Goal: Task Accomplishment & Management: Manage account settings

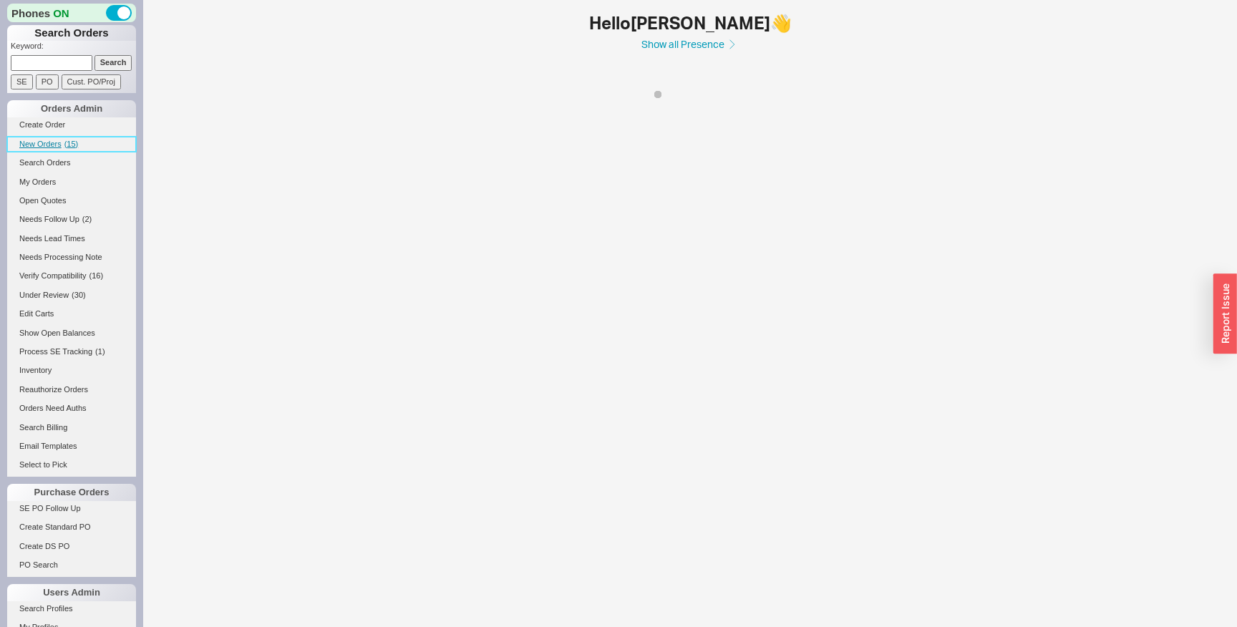
click at [77, 147] on span "( 15 )" at bounding box center [71, 144] width 14 height 9
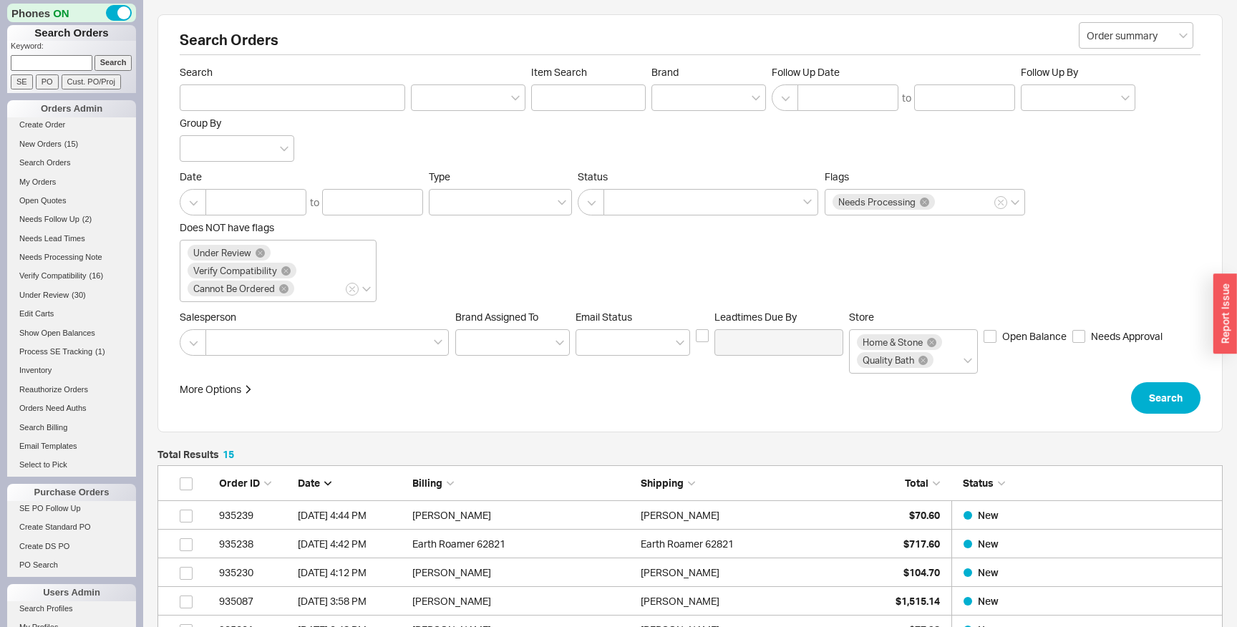
scroll to position [494, 1065]
click at [62, 143] on link "New Orders ( 15 )" at bounding box center [71, 144] width 129 height 15
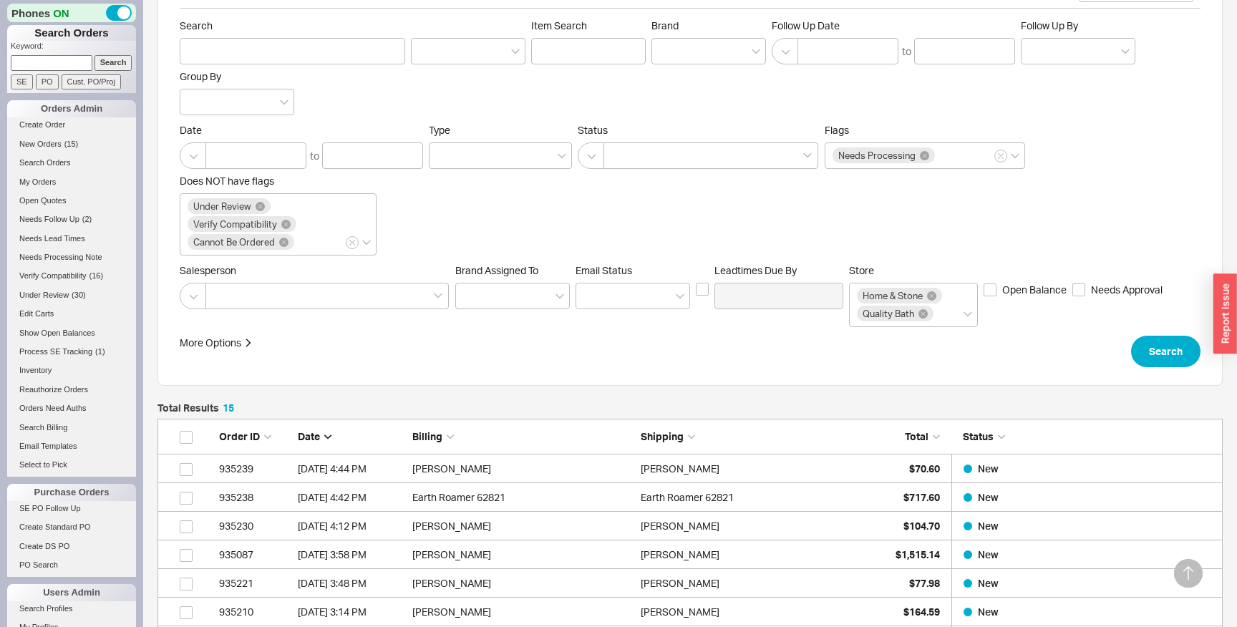
scroll to position [22, 0]
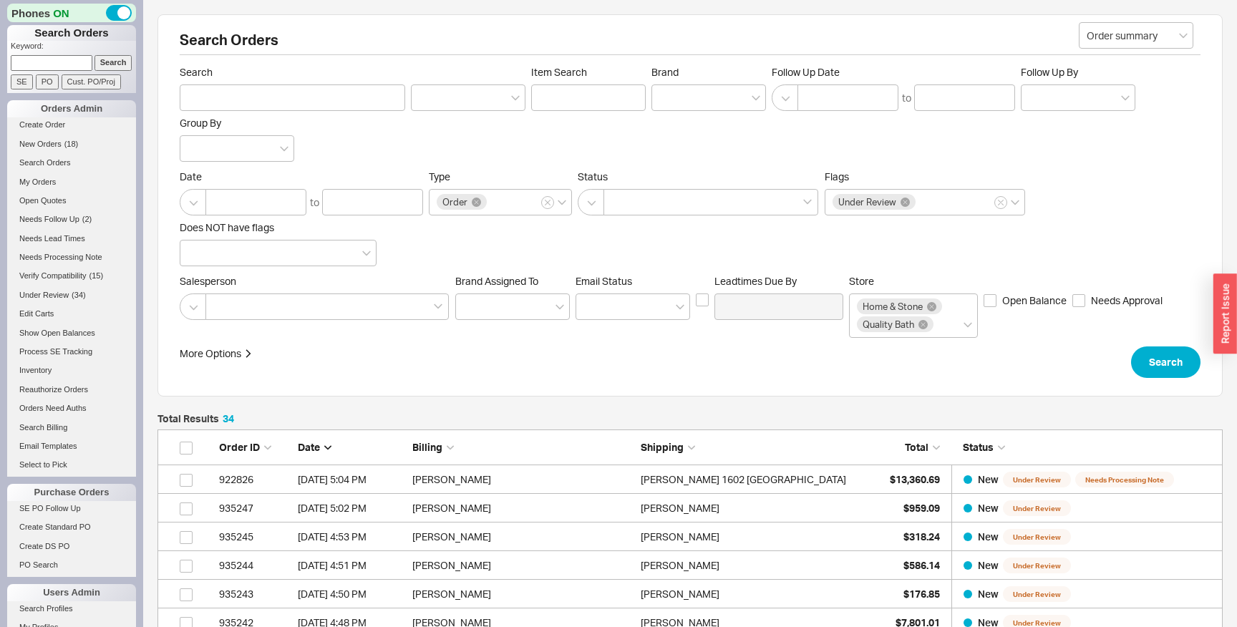
scroll to position [1038, 1065]
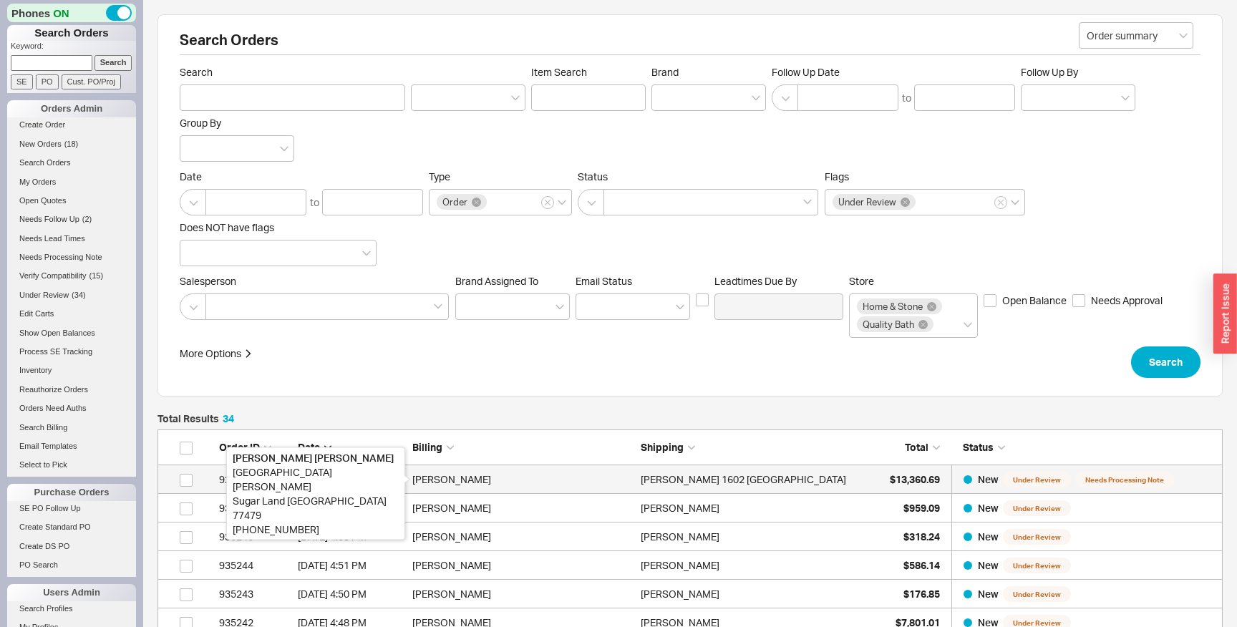
click at [526, 478] on div "[PERSON_NAME]" at bounding box center [522, 479] width 221 height 29
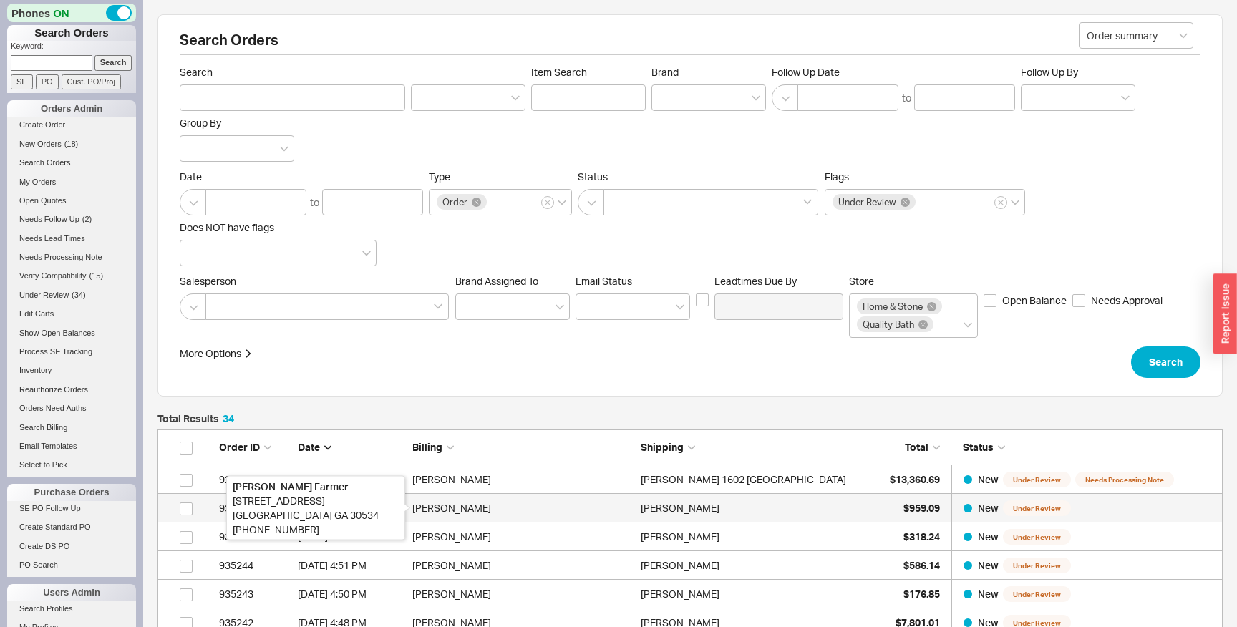
click at [521, 513] on div "Shannon Farmer" at bounding box center [522, 508] width 221 height 29
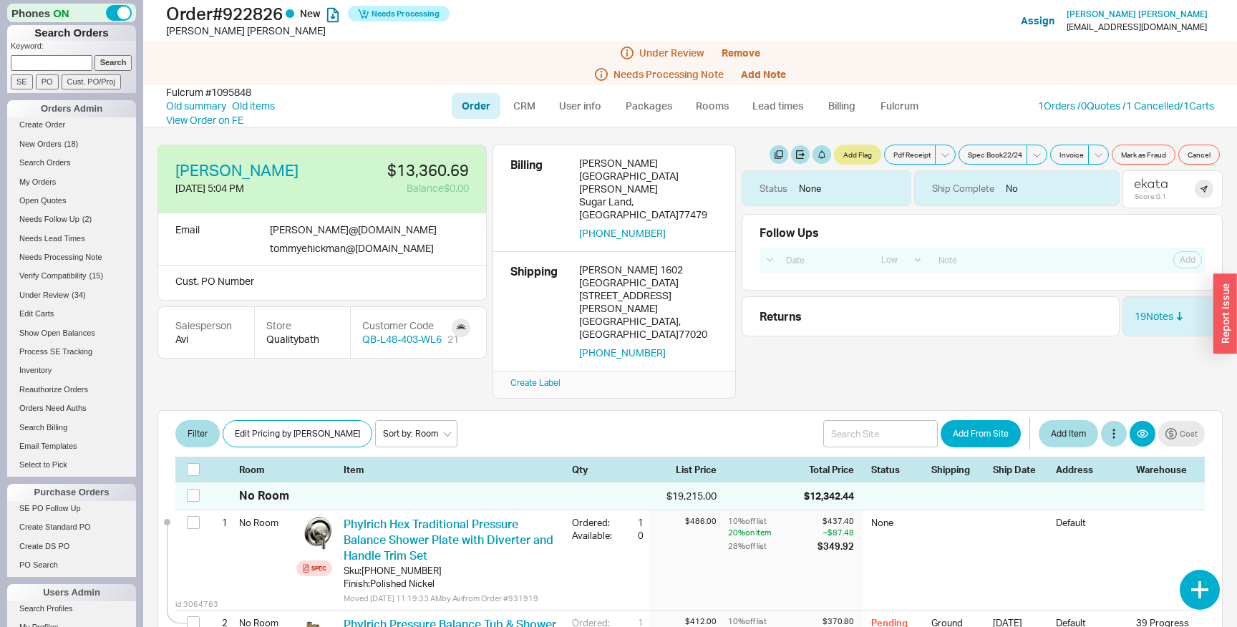
select select "LOW"
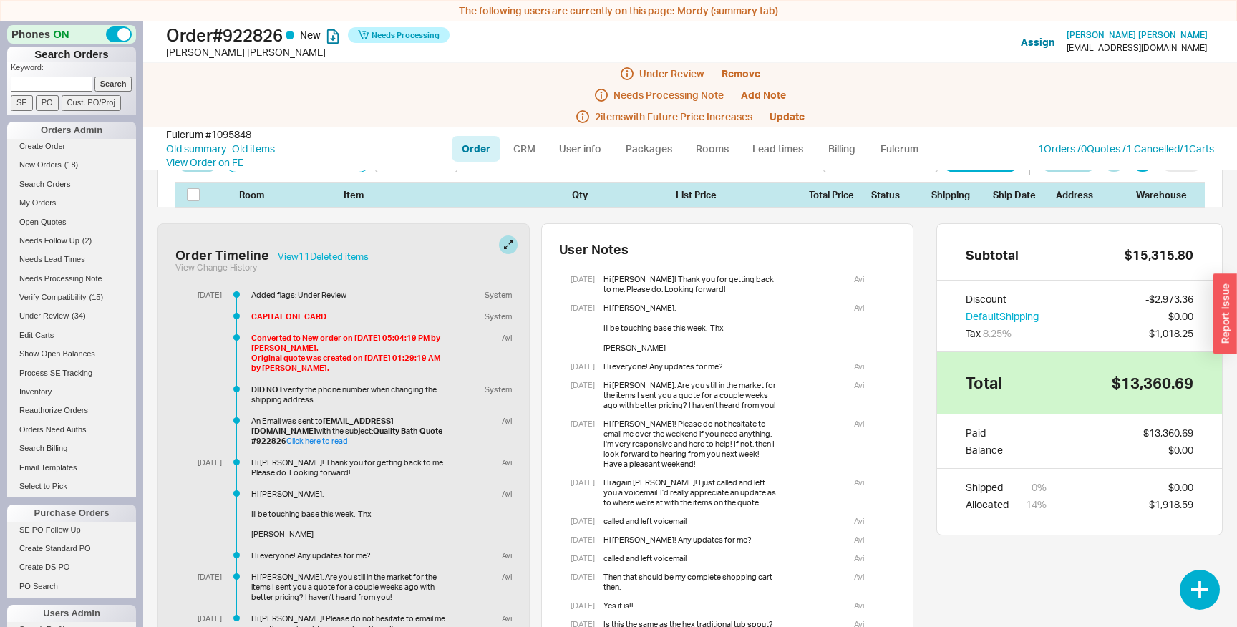
scroll to position [2425, 0]
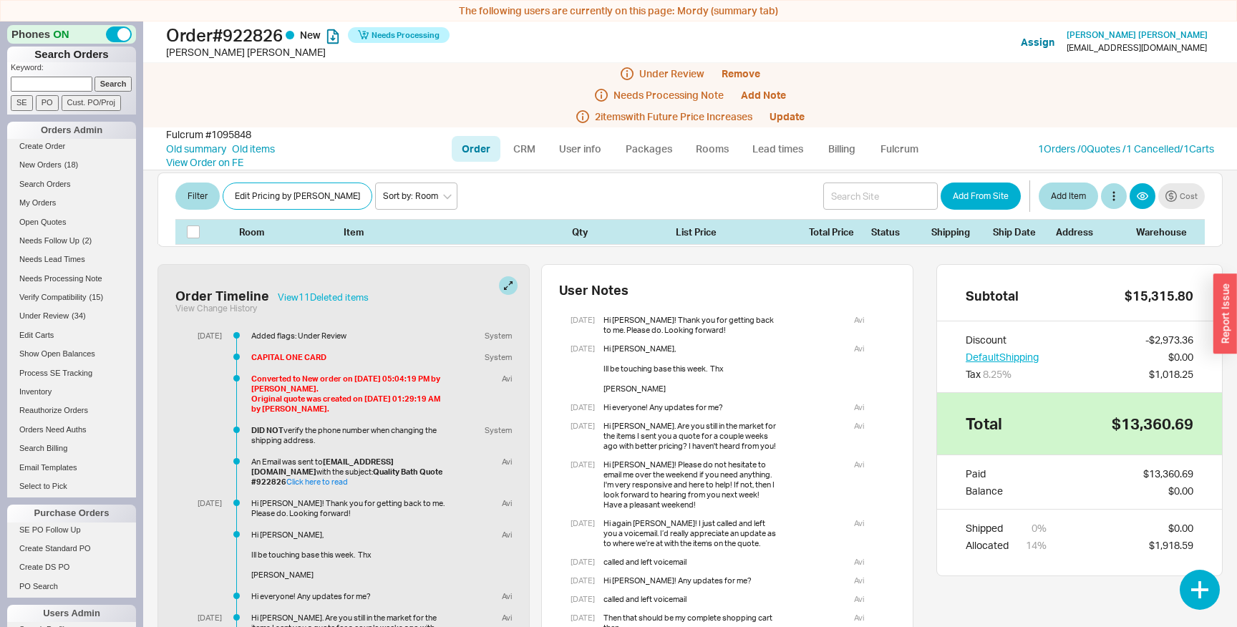
click at [302, 331] on div "Added flags: Under Review" at bounding box center [350, 336] width 198 height 10
drag, startPoint x: 302, startPoint y: 250, endPoint x: 337, endPoint y: 250, distance: 35.1
click at [337, 331] on div "Added flags: Under Review" at bounding box center [350, 336] width 198 height 10
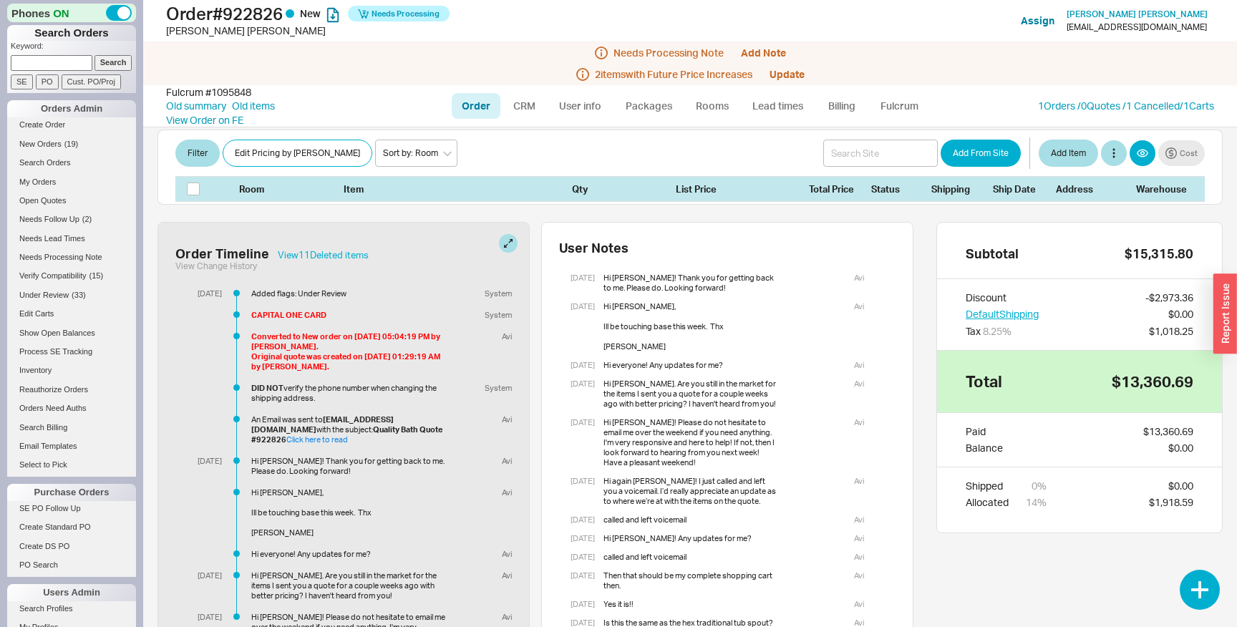
click at [426, 488] on div "Hi Avi, Ill be touching base this week. Thx Tom Hickman" at bounding box center [350, 513] width 198 height 50
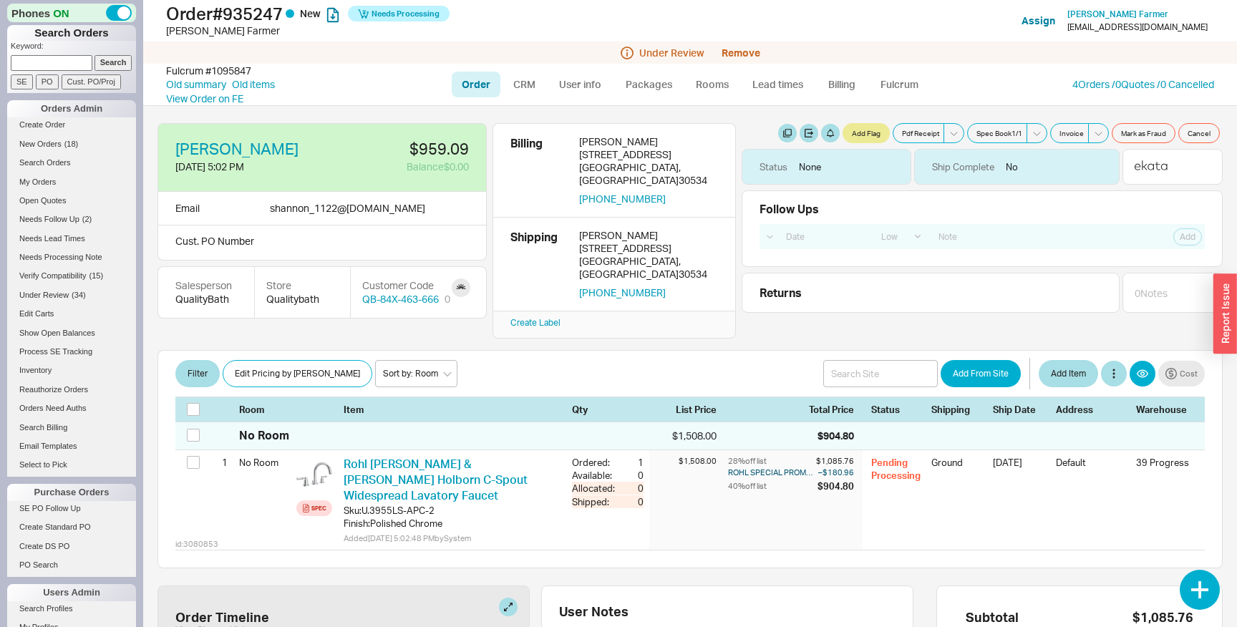
select select "LOW"
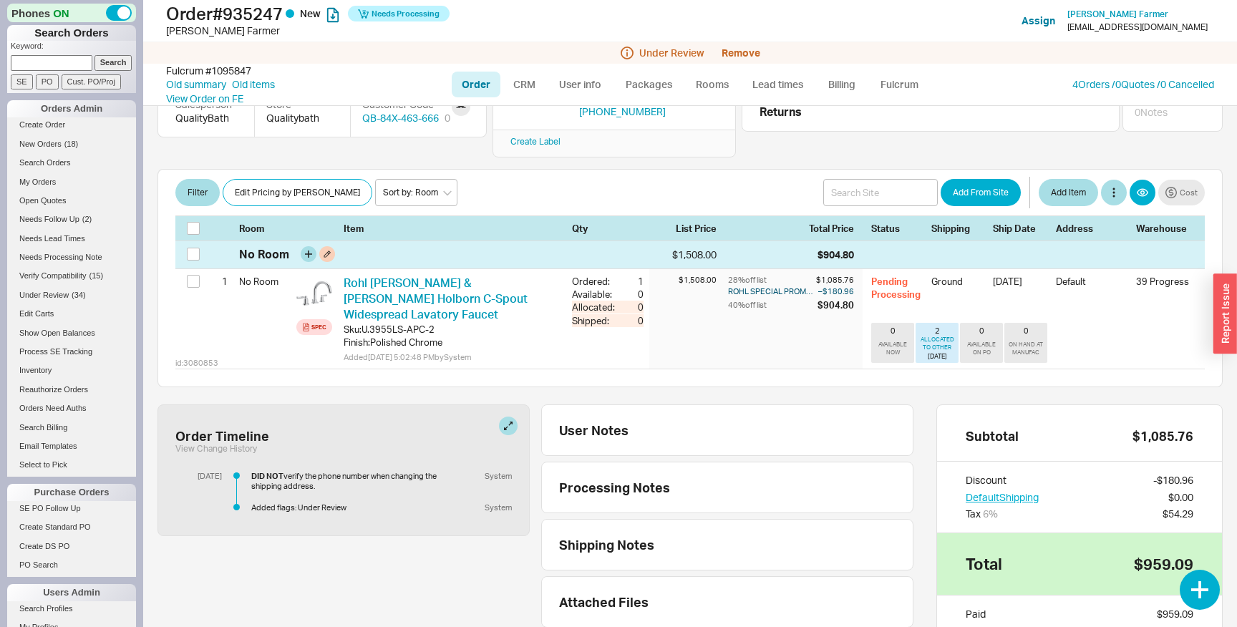
scroll to position [185, 0]
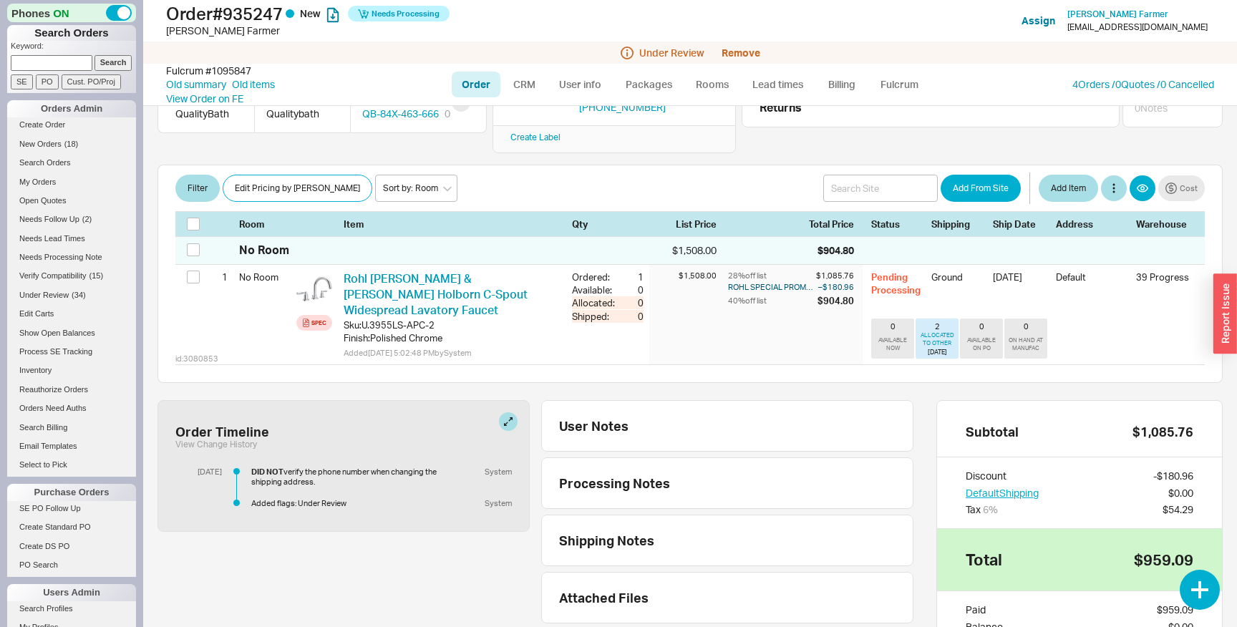
click at [292, 467] on div "DID NOT verify the phone number when changing the shipping address." at bounding box center [350, 477] width 198 height 20
drag, startPoint x: 292, startPoint y: 435, endPoint x: 310, endPoint y: 450, distance: 23.4
click at [310, 467] on div "DID NOT verify the phone number when changing the shipping address." at bounding box center [350, 477] width 198 height 20
copy div "verify the phone number when changing the shipping address"
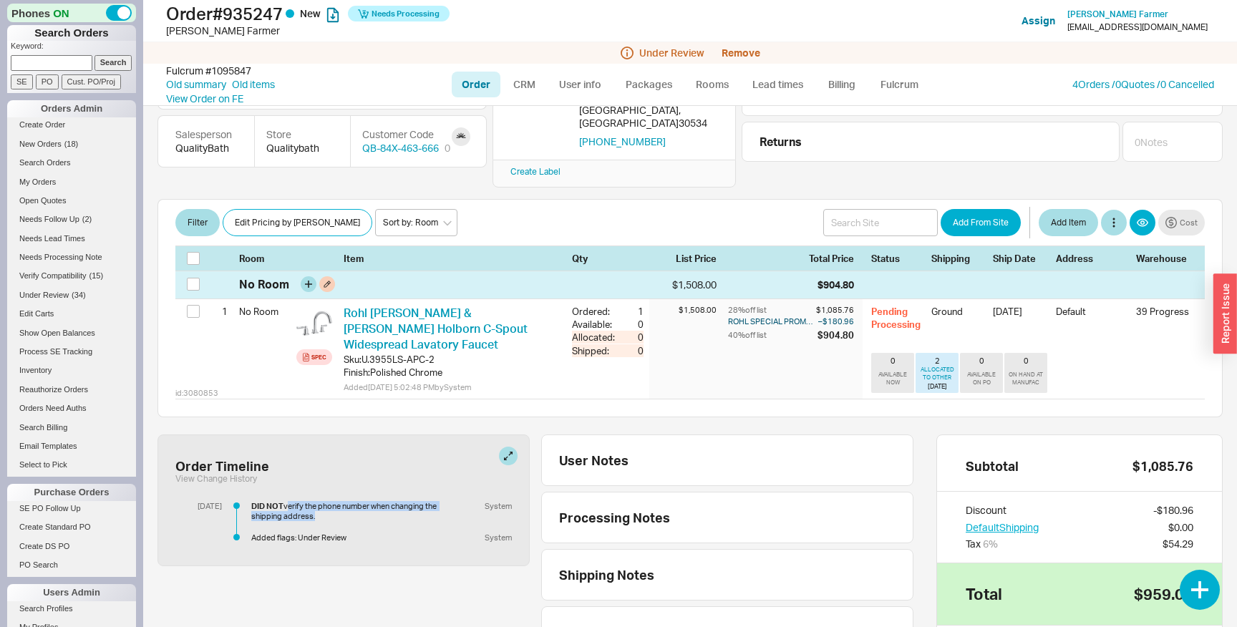
scroll to position [150, 0]
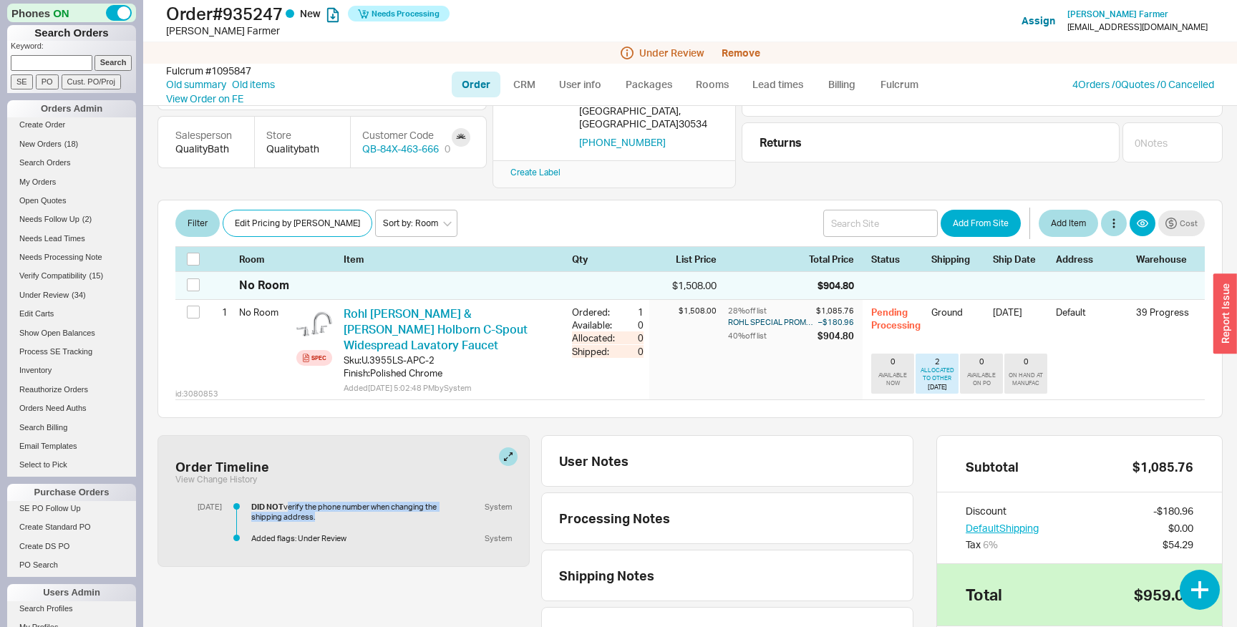
click at [1223, 323] on div "button" at bounding box center [1226, 313] width 24 height 80
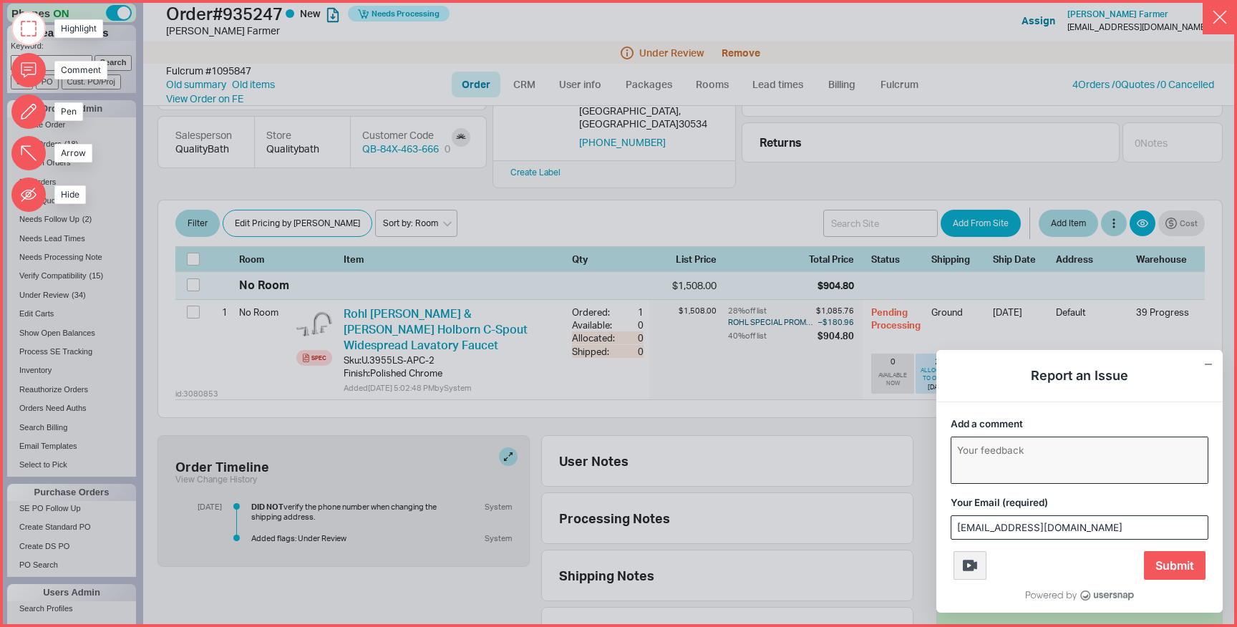
click at [1028, 455] on textarea "Add a comment" at bounding box center [1079, 460] width 256 height 46
type textarea "All orders are going into "under review""
click at [1184, 559] on span "Submit" at bounding box center [1175, 565] width 62 height 29
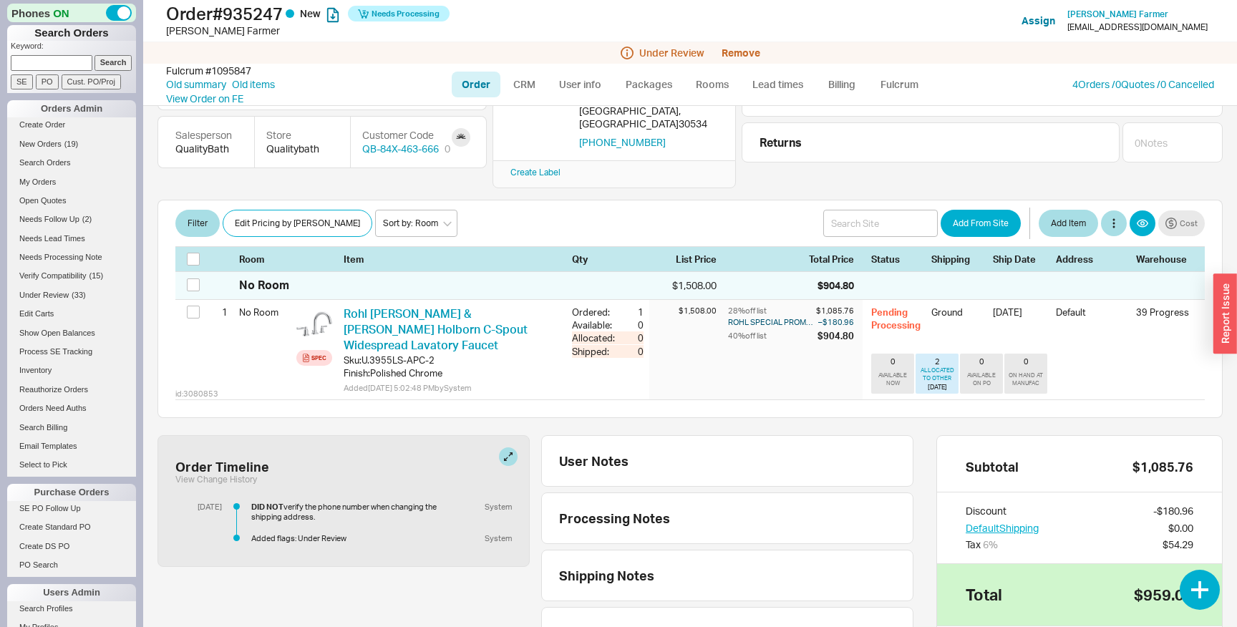
click at [261, 502] on b "DID NOT" at bounding box center [267, 507] width 32 height 10
drag, startPoint x: 261, startPoint y: 474, endPoint x: 296, endPoint y: 474, distance: 35.8
click at [296, 502] on div "DID NOT verify the phone number when changing the shipping address." at bounding box center [350, 512] width 198 height 20
click at [297, 502] on div "DID NOT verify the phone number when changing the shipping address." at bounding box center [350, 512] width 198 height 20
drag, startPoint x: 297, startPoint y: 473, endPoint x: 386, endPoint y: 478, distance: 88.9
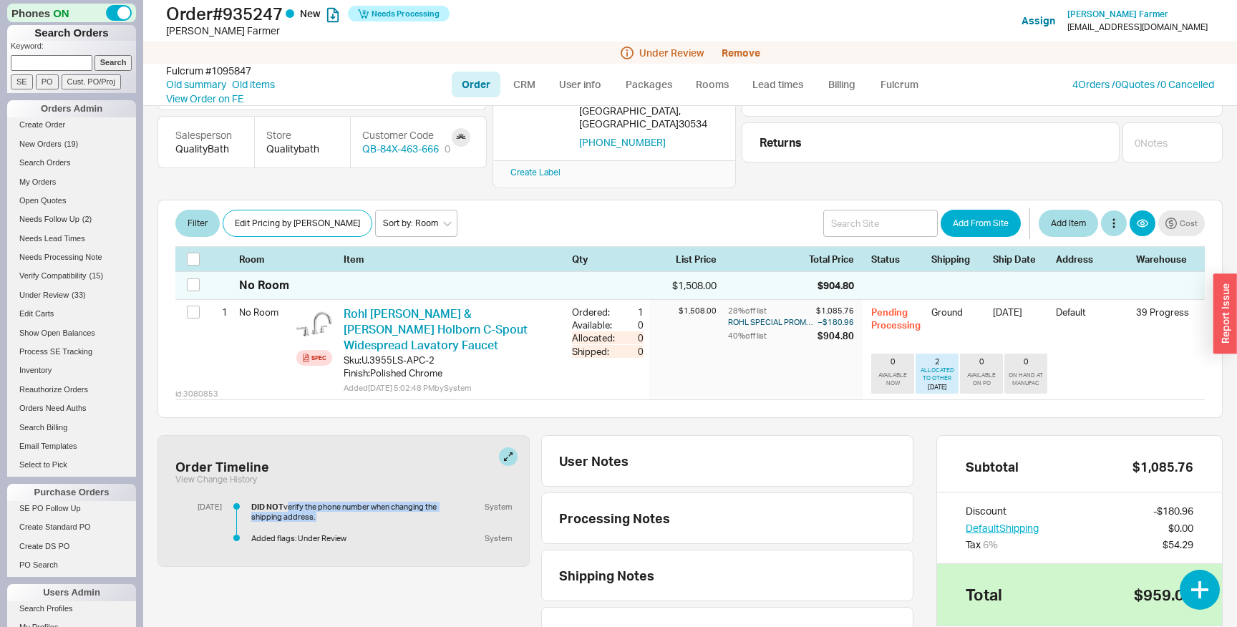
click at [386, 502] on div "DID NOT verify the phone number when changing the shipping address." at bounding box center [350, 512] width 198 height 20
click at [251, 502] on b "DID NOT" at bounding box center [267, 507] width 32 height 10
drag, startPoint x: 251, startPoint y: 470, endPoint x: 390, endPoint y: 485, distance: 139.7
click at [390, 502] on div "DID NOT verify the phone number when changing the shipping address." at bounding box center [350, 512] width 198 height 20
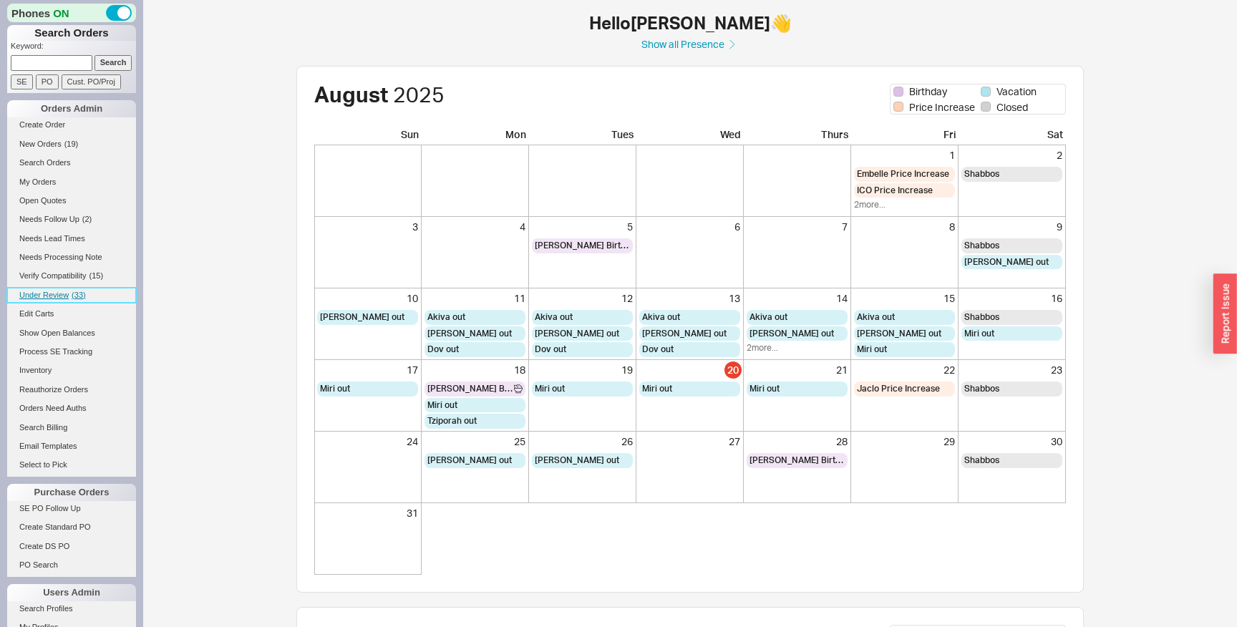
click at [78, 291] on span "( 33 )" at bounding box center [79, 295] width 14 height 9
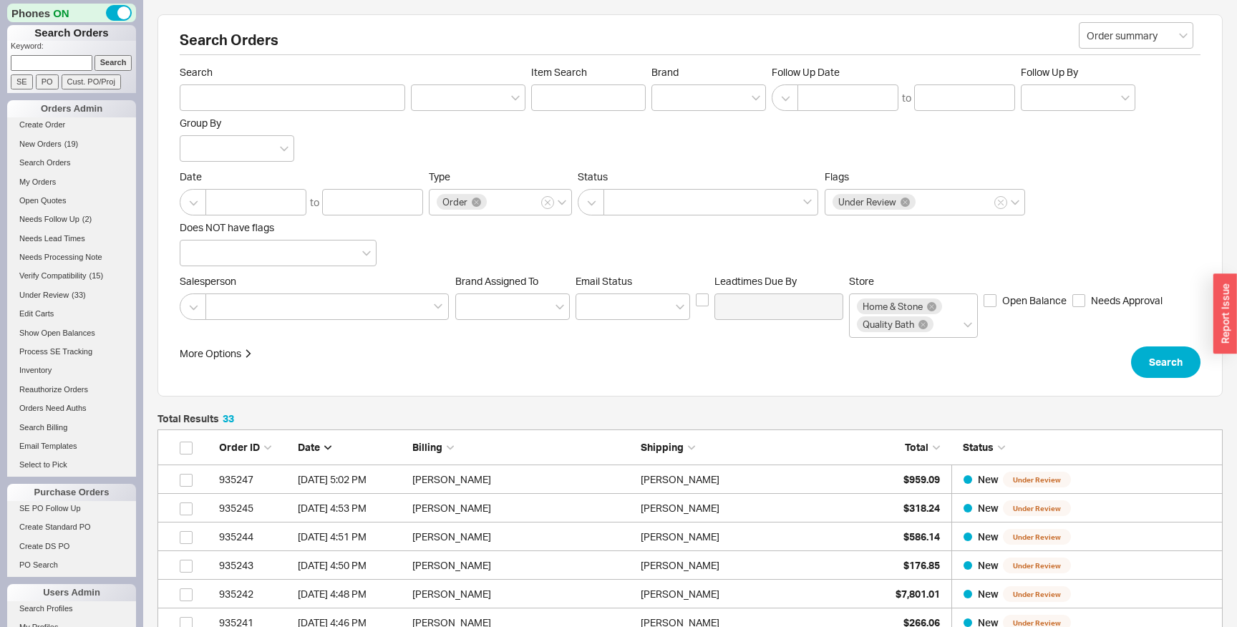
scroll to position [1009, 1065]
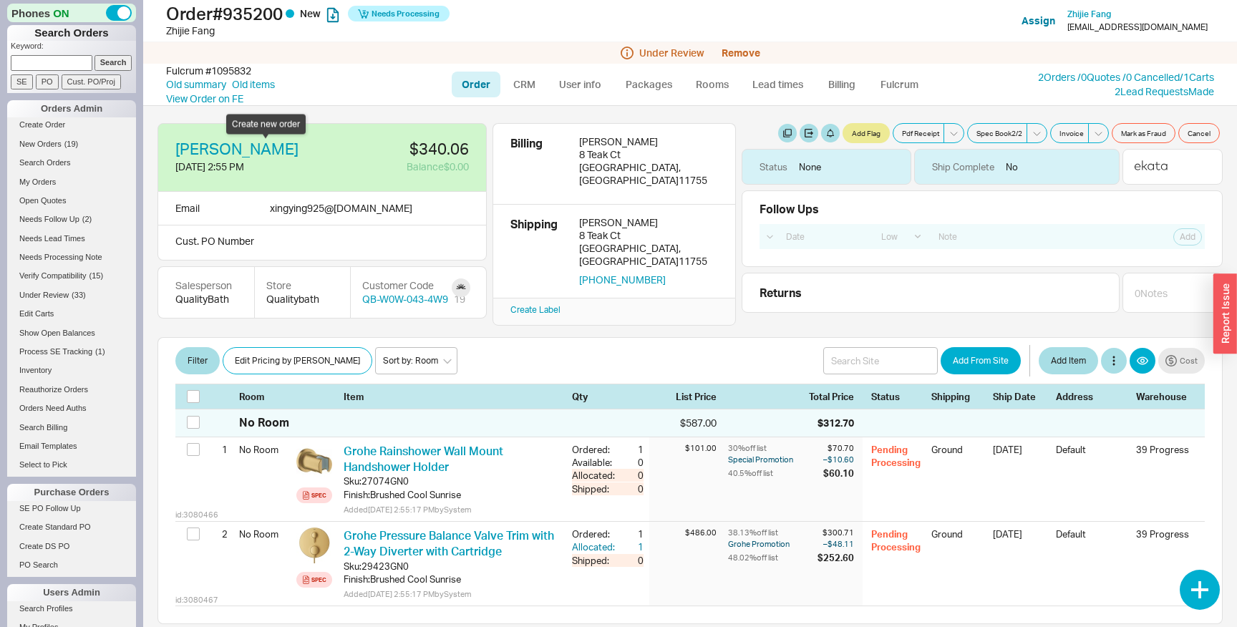
select select "LOW"
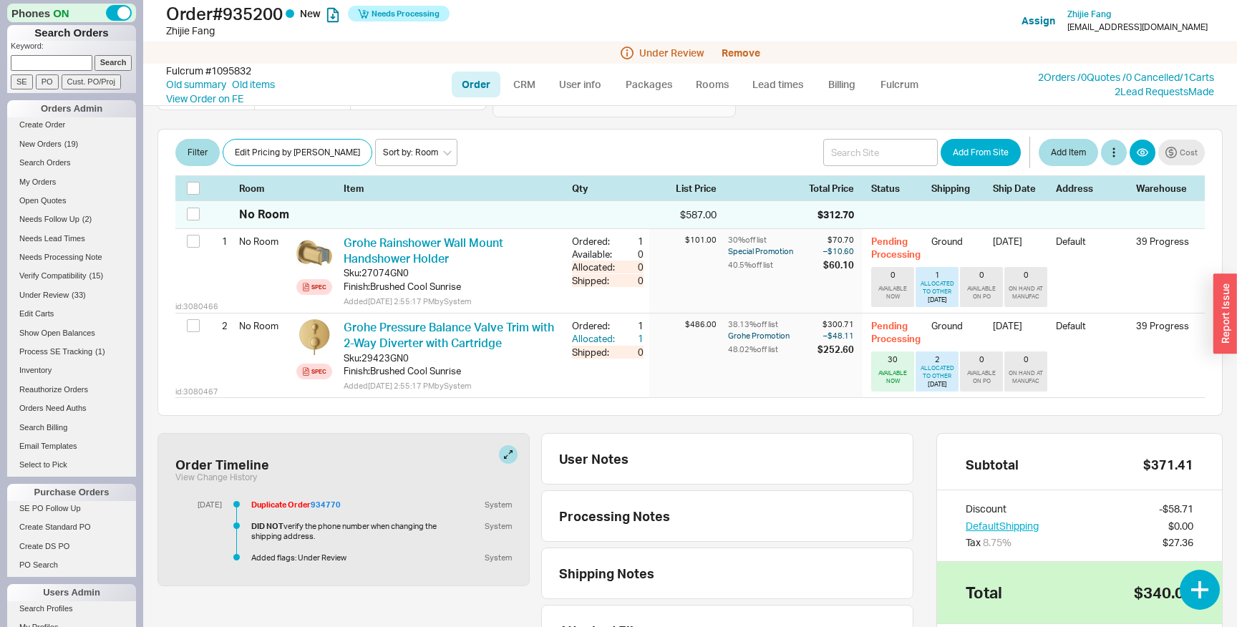
scroll to position [368, 0]
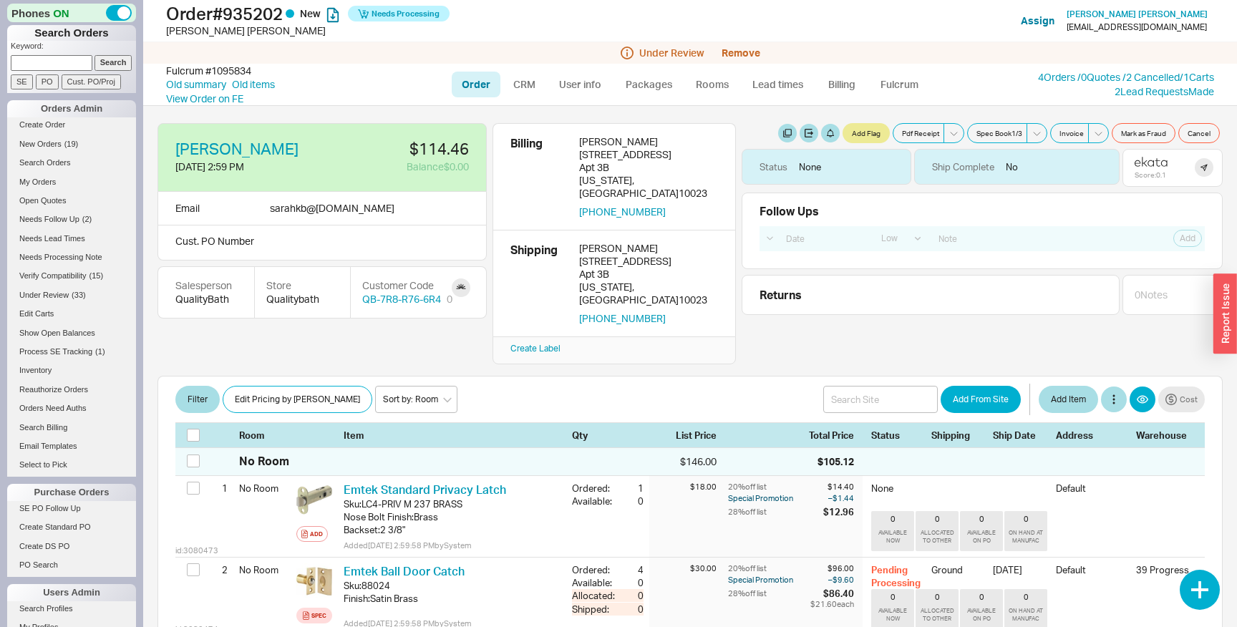
select select "LOW"
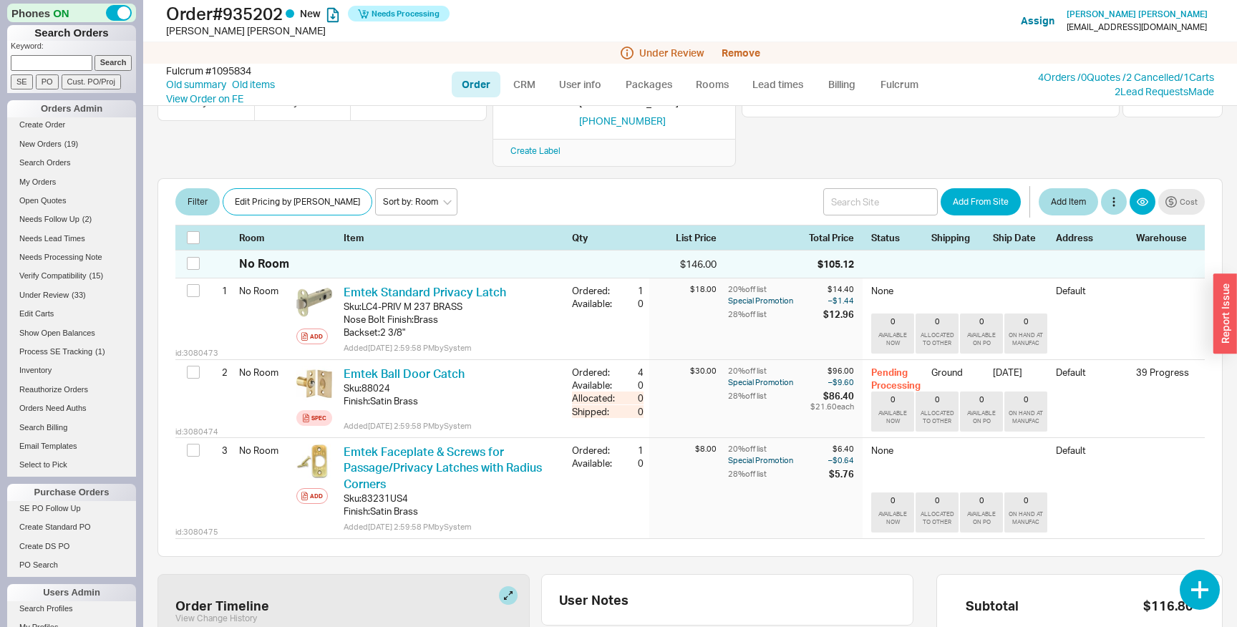
scroll to position [480, 0]
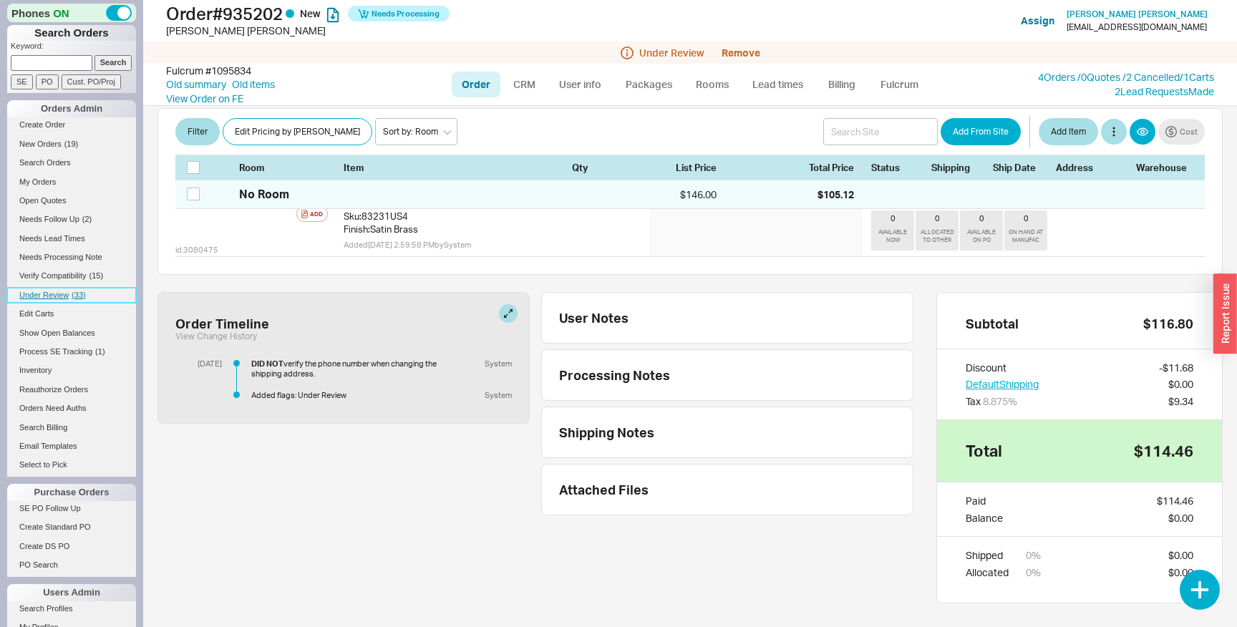
click at [79, 298] on span "( 33 )" at bounding box center [79, 295] width 14 height 9
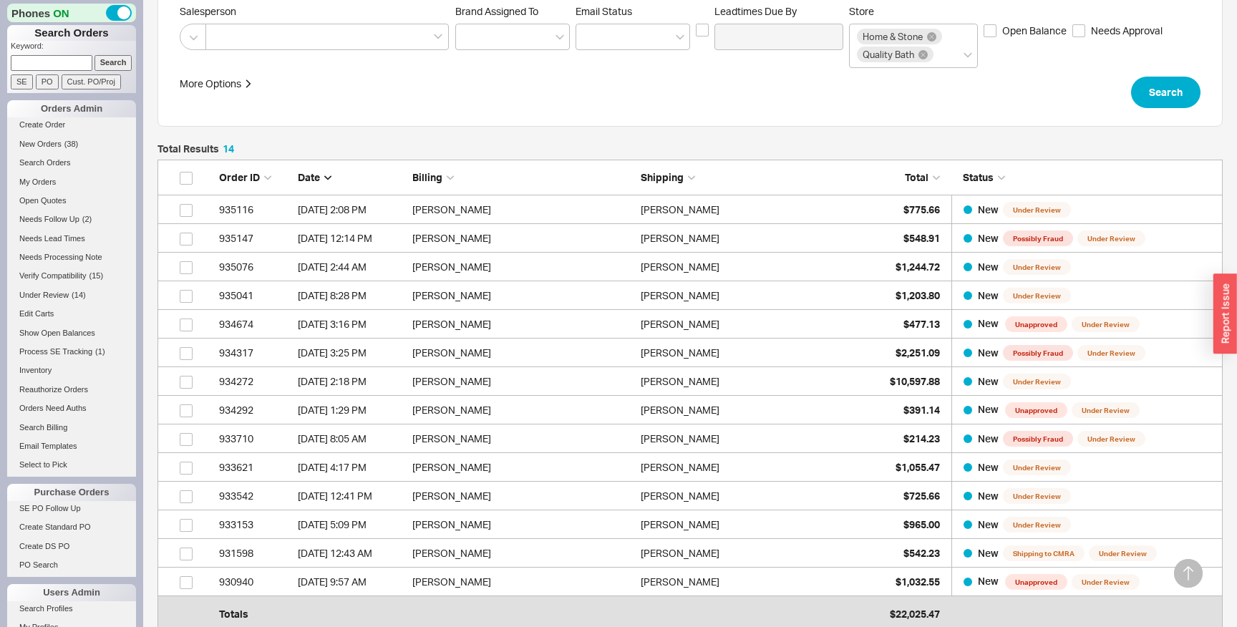
scroll to position [271, 0]
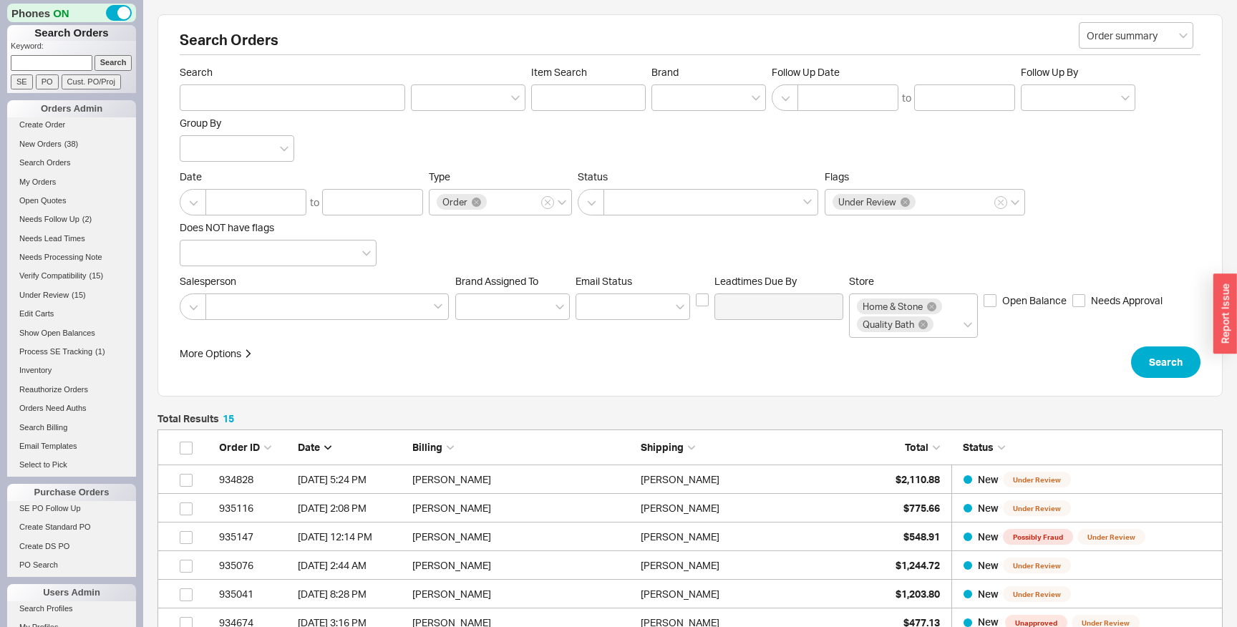
scroll to position [494, 1065]
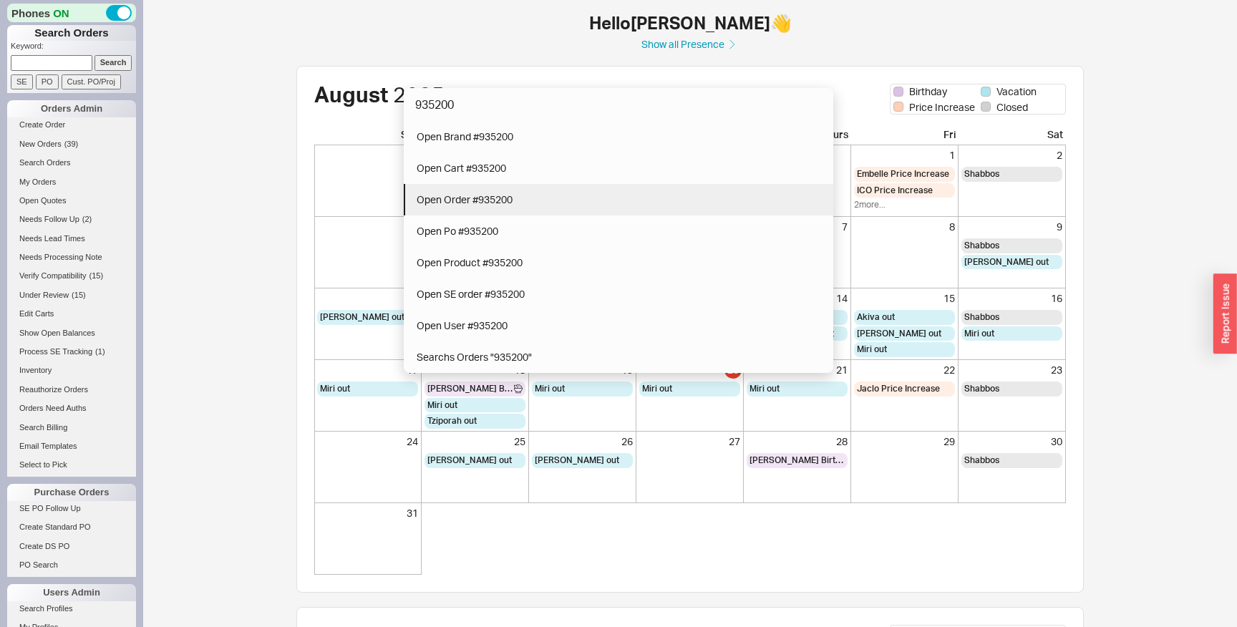
type input "935200"
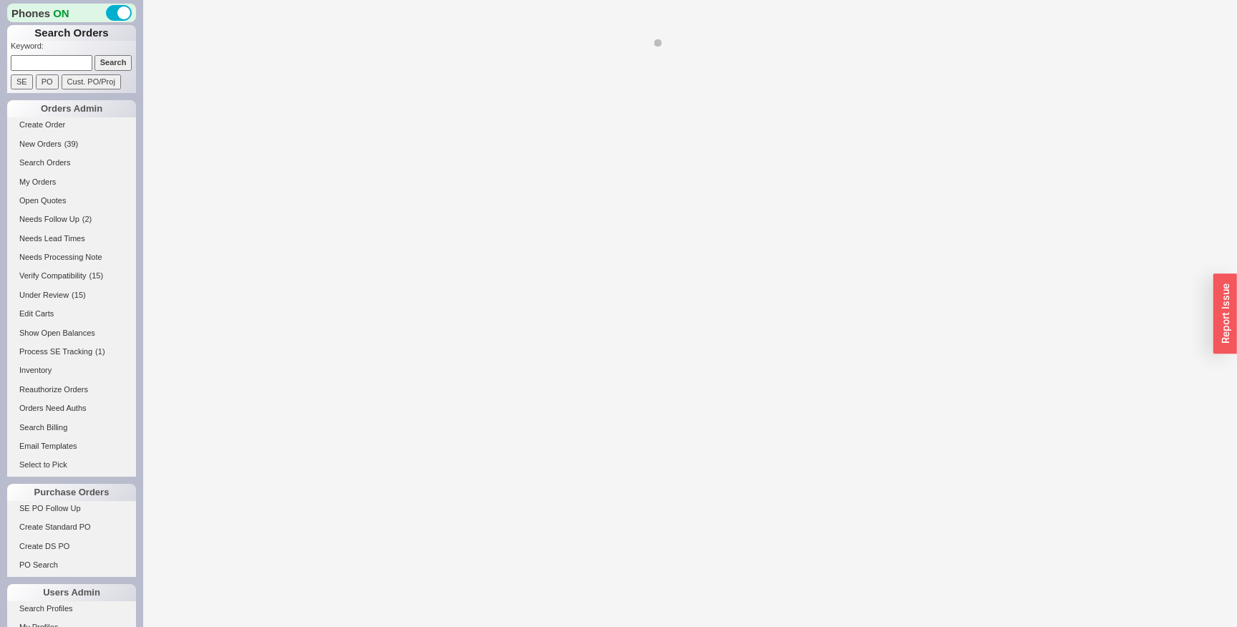
select select "LOW"
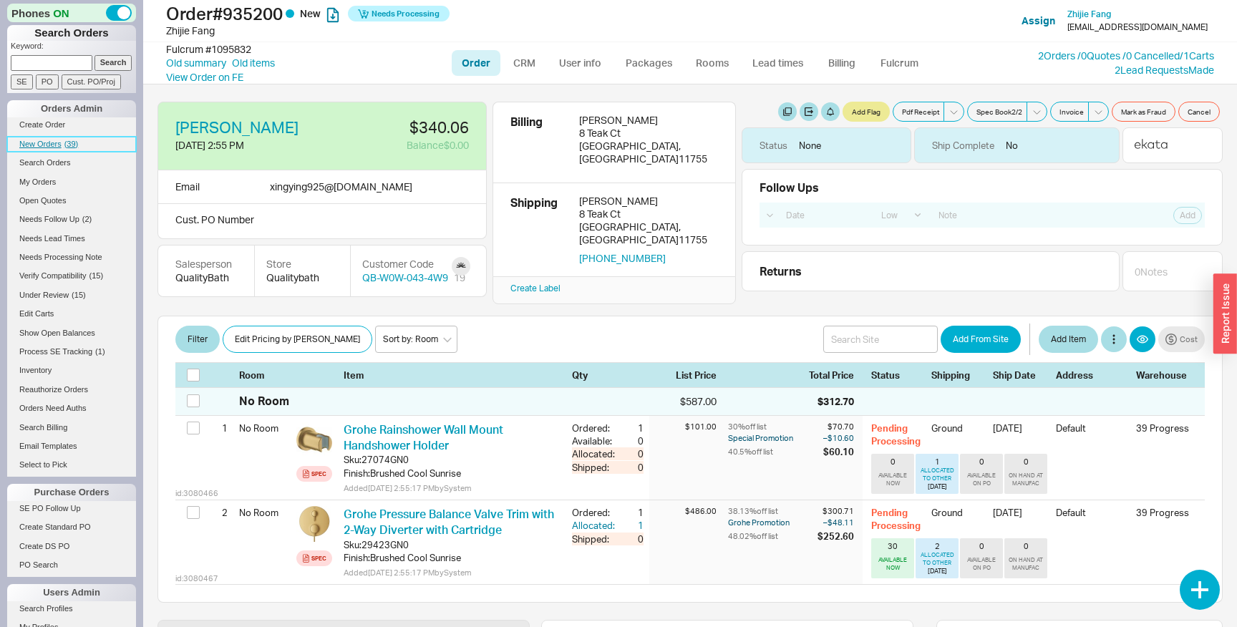
click at [69, 145] on span "( 39 )" at bounding box center [71, 144] width 14 height 9
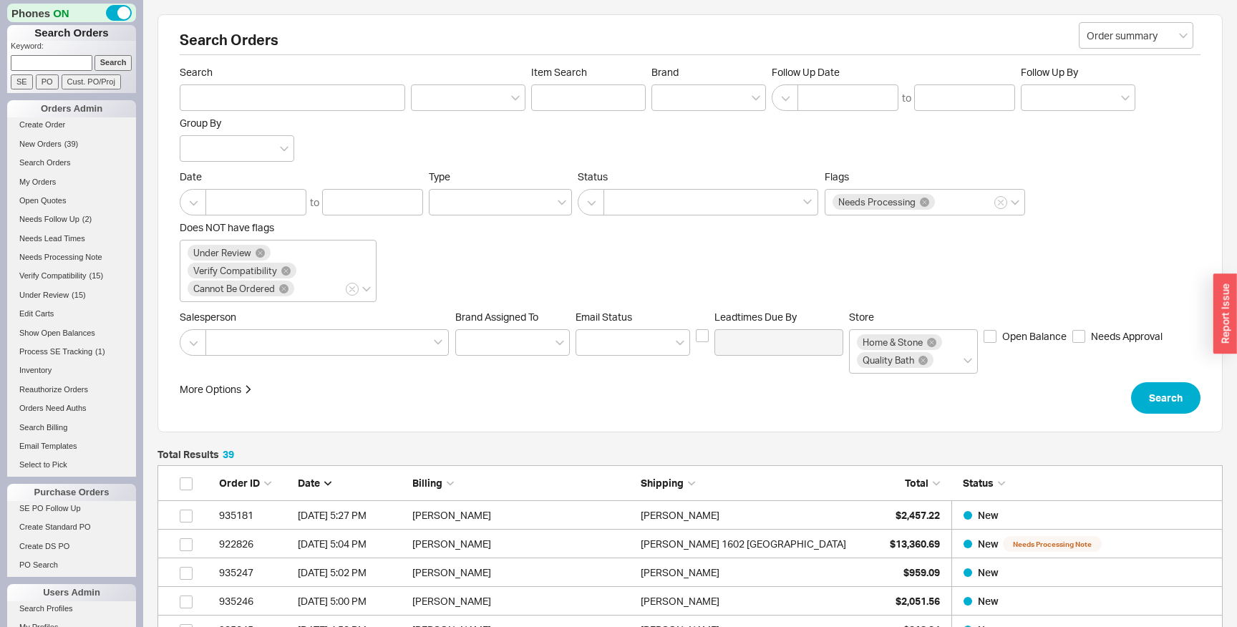
scroll to position [1181, 1065]
click at [72, 144] on span "( 39 )" at bounding box center [71, 144] width 14 height 9
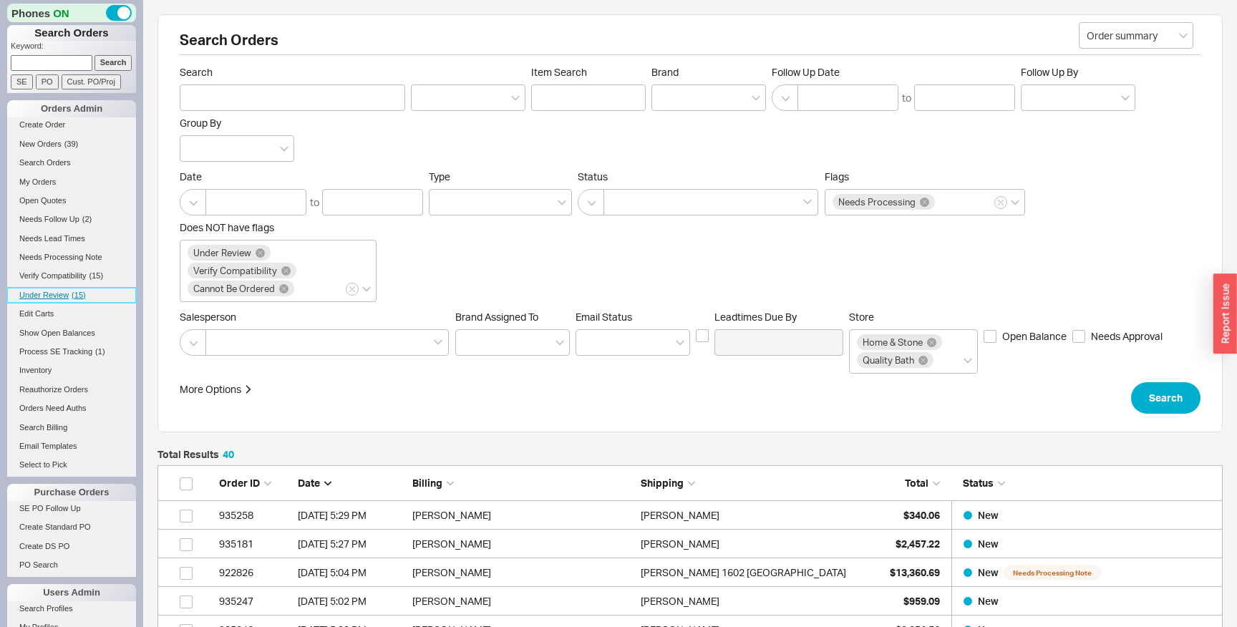
click at [60, 294] on span "Under Review" at bounding box center [43, 295] width 49 height 9
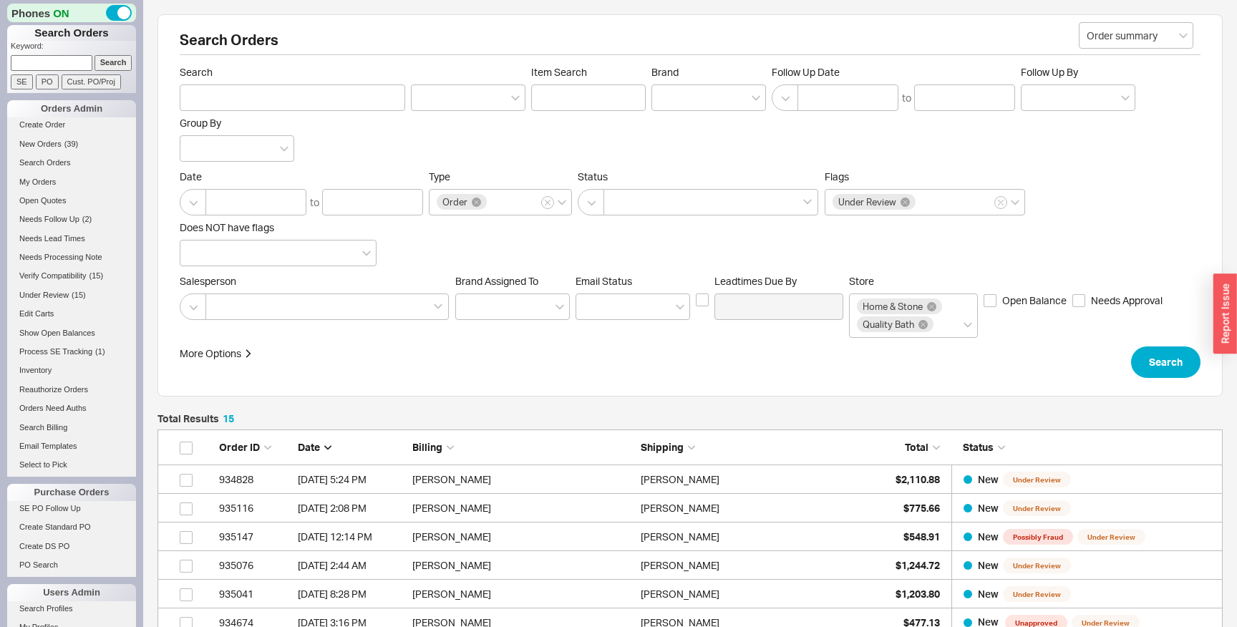
scroll to position [494, 1065]
click at [748, 479] on div "[PERSON_NAME]" at bounding box center [751, 479] width 221 height 29
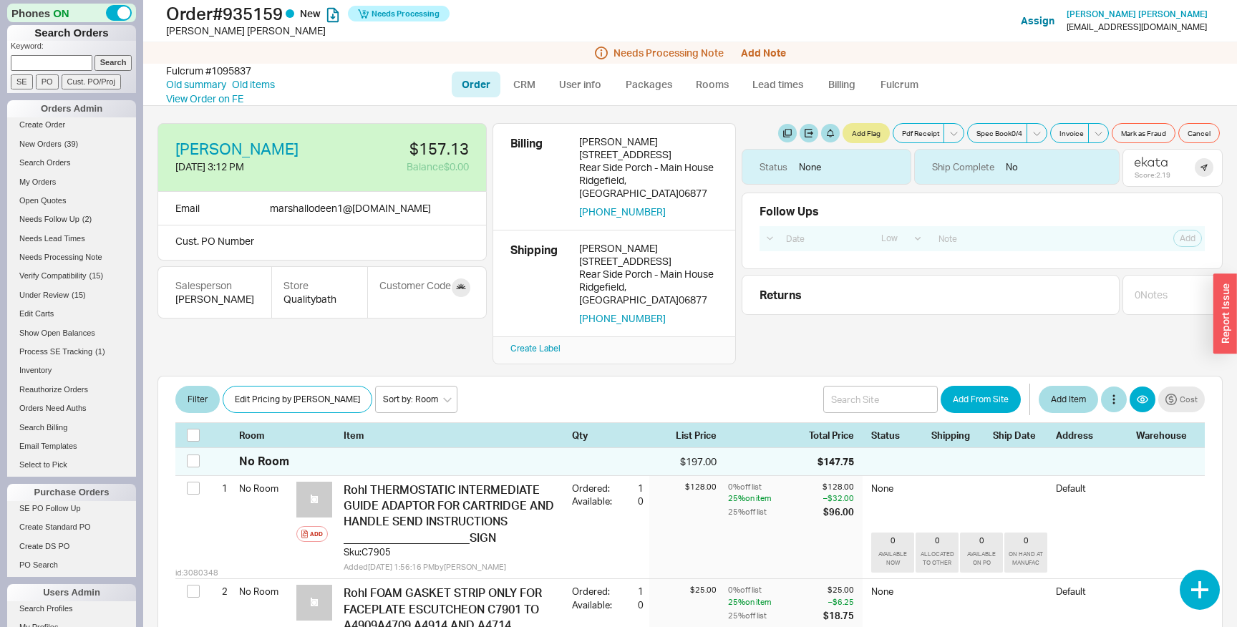
select select "LOW"
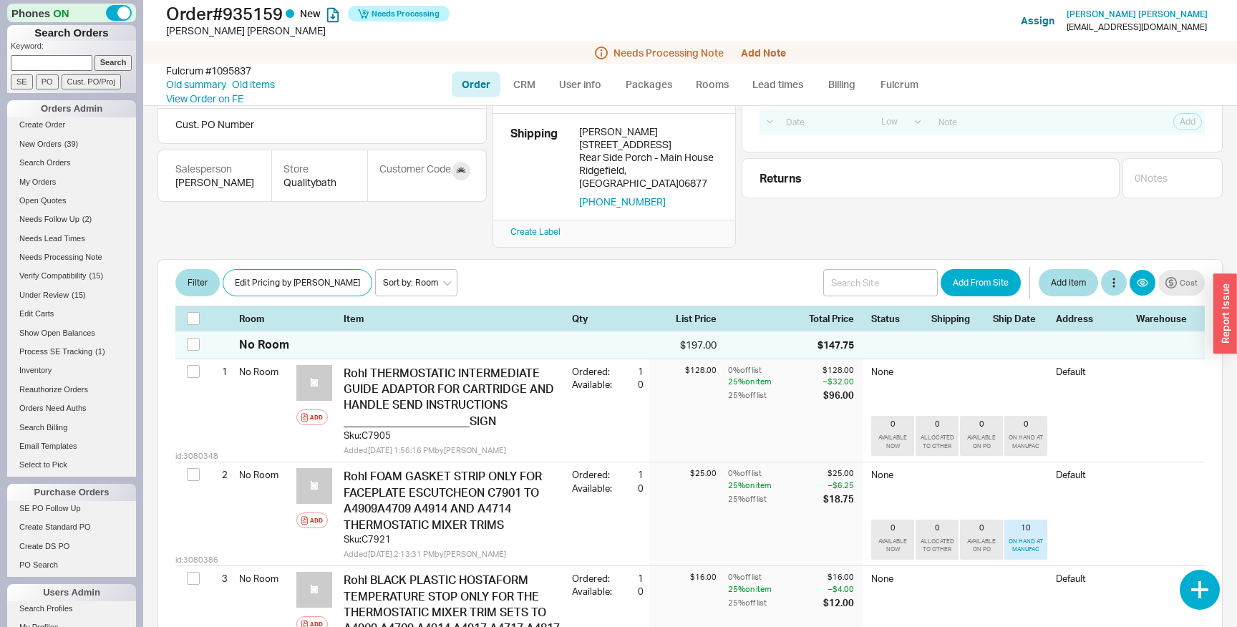
scroll to position [113, 0]
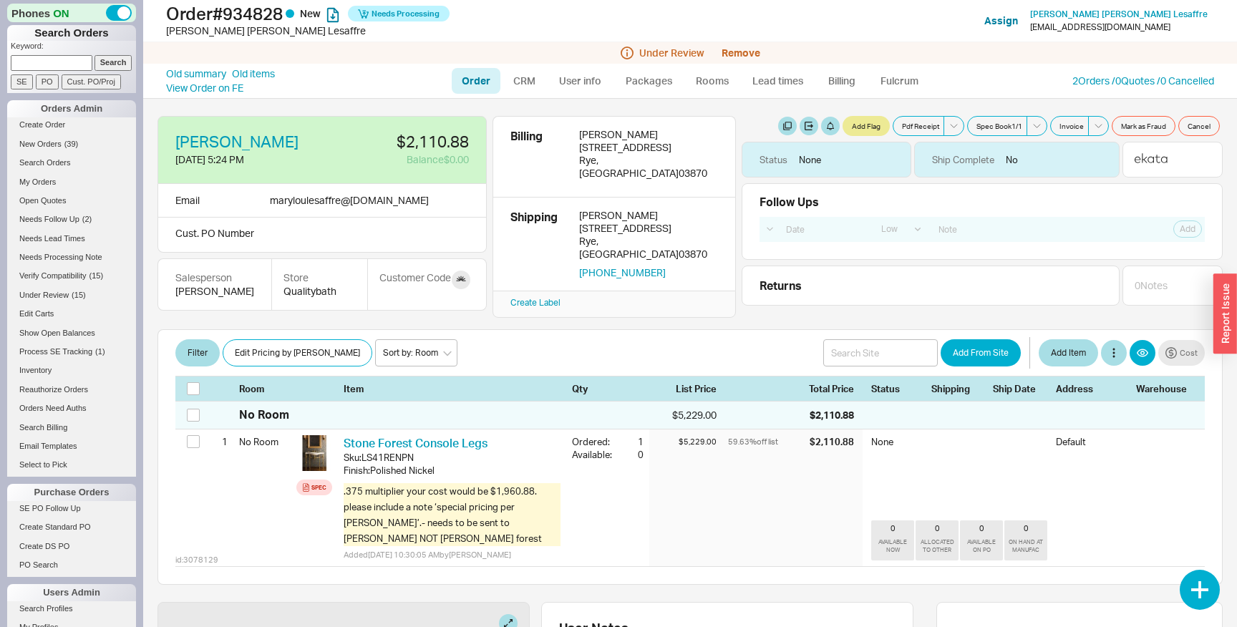
select select "LOW"
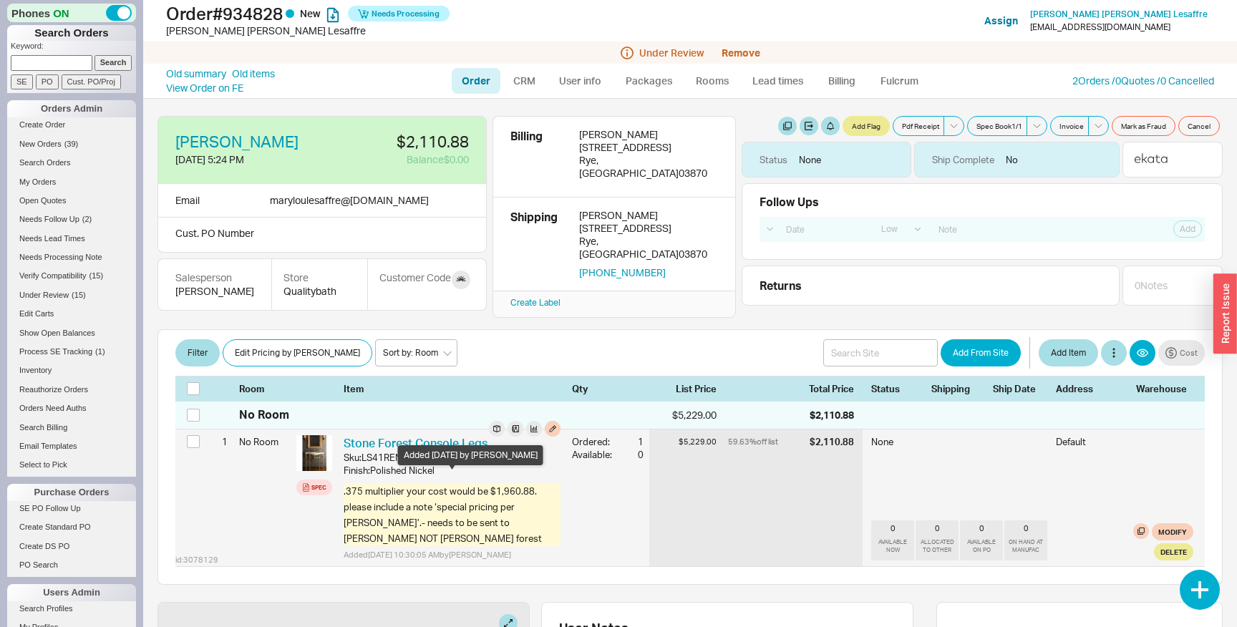
scroll to position [1, 0]
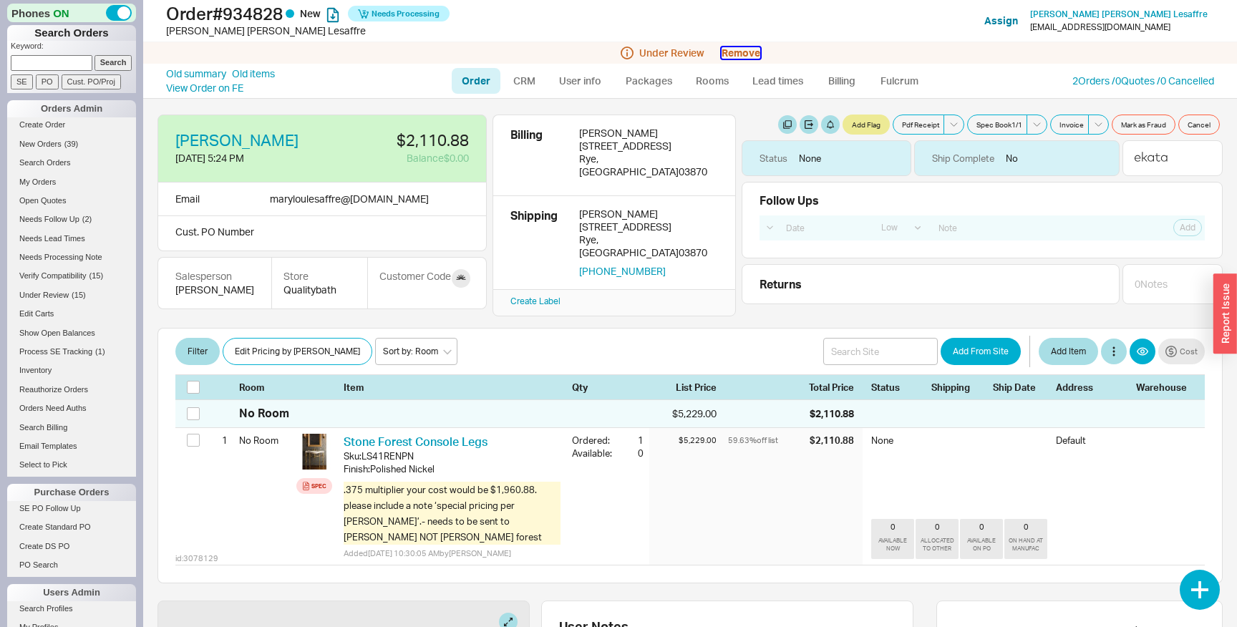
click at [725, 49] on button "Remove" at bounding box center [741, 52] width 39 height 11
click at [936, 65] on button "Yes" at bounding box center [943, 64] width 30 height 20
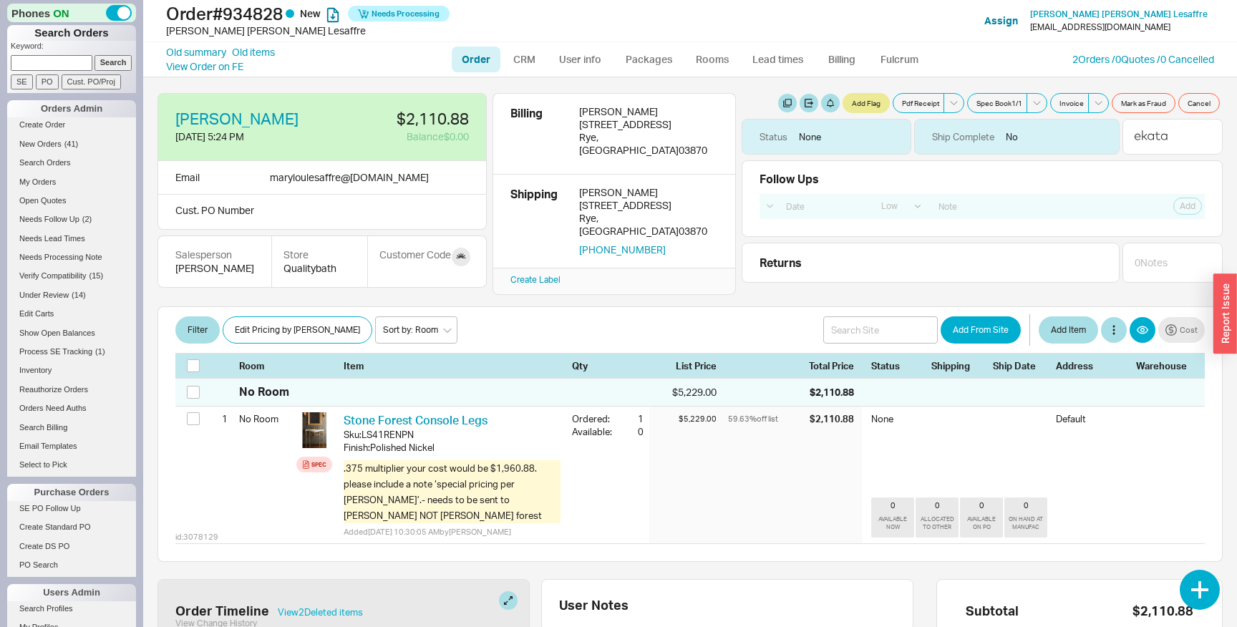
scroll to position [291, 0]
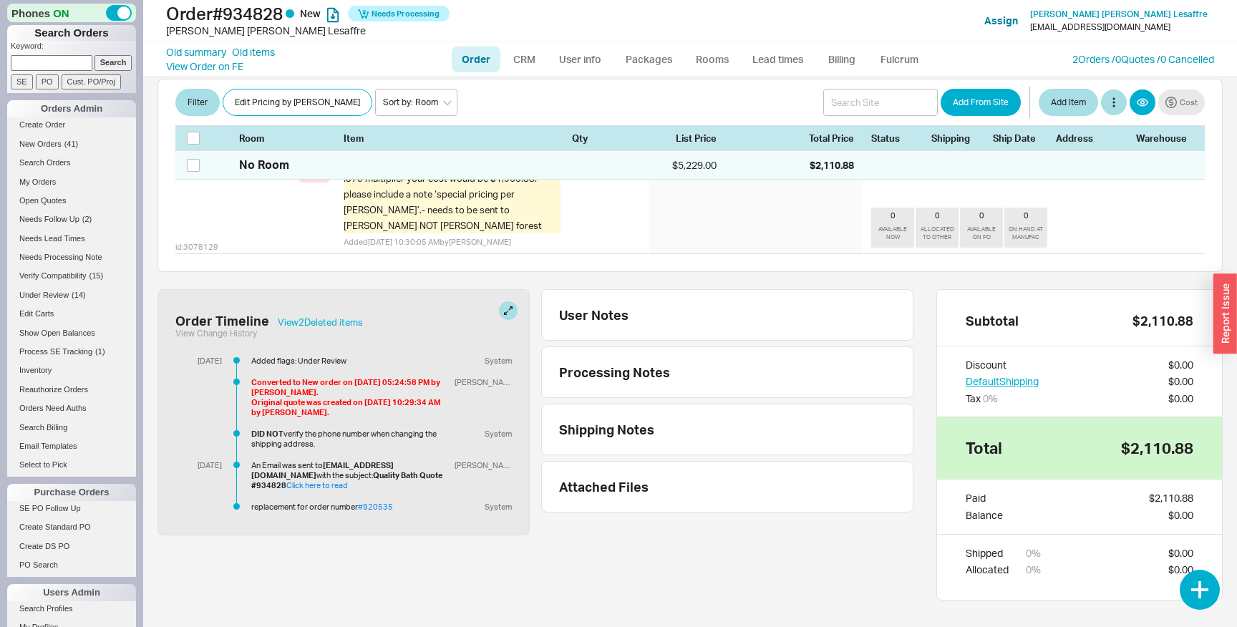
click at [319, 377] on div "Converted to New order on 08/20/2025 05:24:58 PM by Mary Lou LeSaffre." at bounding box center [350, 387] width 198 height 20
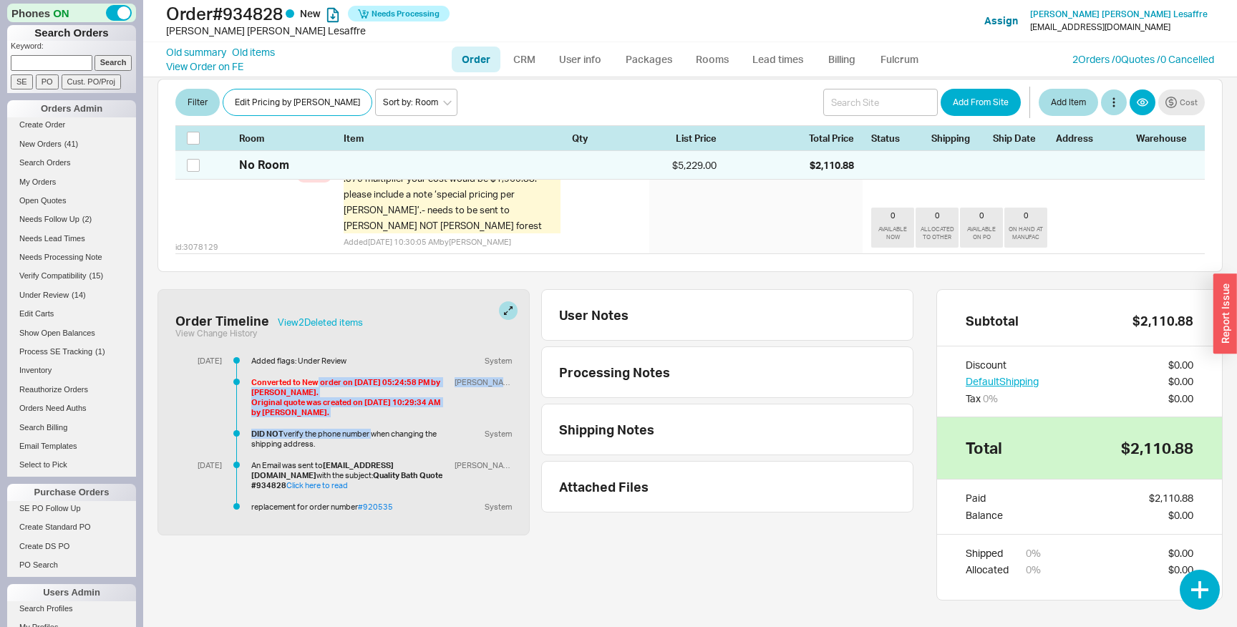
drag, startPoint x: 319, startPoint y: 354, endPoint x: 368, endPoint y: 415, distance: 78.4
click at [369, 415] on div "Added flags: Under Review System Converted to New order on 08/20/2025 05:24:58 …" at bounding box center [367, 402] width 290 height 93
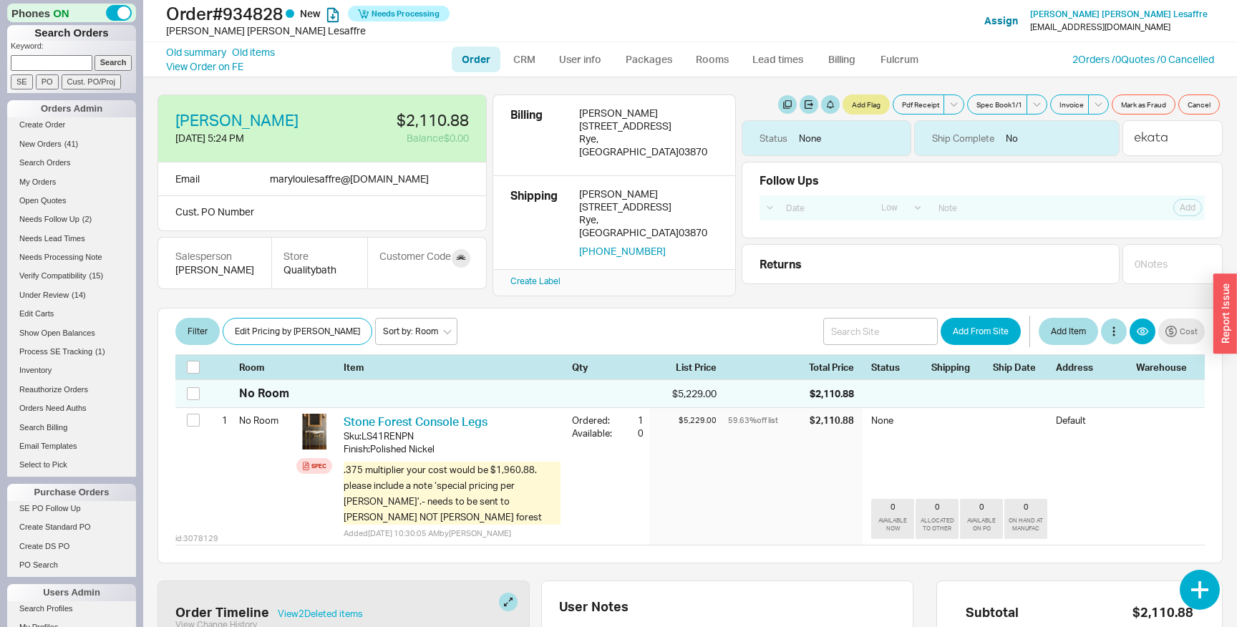
select select "LOW"
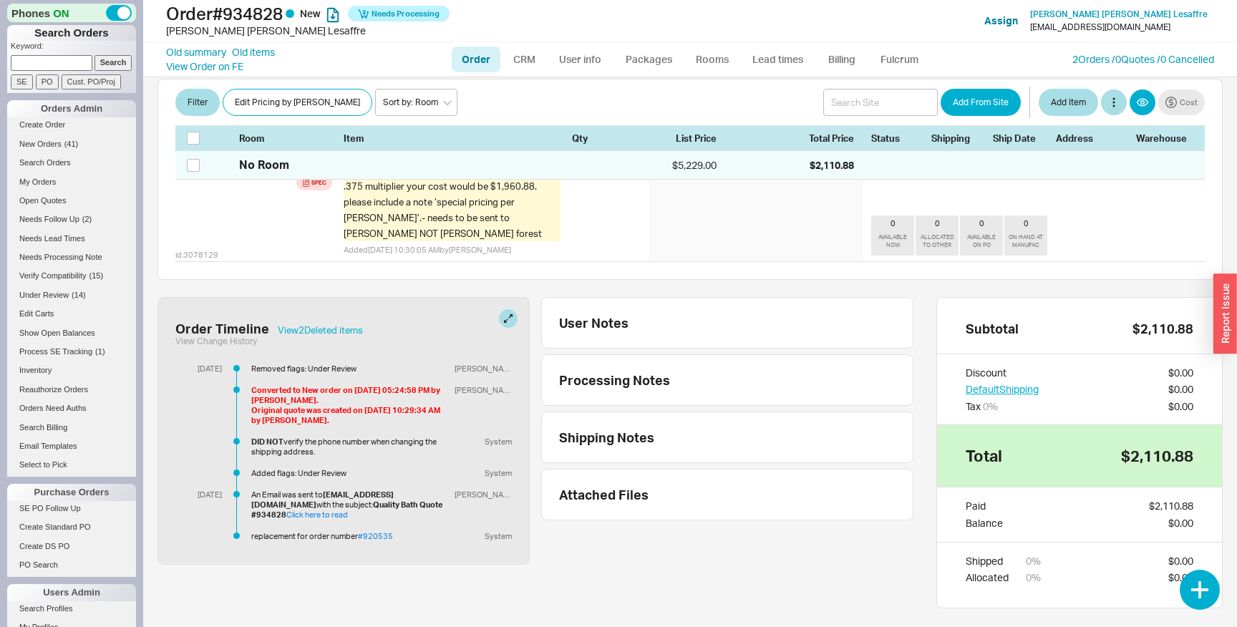
scroll to position [285, 0]
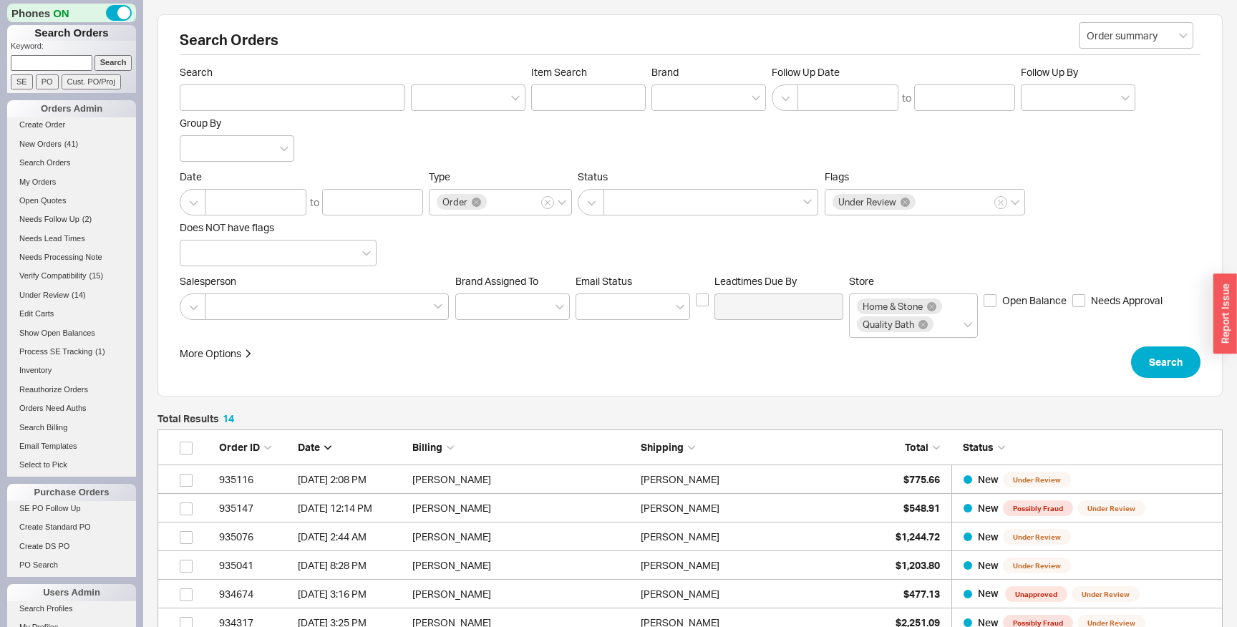
scroll to position [465, 1065]
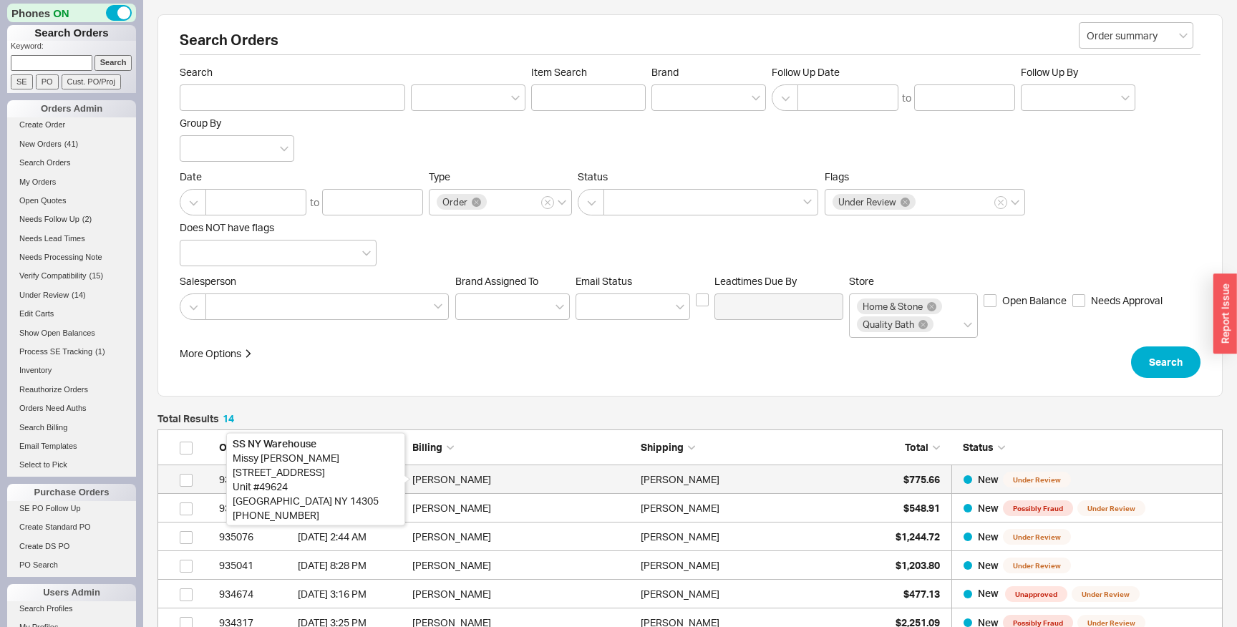
click at [548, 485] on div "Missy Mandel" at bounding box center [522, 479] width 221 height 29
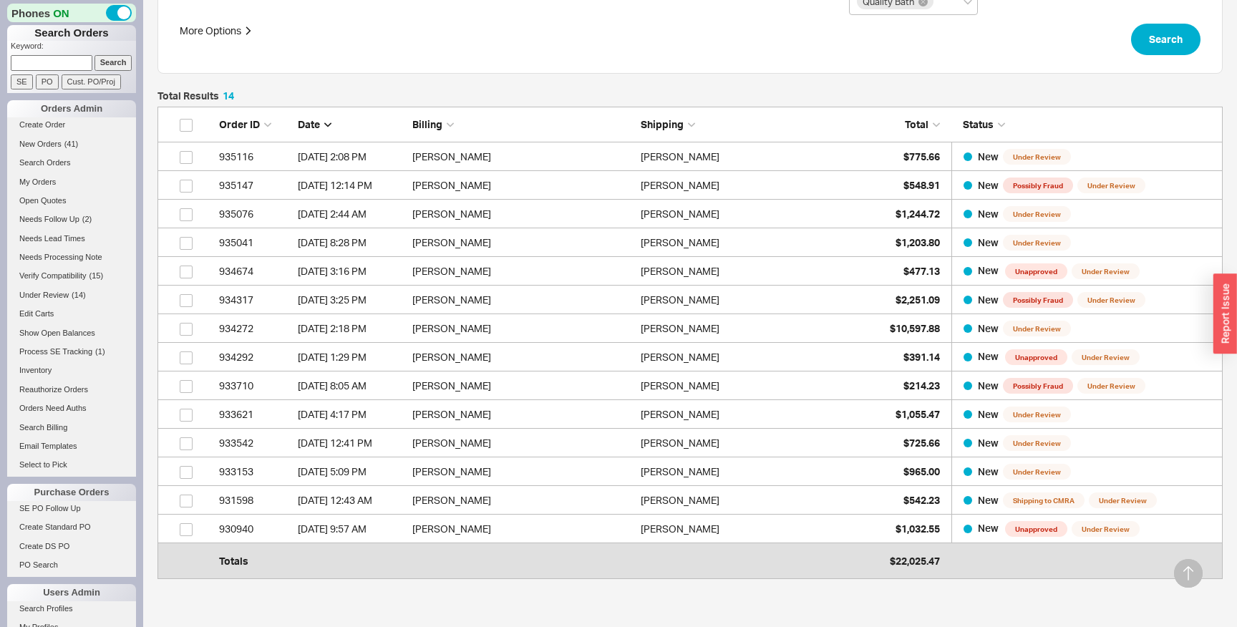
scroll to position [347, 0]
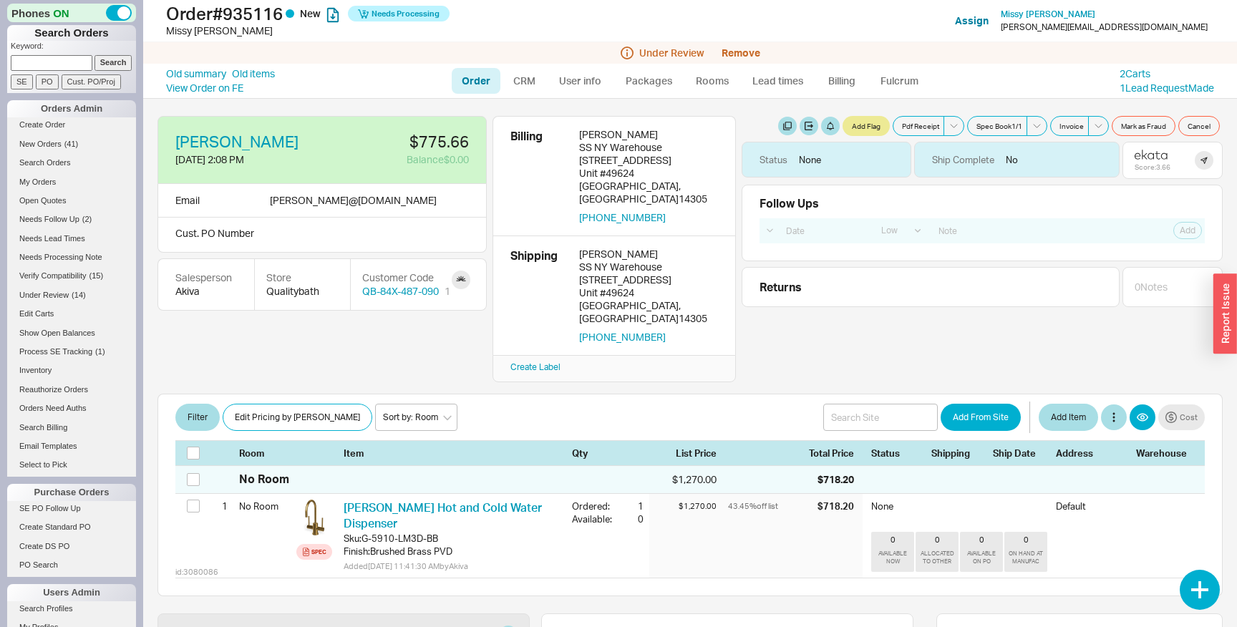
select select "LOW"
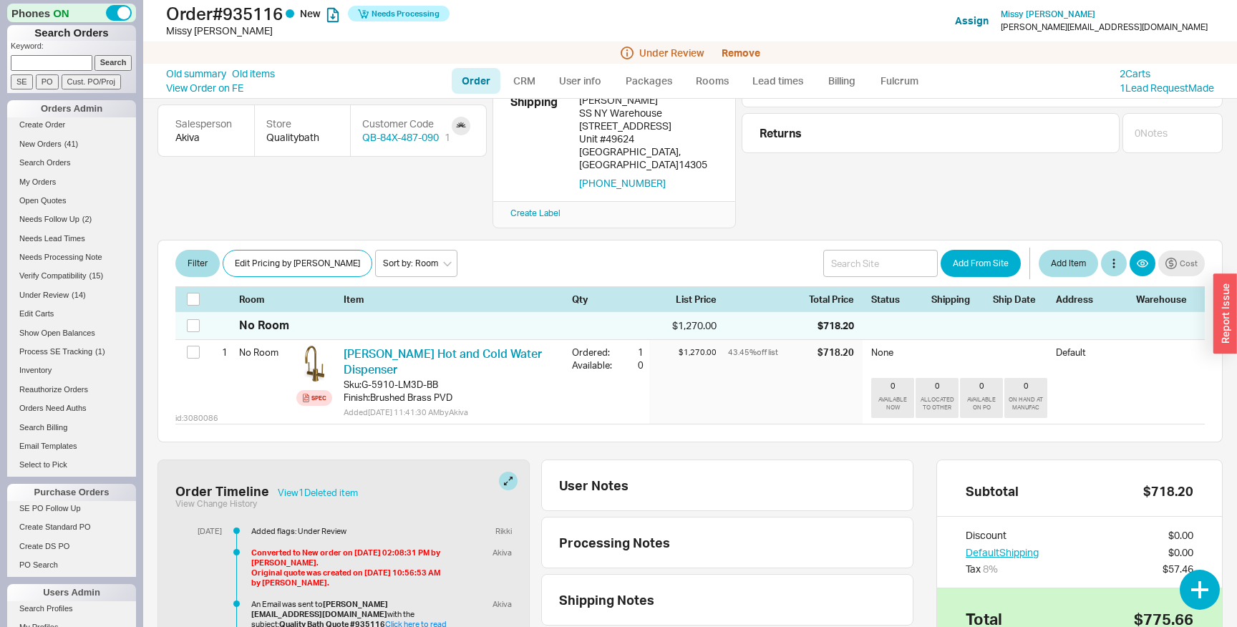
scroll to position [183, 0]
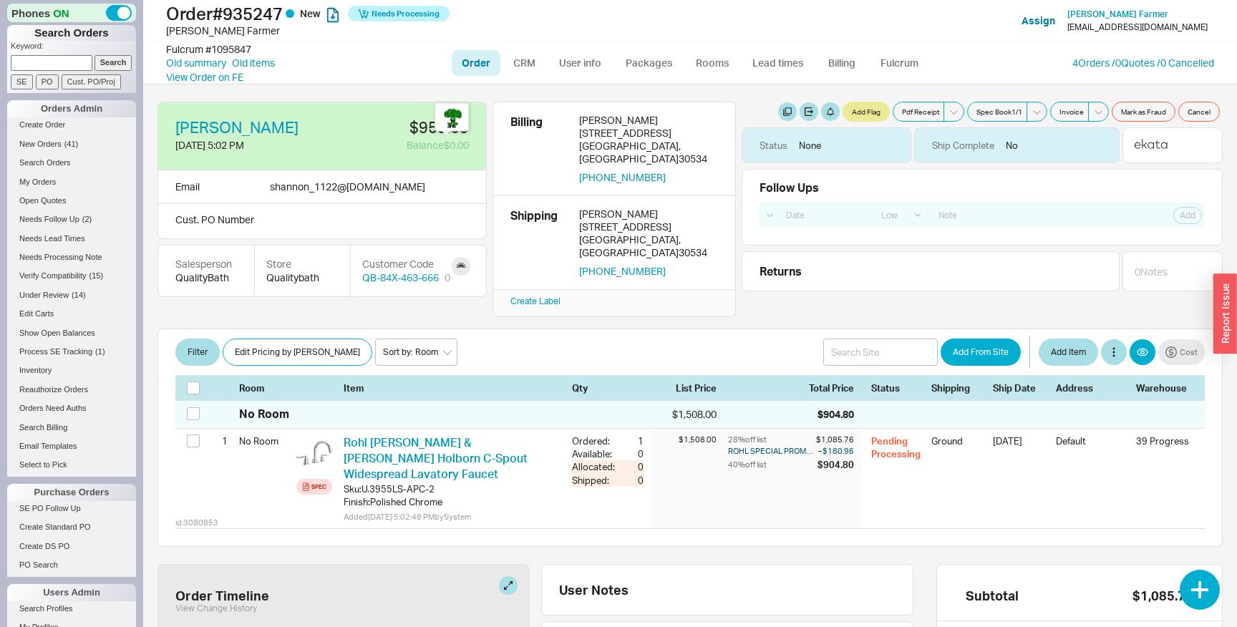
select select "LOW"
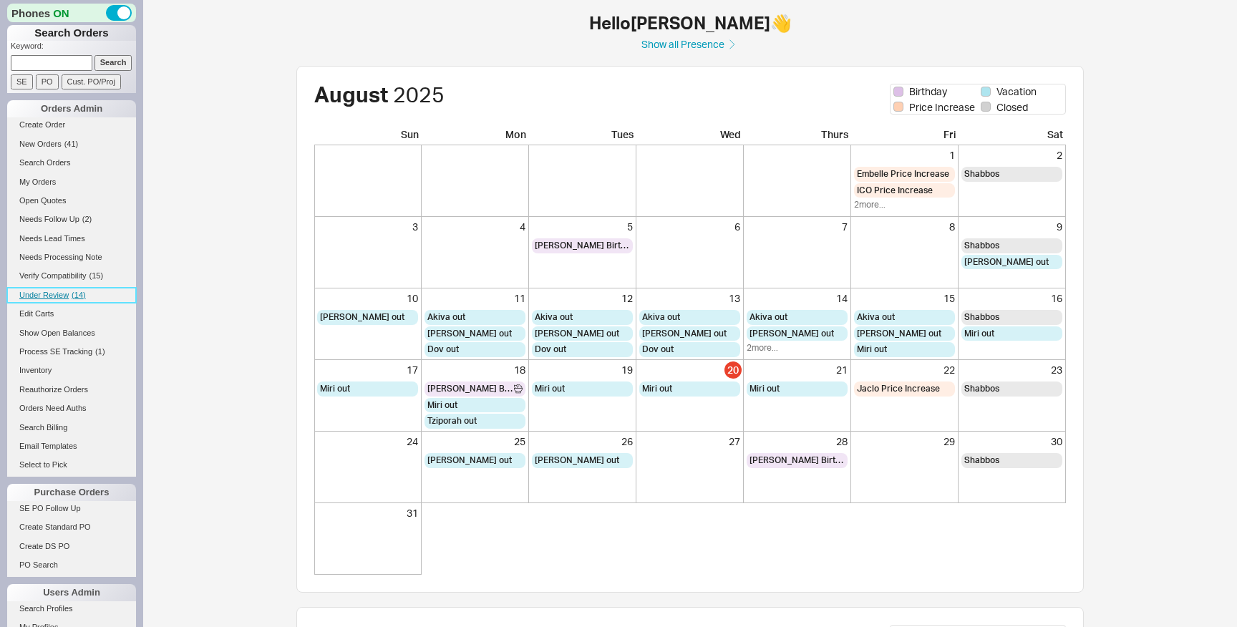
click at [80, 293] on span "( 14 )" at bounding box center [79, 295] width 14 height 9
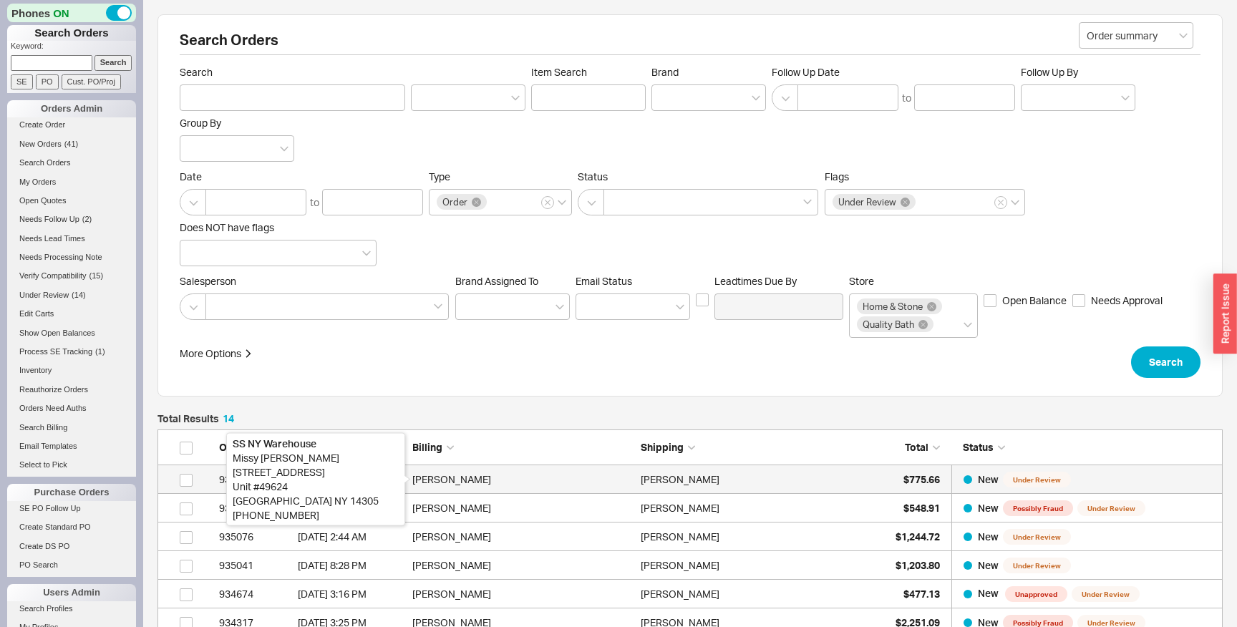
click at [614, 484] on div "Missy Mandel" at bounding box center [522, 479] width 221 height 29
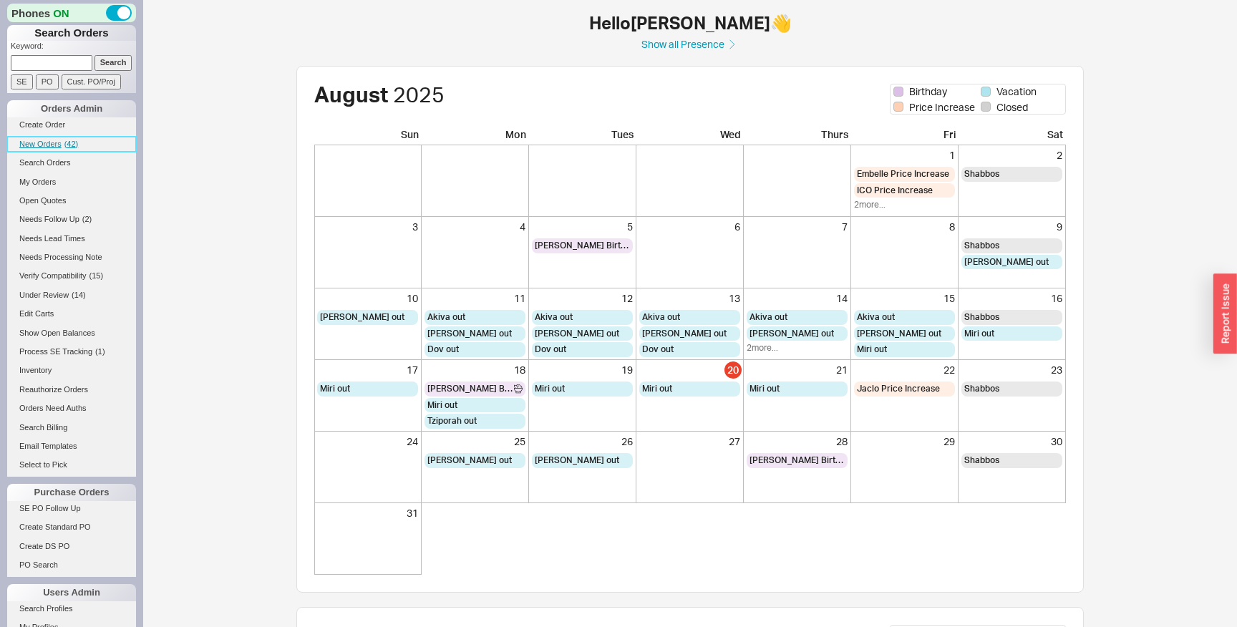
click at [67, 145] on span "( 42 )" at bounding box center [71, 144] width 14 height 9
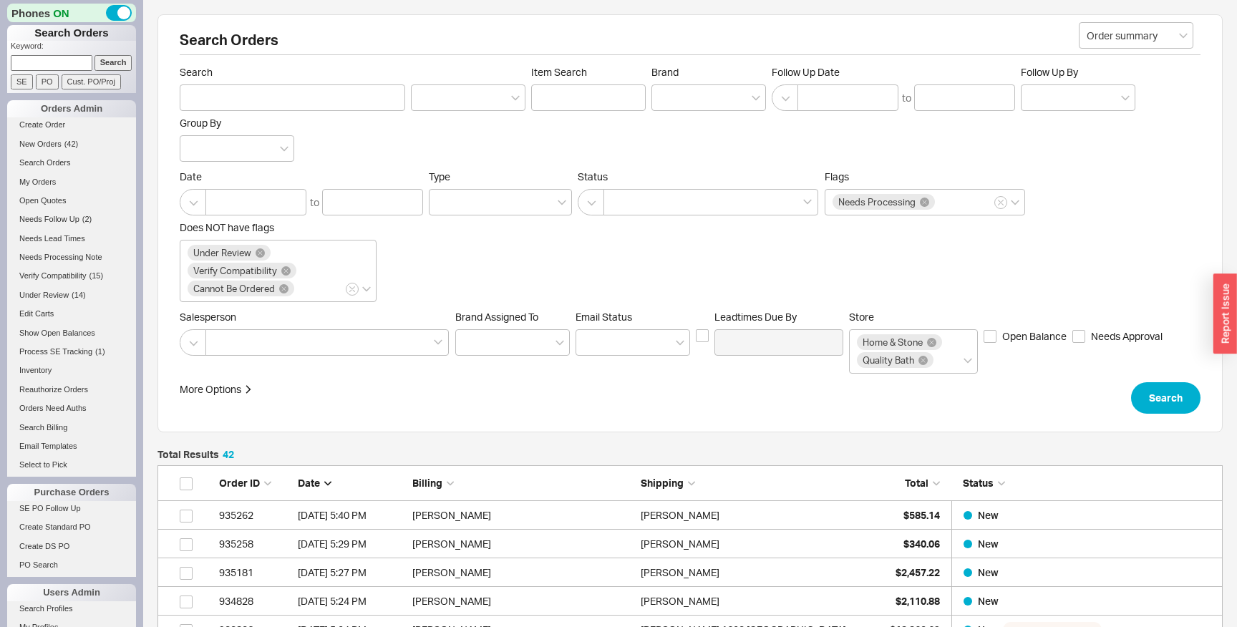
scroll to position [1267, 1065]
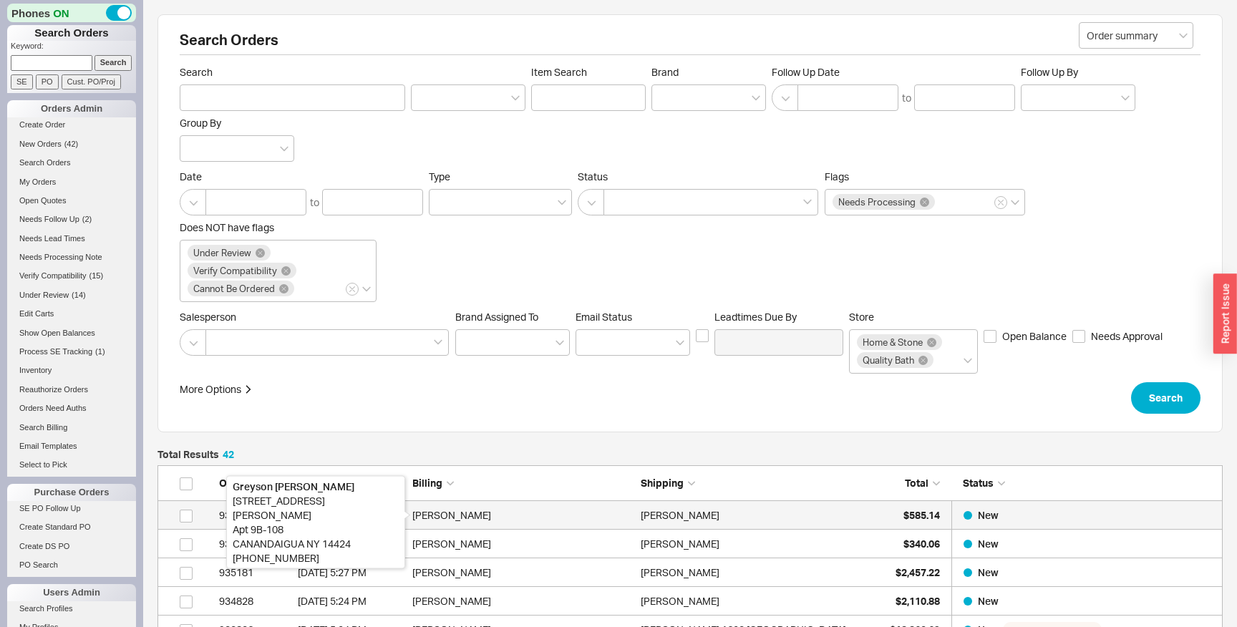
click at [520, 519] on div "Greyson Mull" at bounding box center [522, 515] width 221 height 29
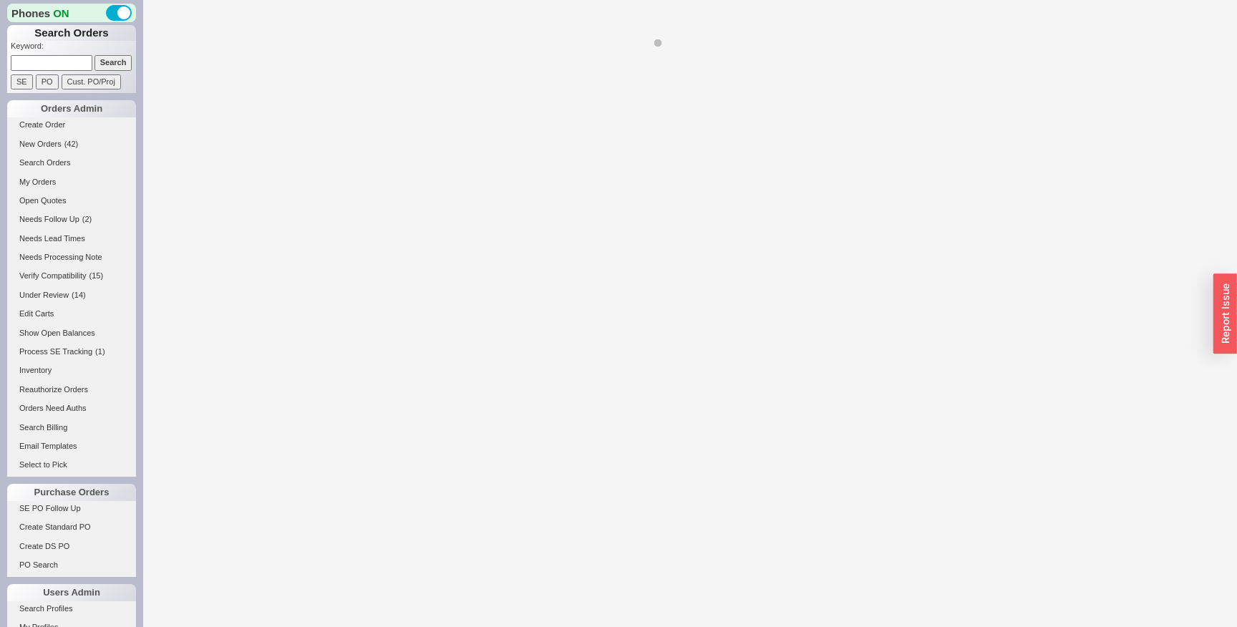
select select "LOW"
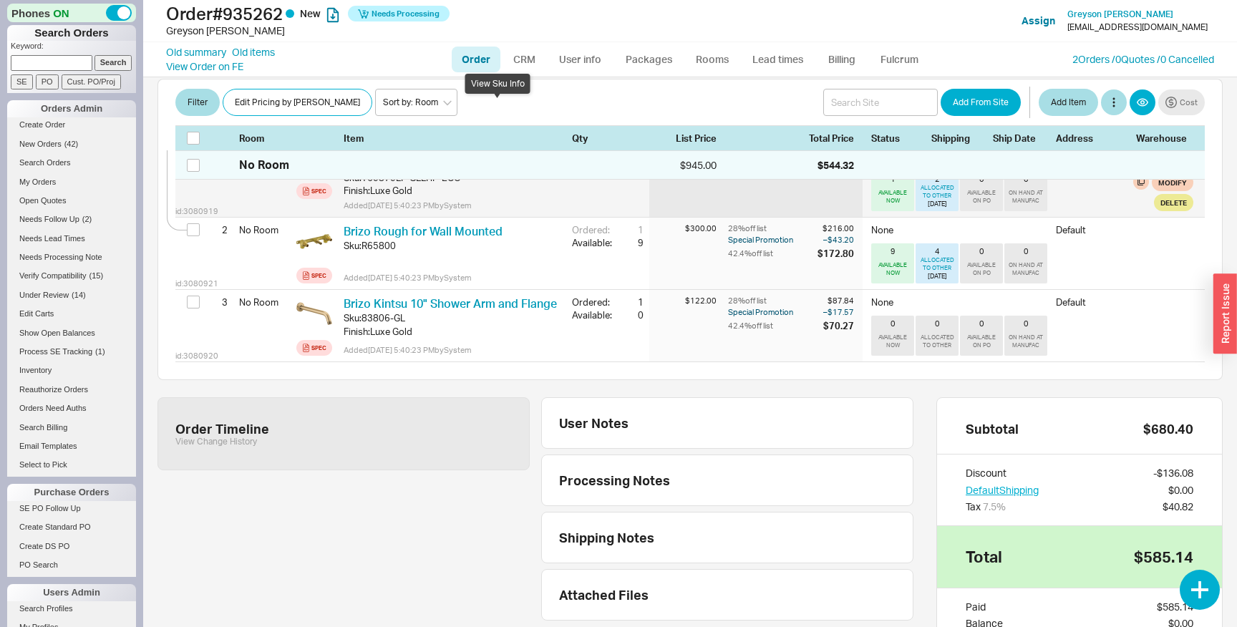
scroll to position [420, 0]
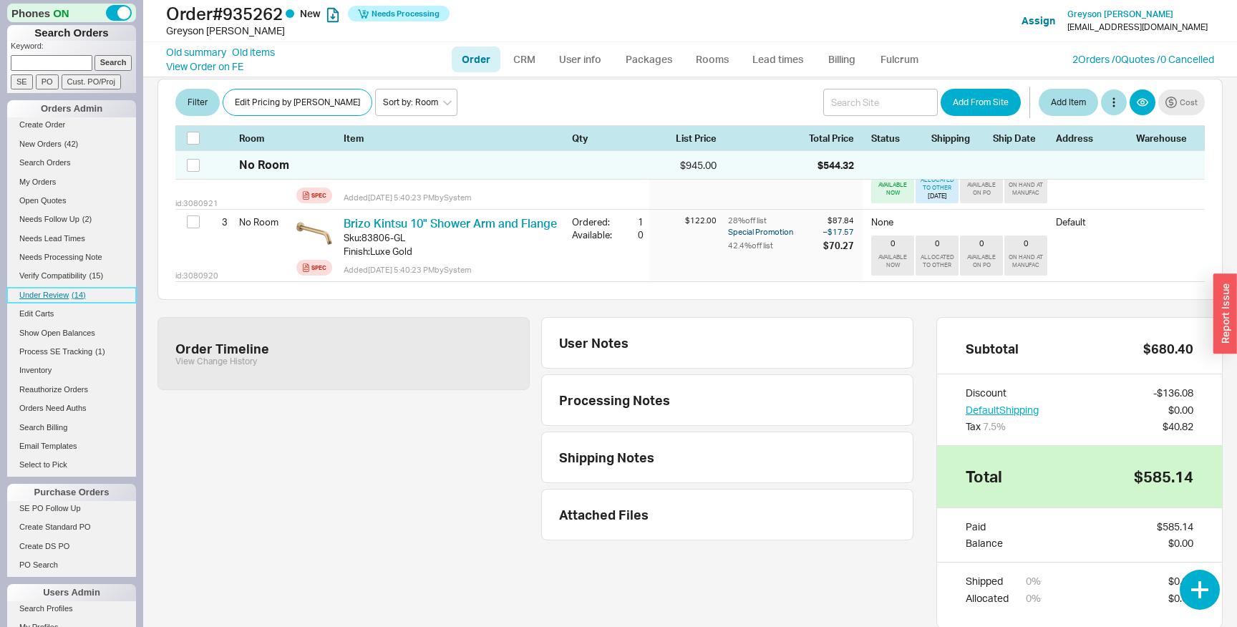
click at [82, 299] on span "( 14 )" at bounding box center [79, 295] width 14 height 9
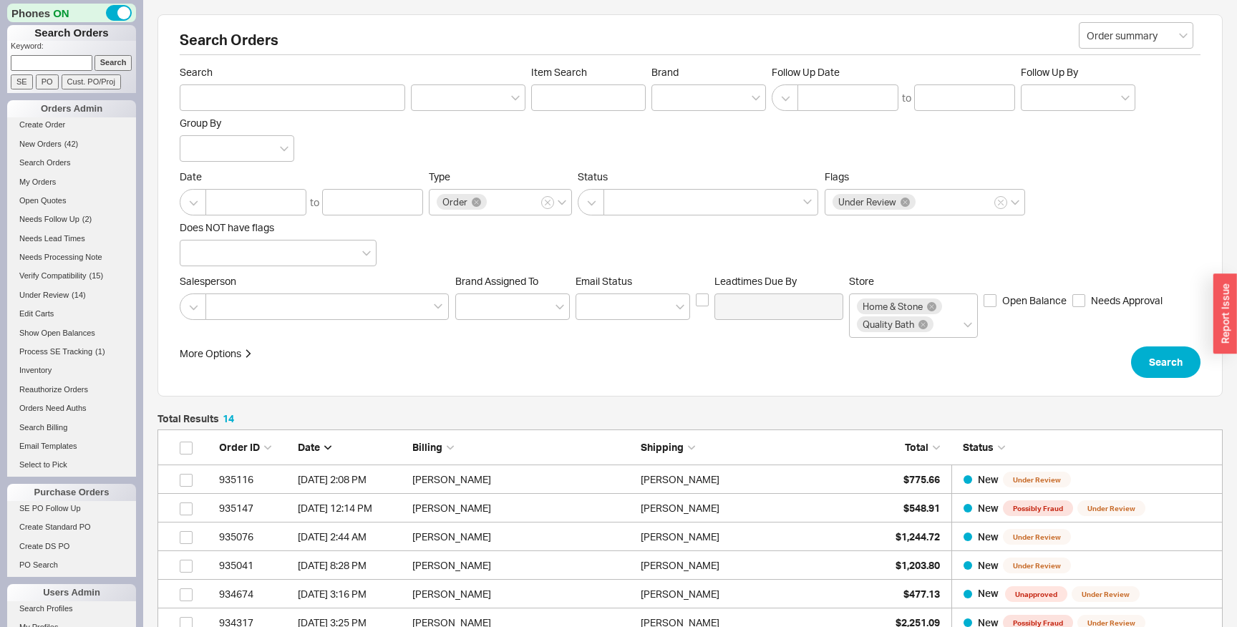
scroll to position [465, 1065]
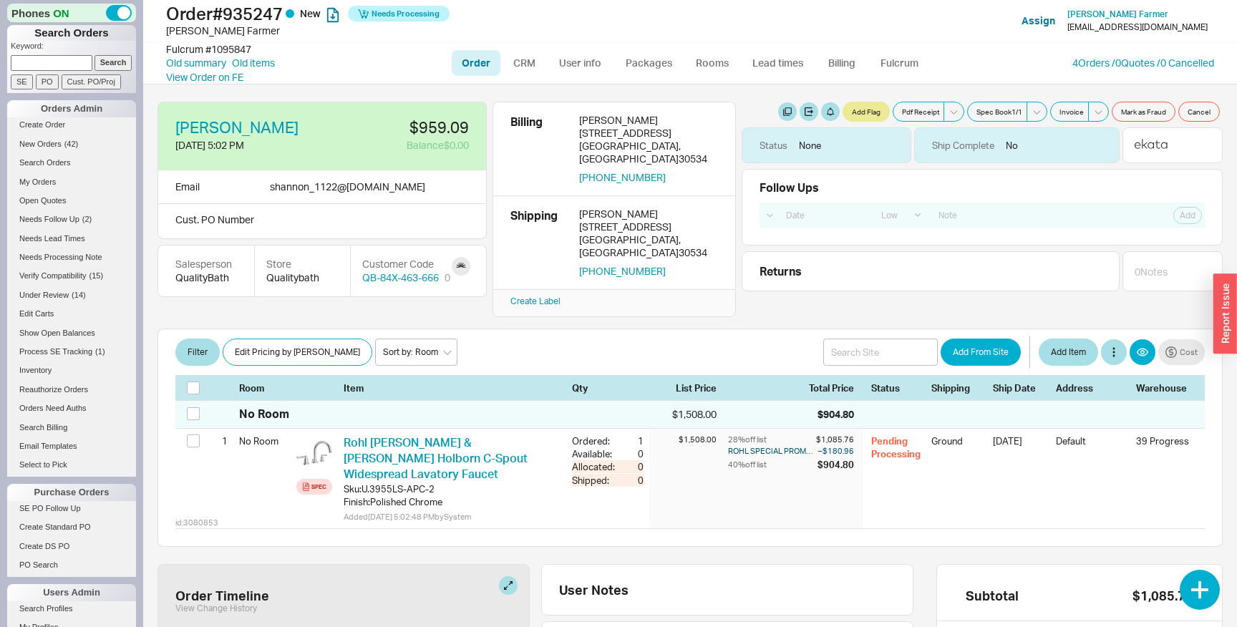
select select "LOW"
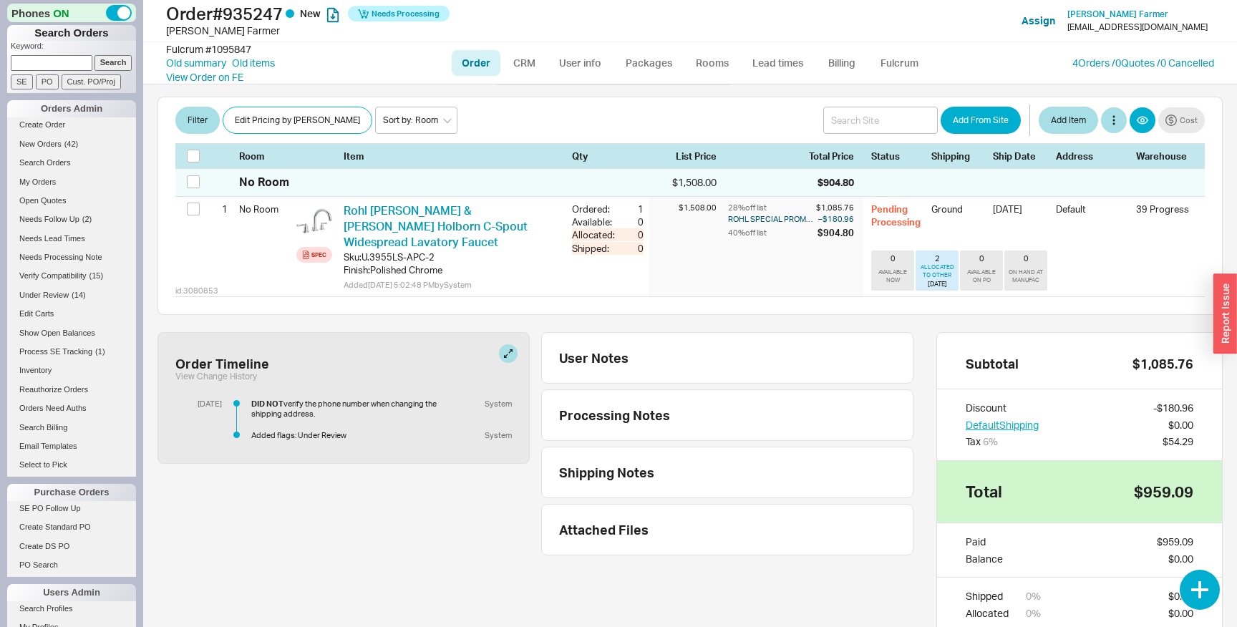
scroll to position [245, 0]
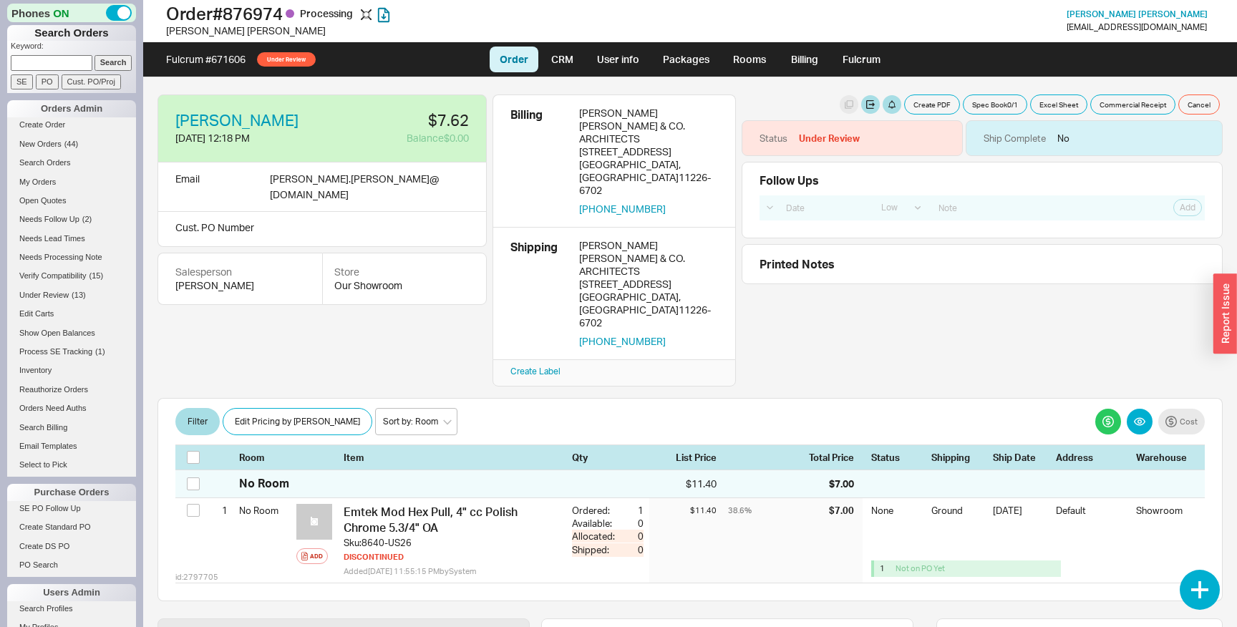
select select "LOW"
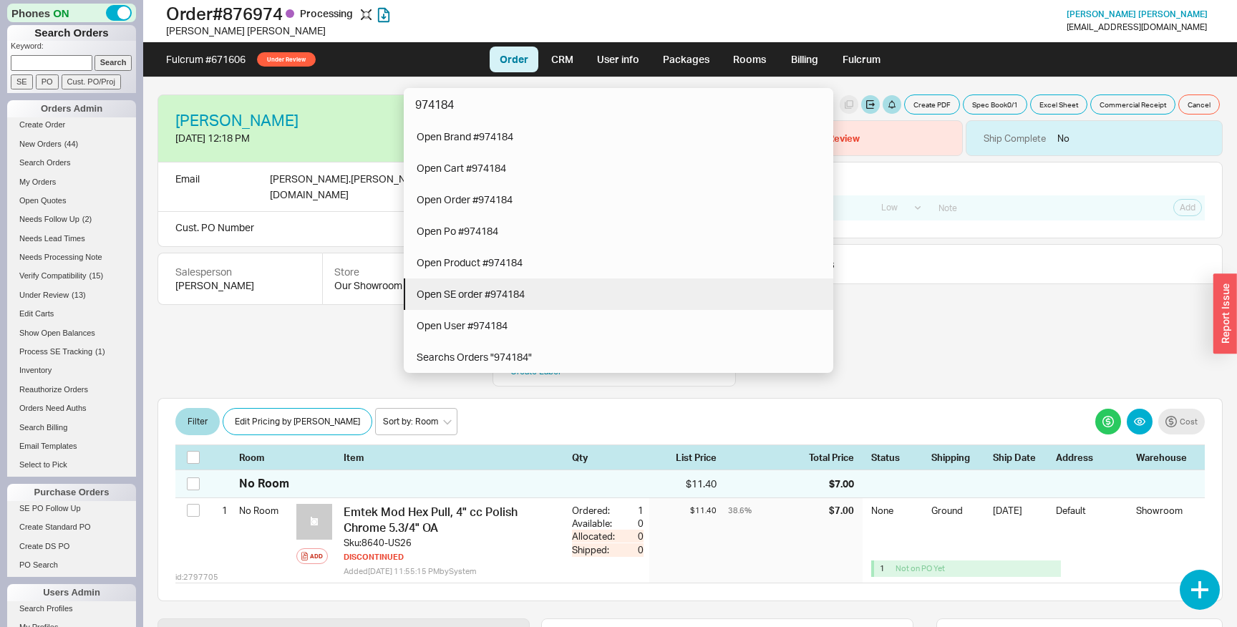
type input "974184"
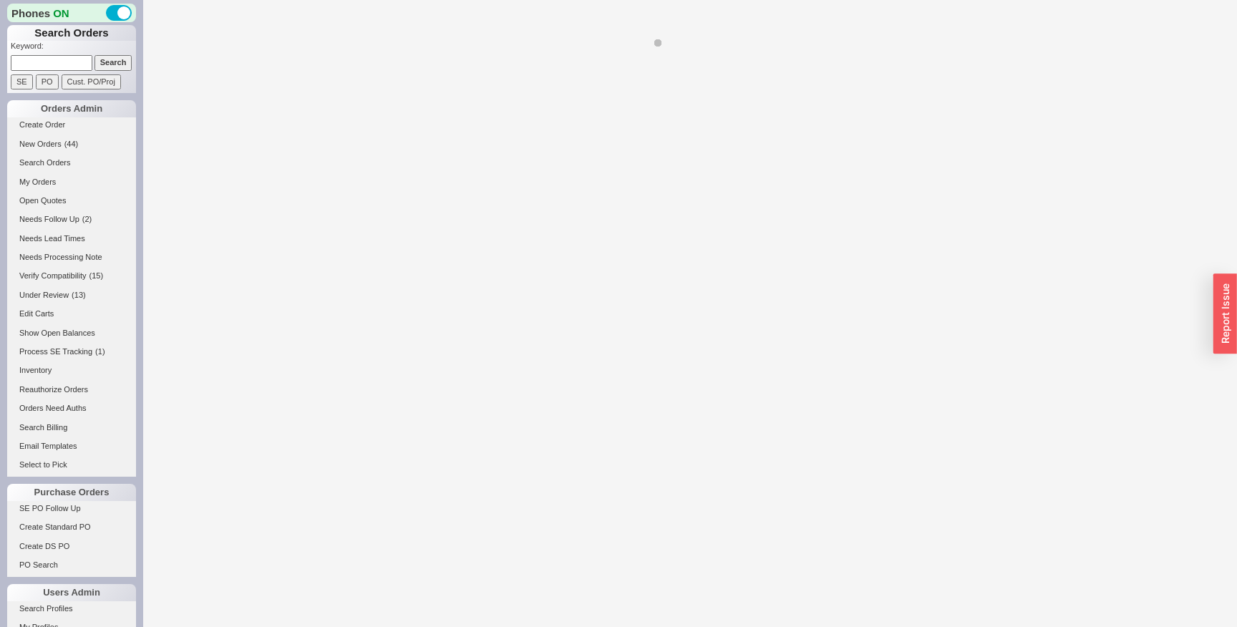
select select "LOW"
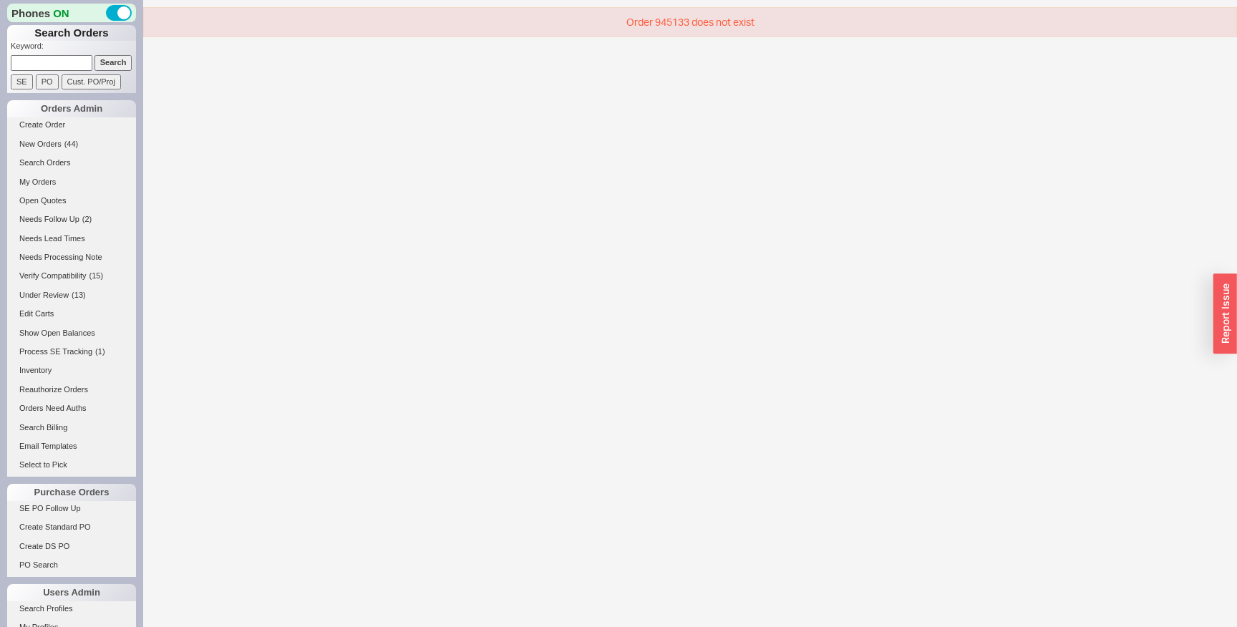
click at [335, 148] on div at bounding box center [690, 337] width 1094 height 579
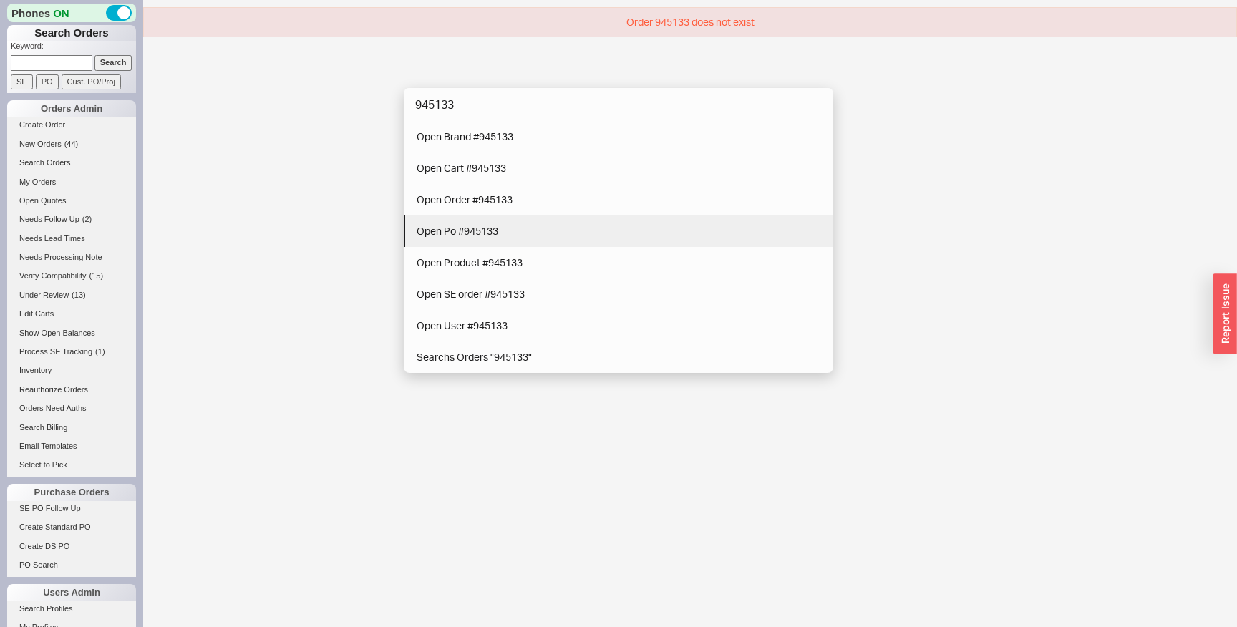
type input "945133"
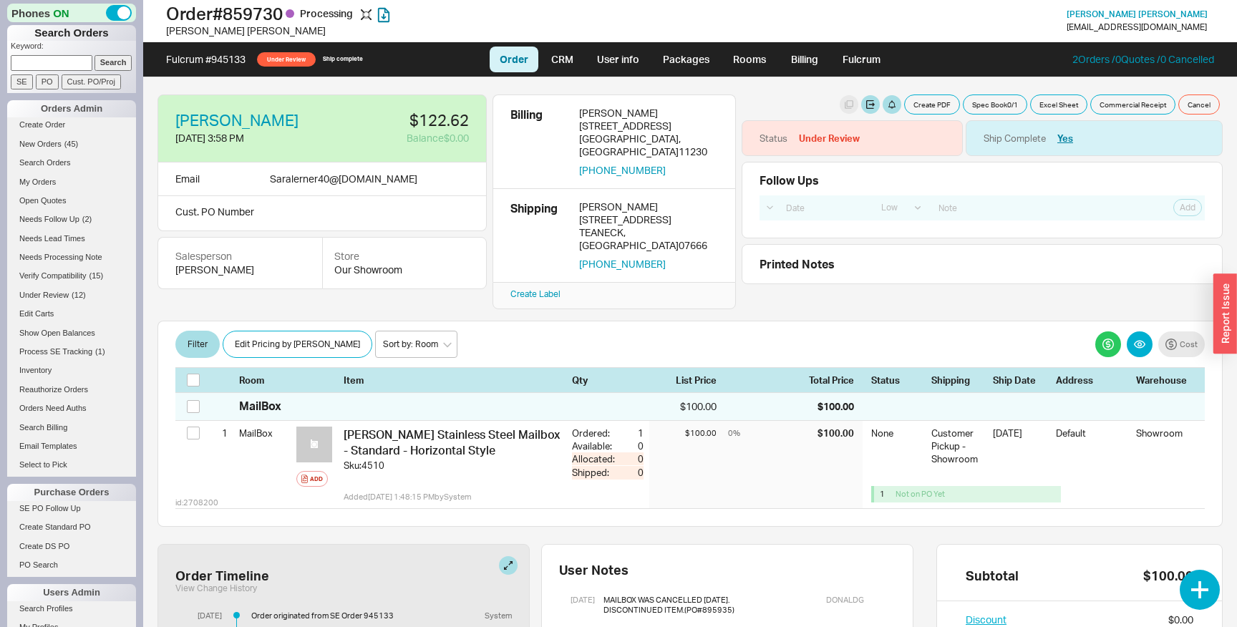
select select "LOW"
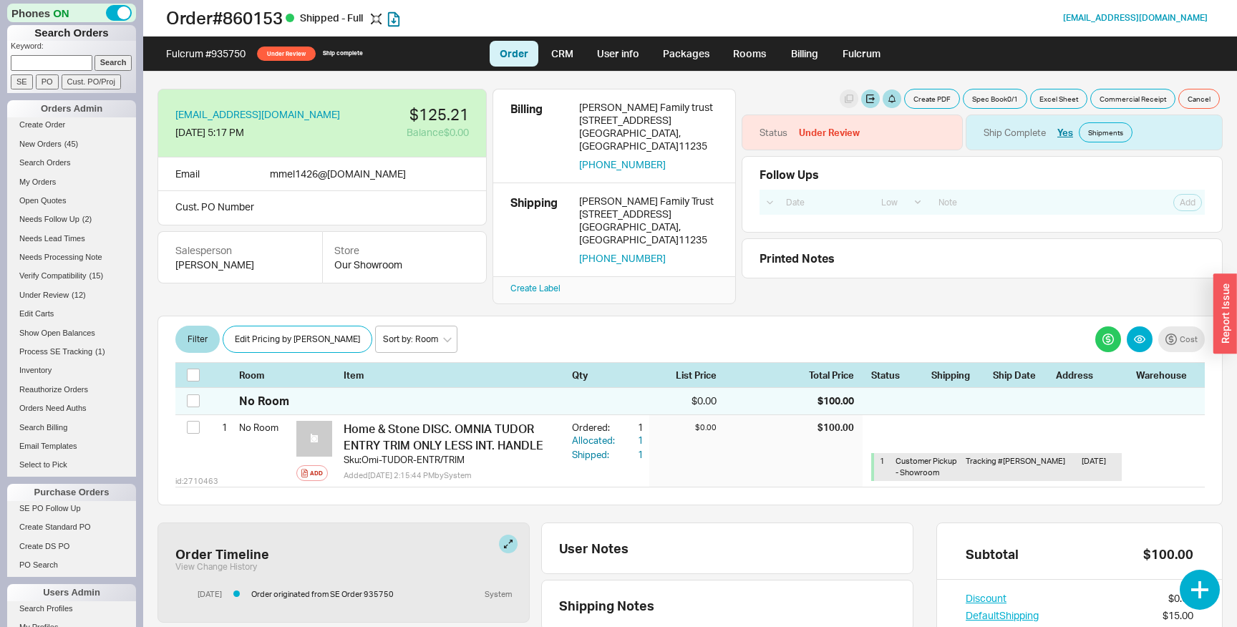
select select "LOW"
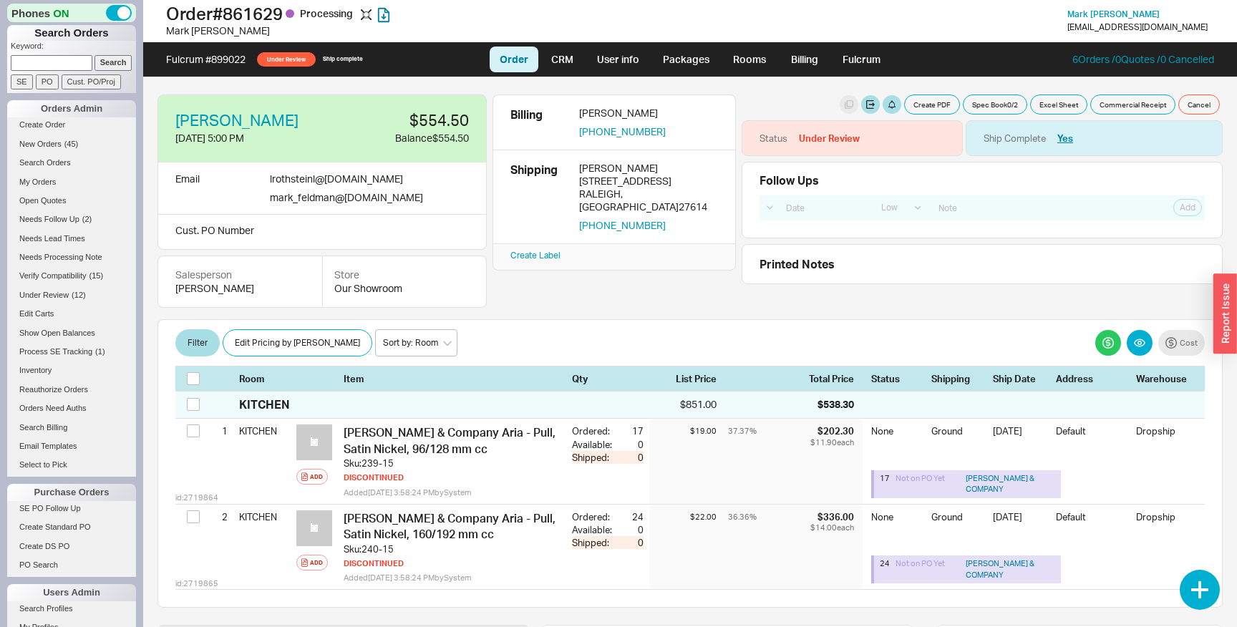
select select "LOW"
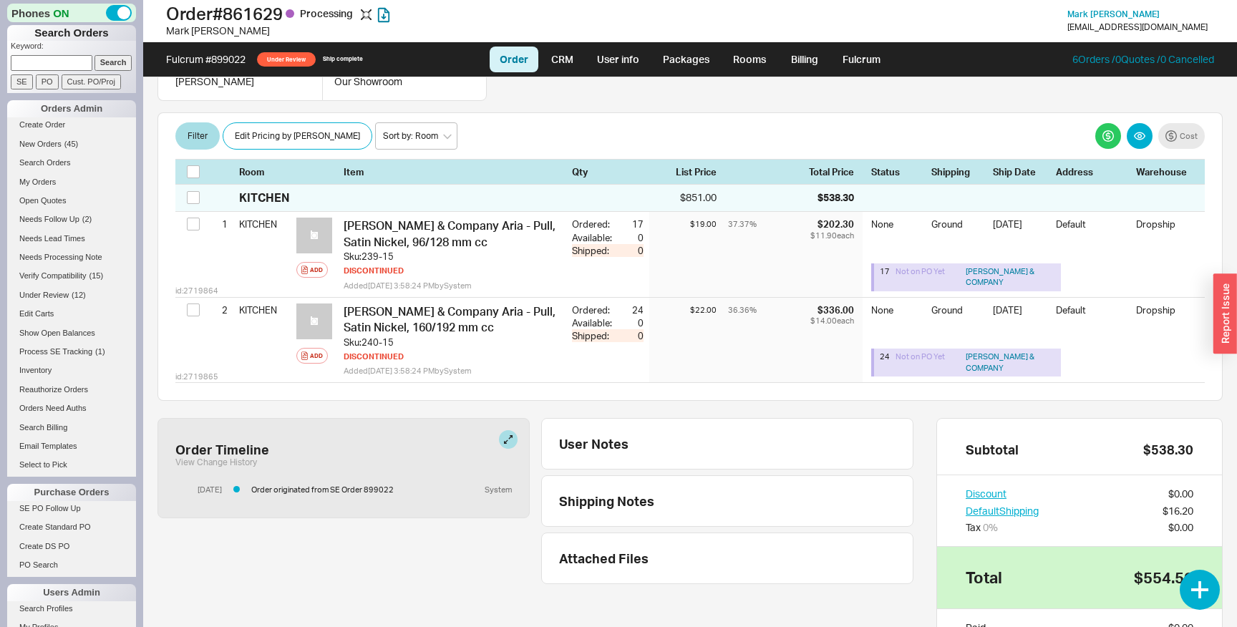
scroll to position [202, 0]
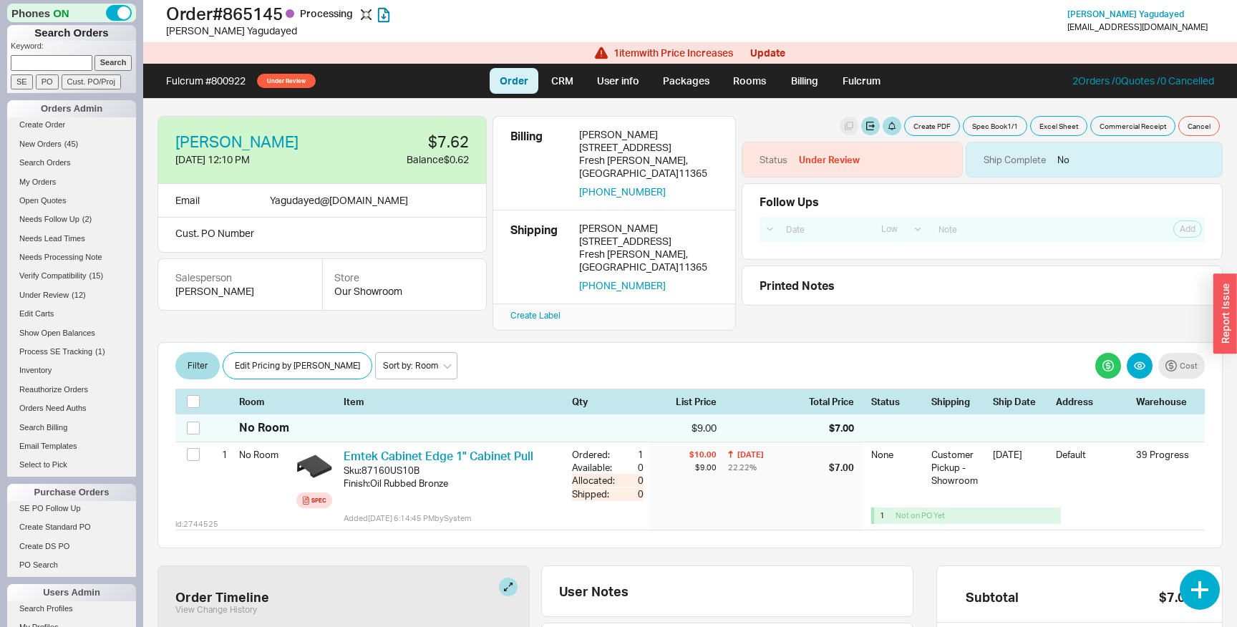
select select "LOW"
click at [795, 88] on link "Billing" at bounding box center [805, 81] width 50 height 26
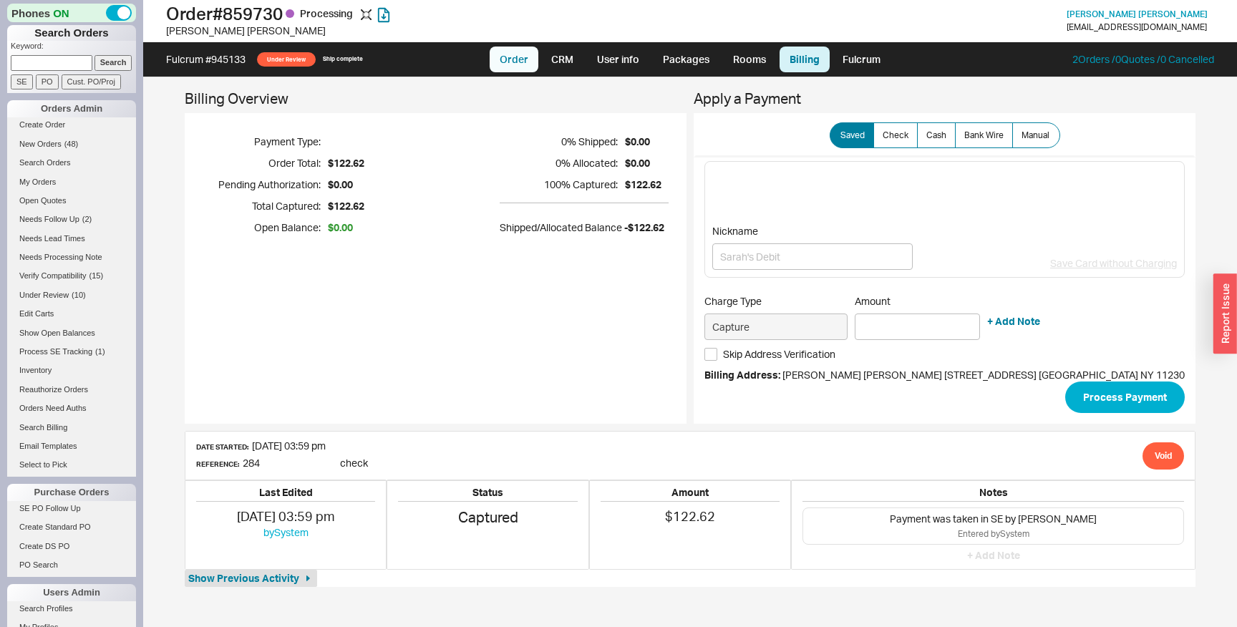
click at [514, 64] on link "Order" at bounding box center [514, 60] width 49 height 26
select select "LOW"
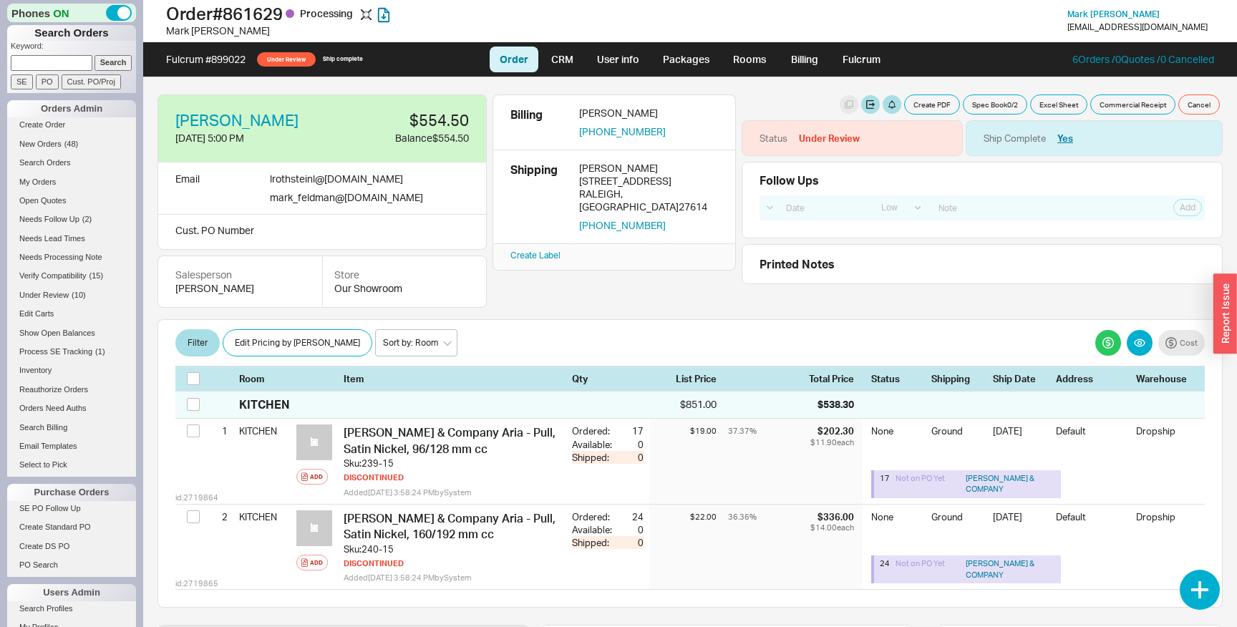
select select "LOW"
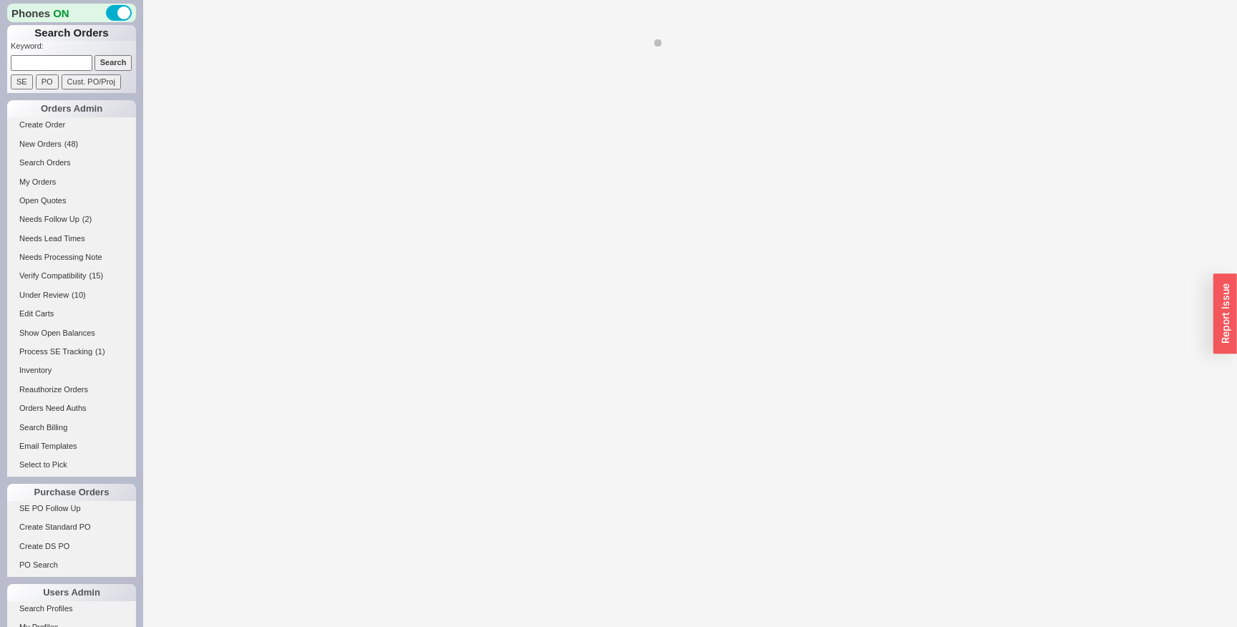
select select "LOW"
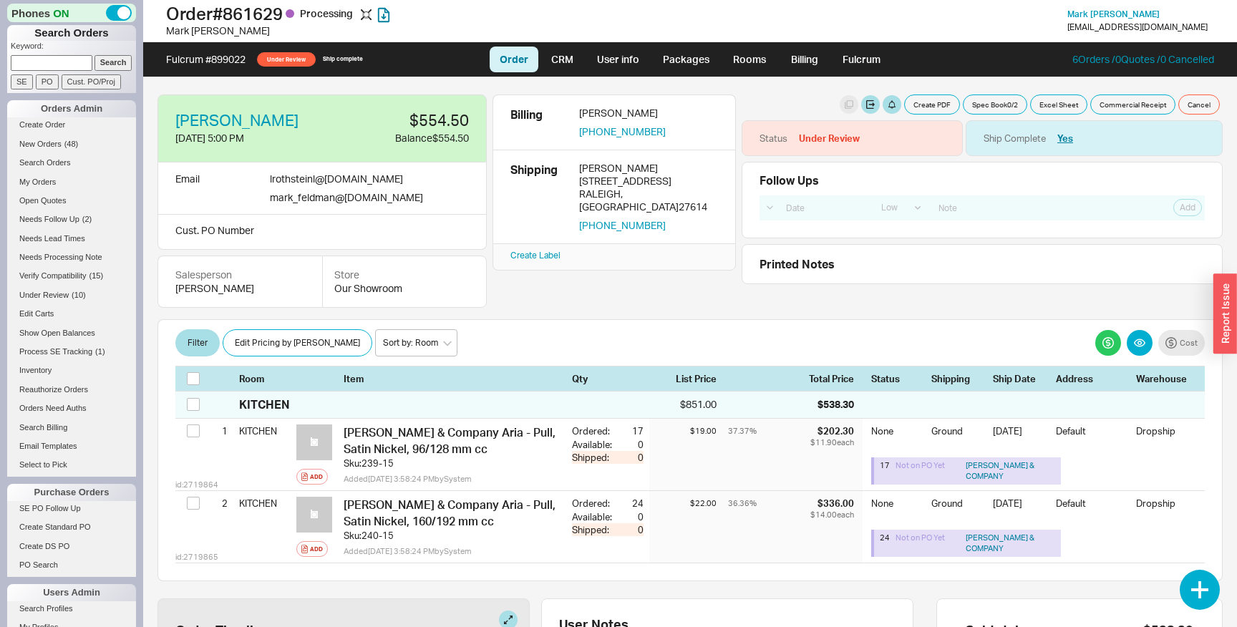
select select "LOW"
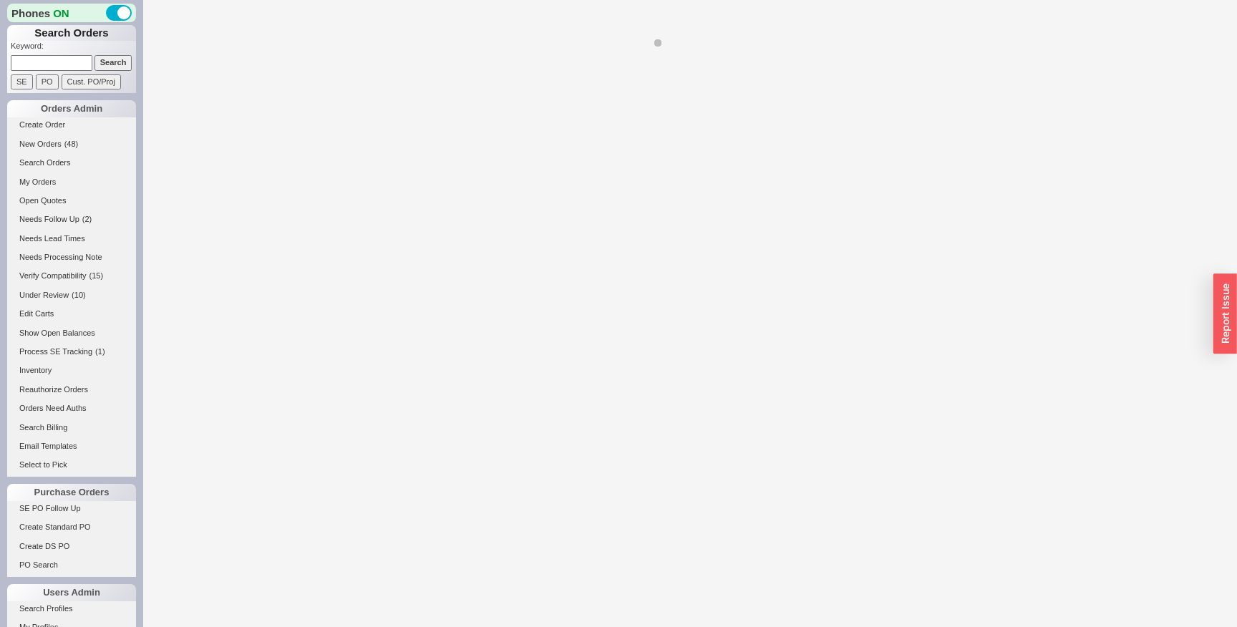
select select "LOW"
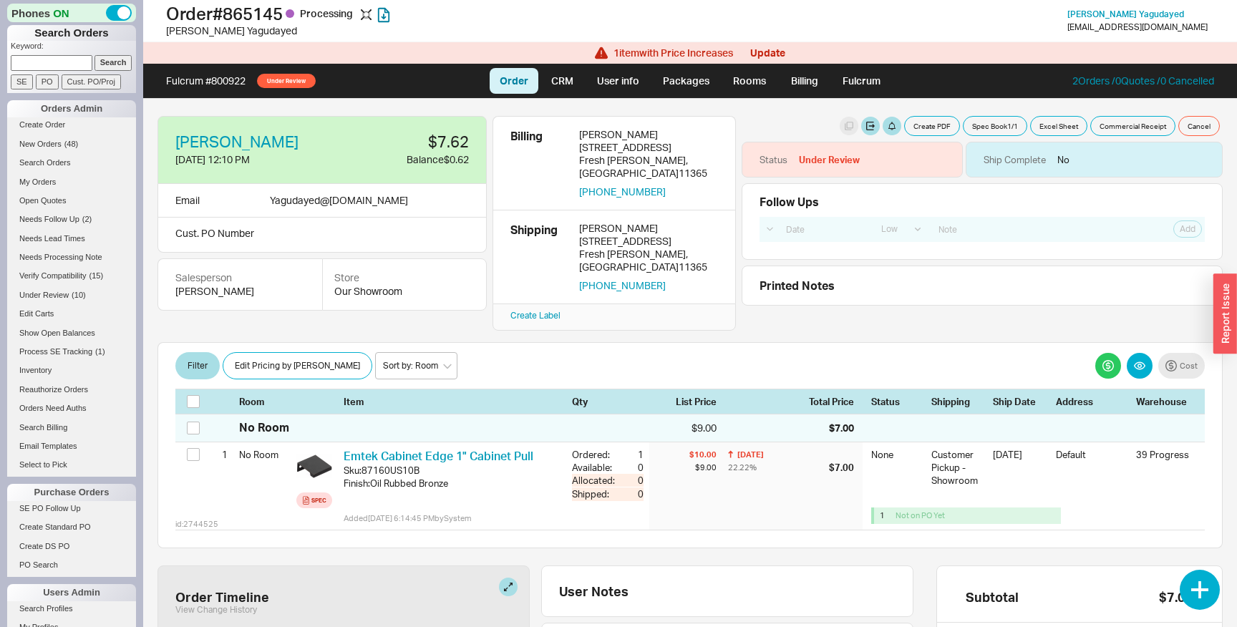
select select "LOW"
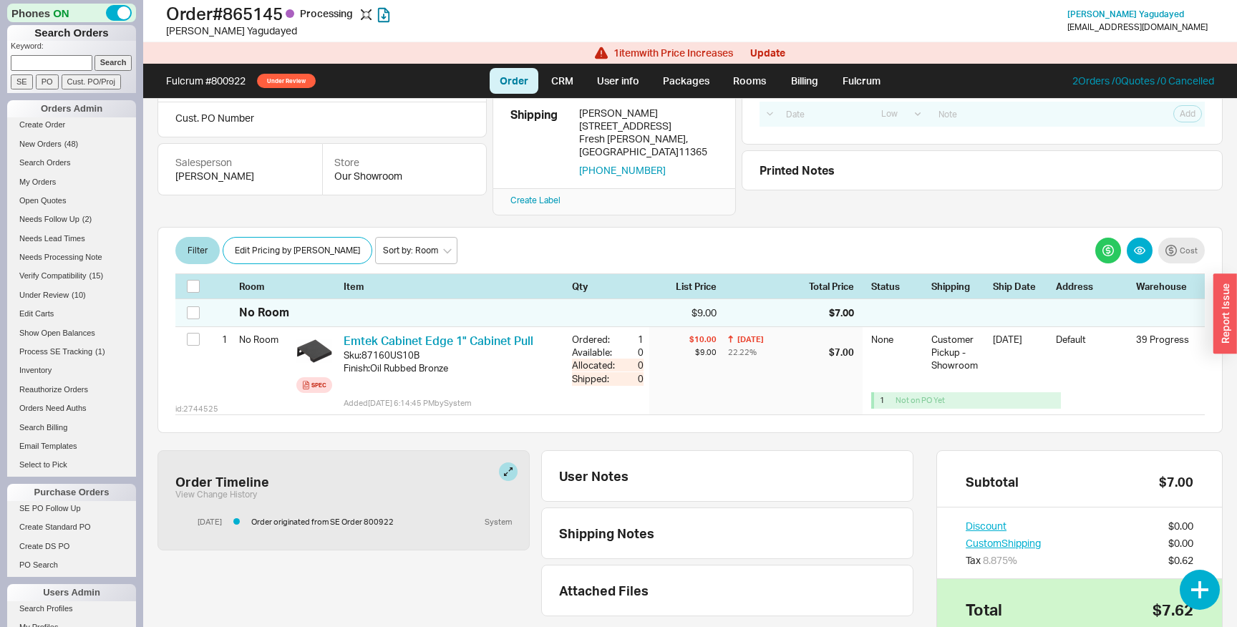
scroll to position [147, 0]
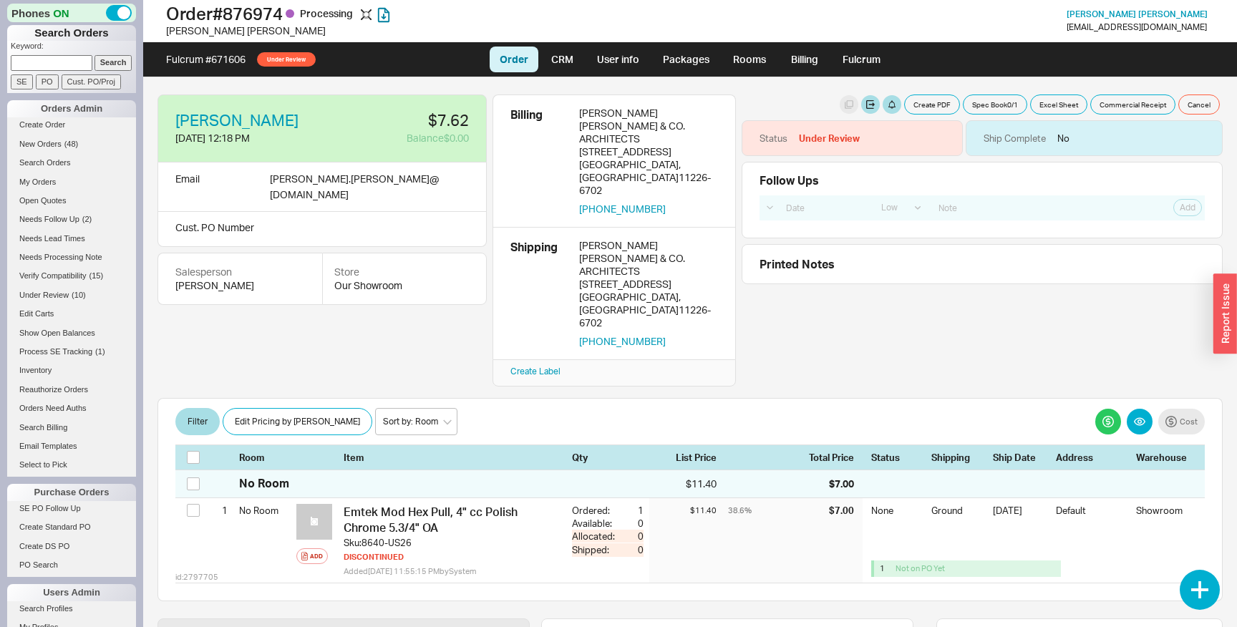
select select "LOW"
click at [948, 133] on button "button" at bounding box center [947, 138] width 19 height 19
click at [901, 188] on select "None On Hold Call Before Ship Hold for Balance Hold For Payment Wait For Cust. …" at bounding box center [893, 193] width 136 height 26
select select "On Hold"
click at [825, 180] on select "None On Hold Call Before Ship Hold for Balance Hold For Payment Wait For Cust. …" at bounding box center [893, 193] width 136 height 26
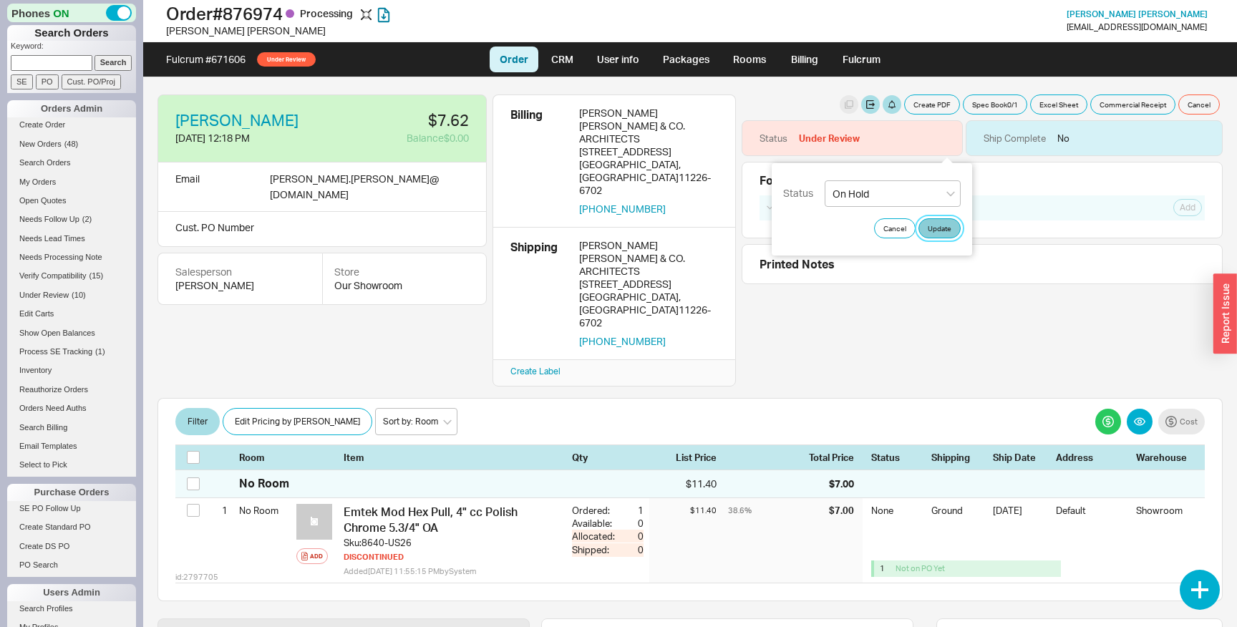
click at [942, 226] on button "Update" at bounding box center [940, 228] width 42 height 20
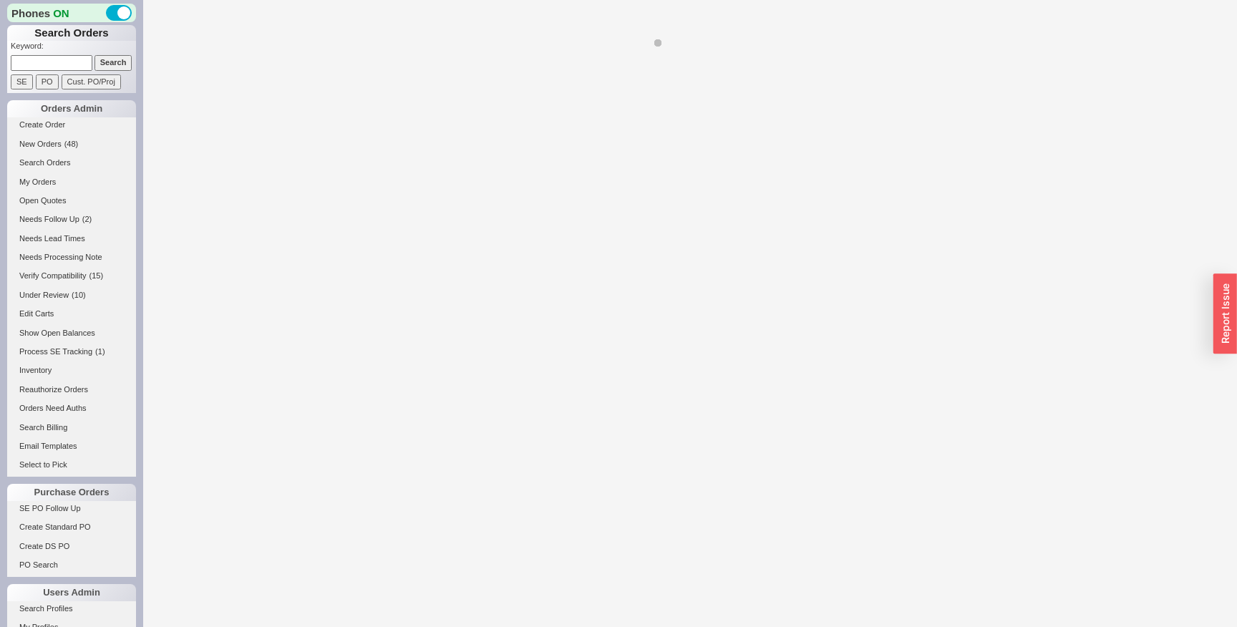
select select "LOW"
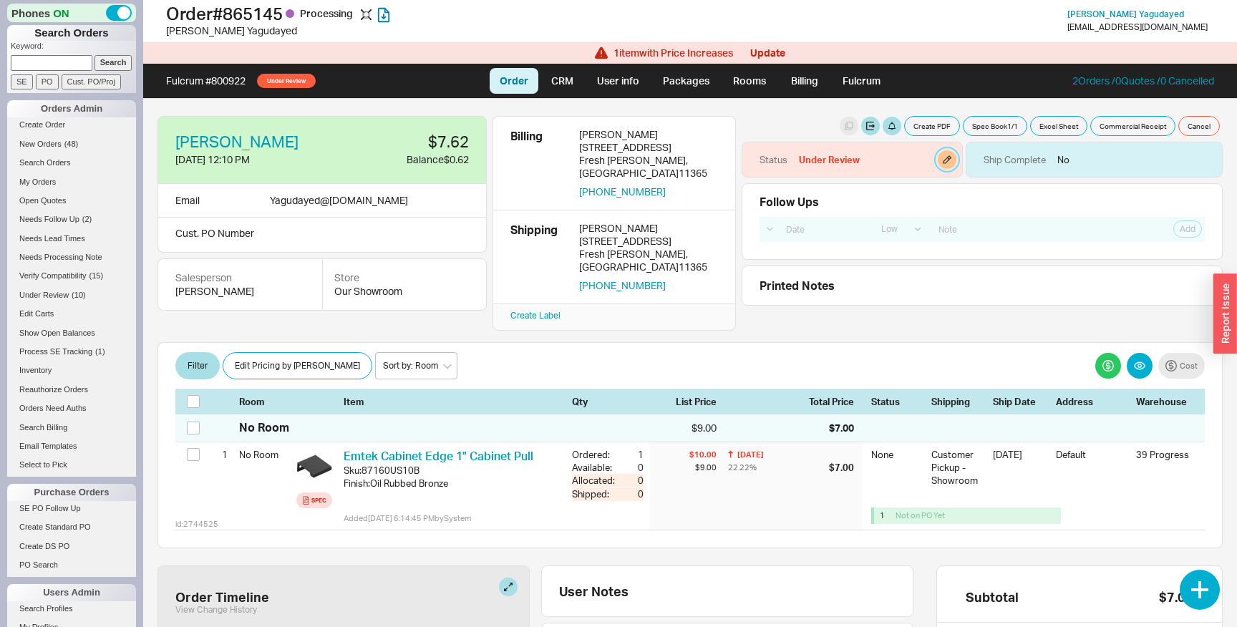
click at [943, 157] on button "button" at bounding box center [947, 159] width 19 height 19
click at [915, 221] on select "None On Hold Call Before Ship Hold for Balance Hold For Payment Wait For Cust. …" at bounding box center [893, 215] width 136 height 26
select select "On Hold"
click at [825, 202] on select "None On Hold Call Before Ship Hold for Balance Hold For Payment Wait For Cust. …" at bounding box center [893, 215] width 136 height 26
click at [941, 249] on button "Update" at bounding box center [940, 250] width 42 height 20
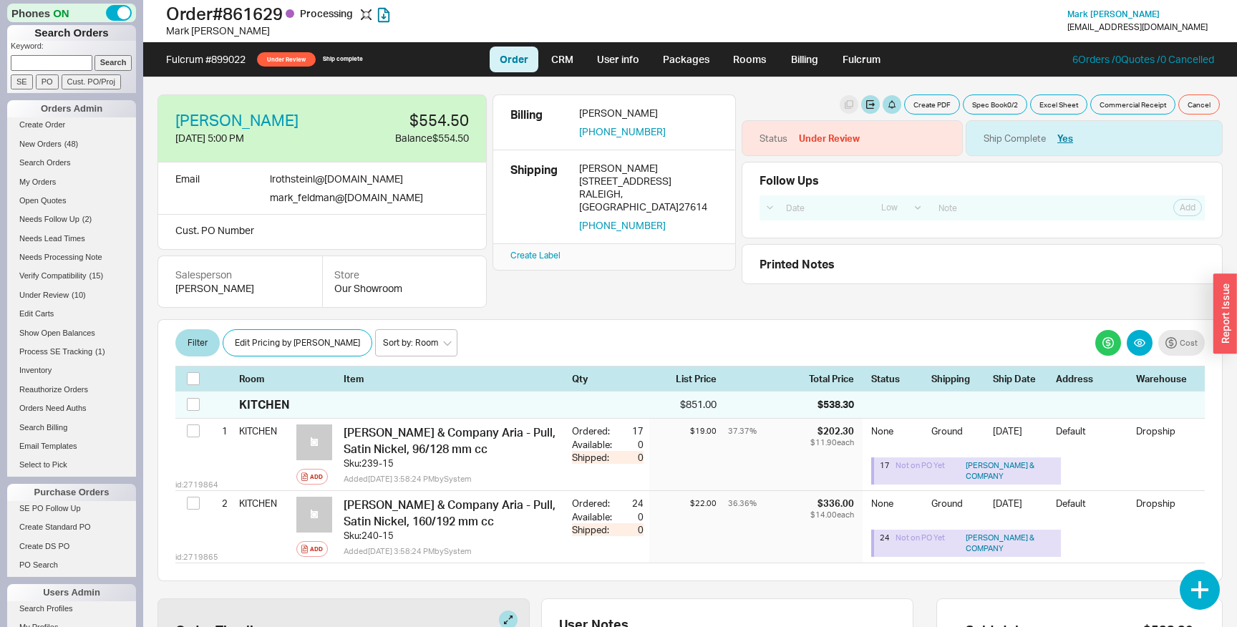
select select "LOW"
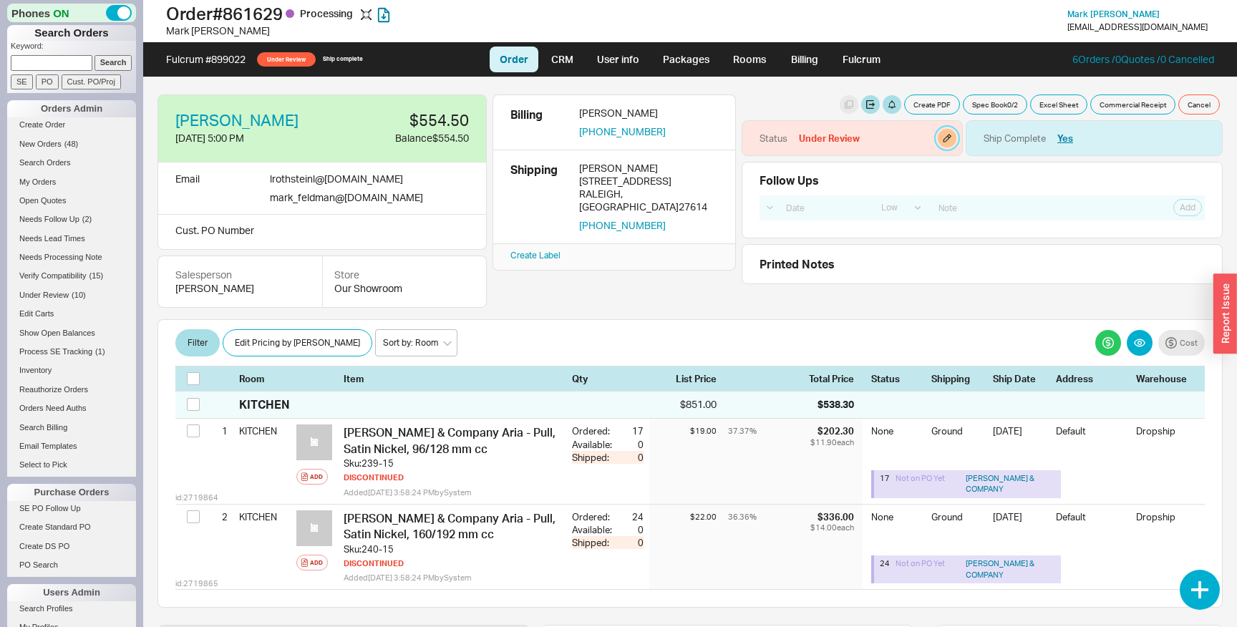
click at [945, 142] on button "button" at bounding box center [947, 138] width 19 height 19
click at [899, 190] on select "None On Hold Call Before Ship Hold for Balance Hold For Payment Wait For Cust. …" at bounding box center [893, 193] width 136 height 26
select select "On Hold"
click at [825, 180] on select "None On Hold Call Before Ship Hold for Balance Hold For Payment Wait For Cust. …" at bounding box center [893, 193] width 136 height 26
click at [944, 234] on button "Update" at bounding box center [940, 228] width 42 height 20
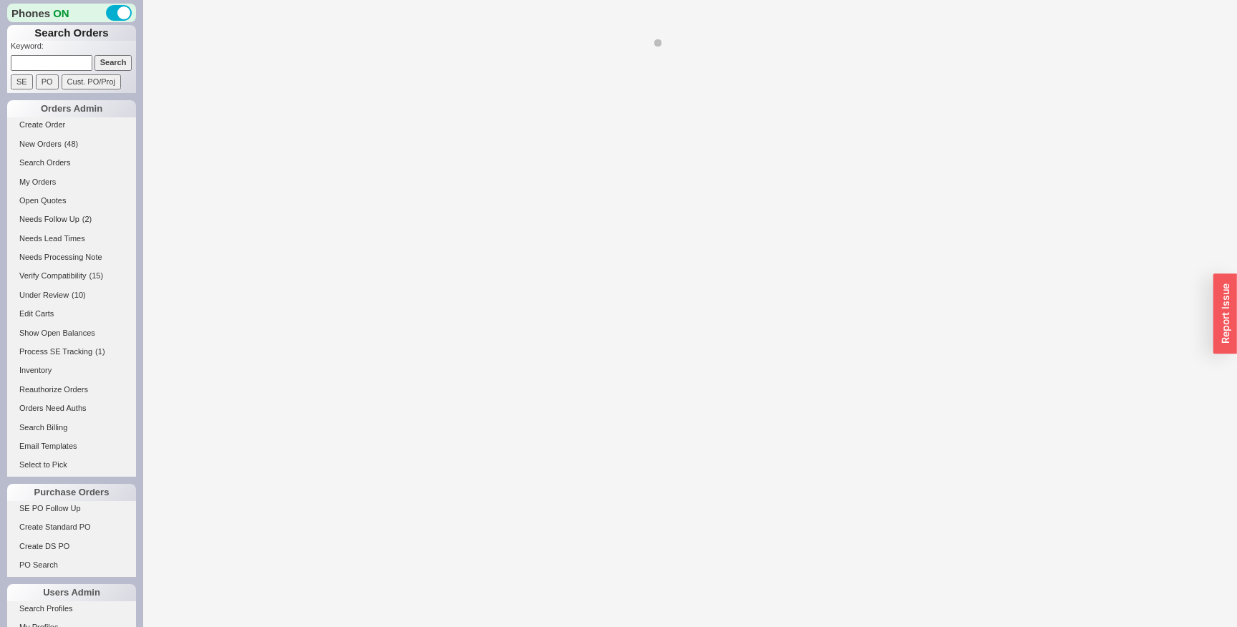
select select "LOW"
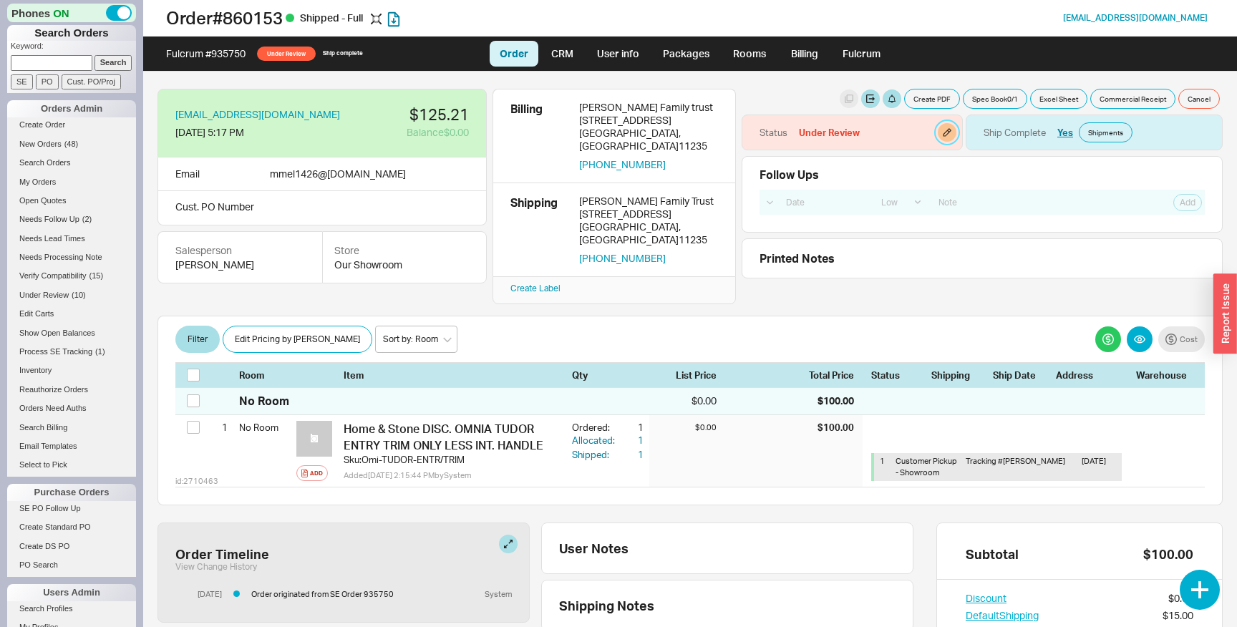
click at [944, 135] on button "button" at bounding box center [947, 132] width 19 height 19
click at [881, 180] on select "None On Hold Call Before Ship Hold for Balance Hold For Payment Wait For Cust. …" at bounding box center [893, 188] width 136 height 26
select select "On Hold"
click at [825, 175] on select "None On Hold Call Before Ship Hold for Balance Hold For Payment Wait For Cust. …" at bounding box center [893, 188] width 136 height 26
click at [943, 225] on button "Update" at bounding box center [940, 223] width 42 height 20
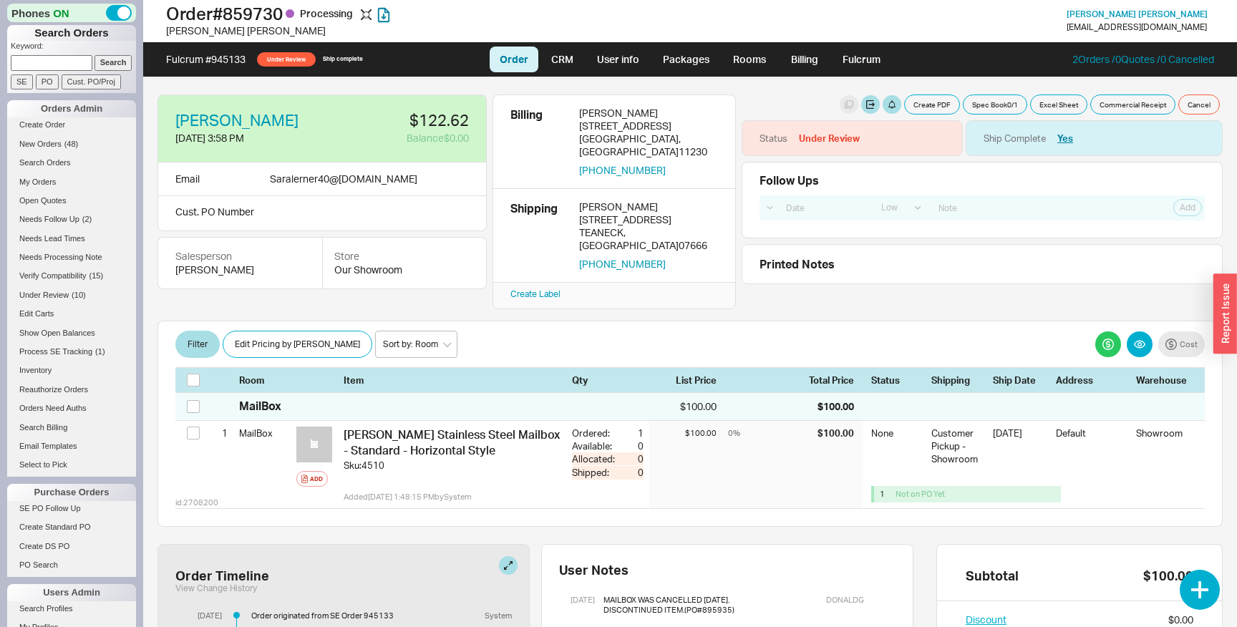
select select "LOW"
click at [949, 140] on button "button" at bounding box center [947, 138] width 19 height 19
click at [914, 190] on select "None On Hold Call Before Ship Hold for Balance Hold For Payment Wait For Cust. …" at bounding box center [893, 193] width 136 height 26
select select "On Hold"
click at [825, 180] on select "None On Hold Call Before Ship Hold for Balance Hold For Payment Wait For Cust. …" at bounding box center [893, 193] width 136 height 26
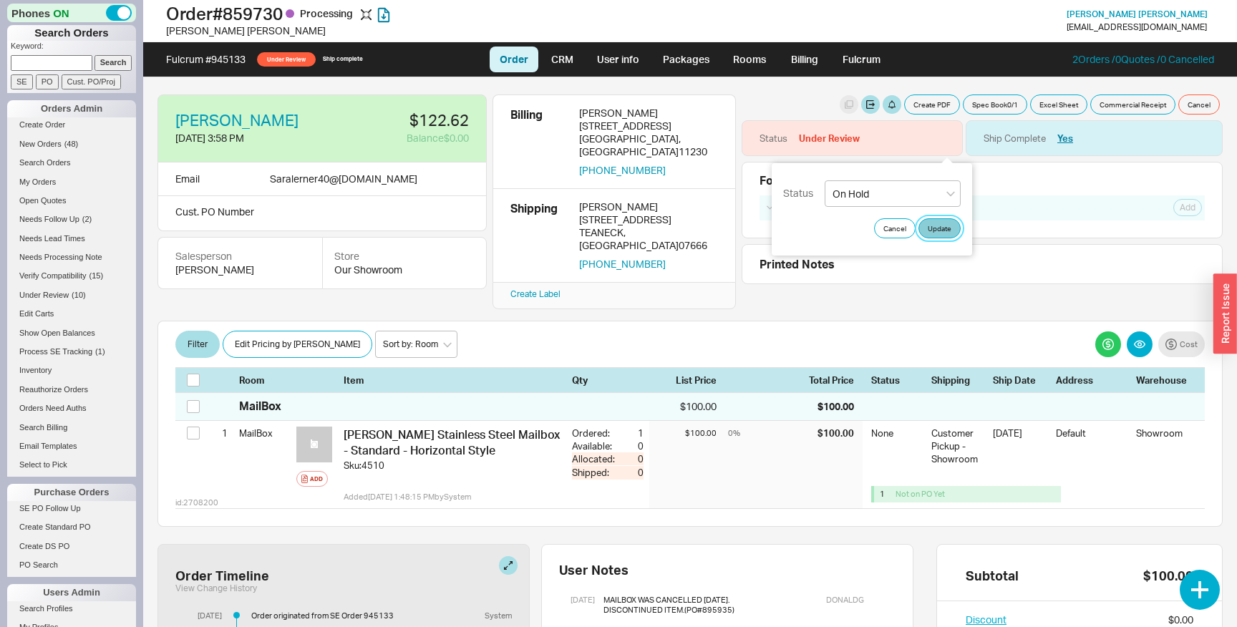
click at [932, 223] on button "Update" at bounding box center [940, 228] width 42 height 20
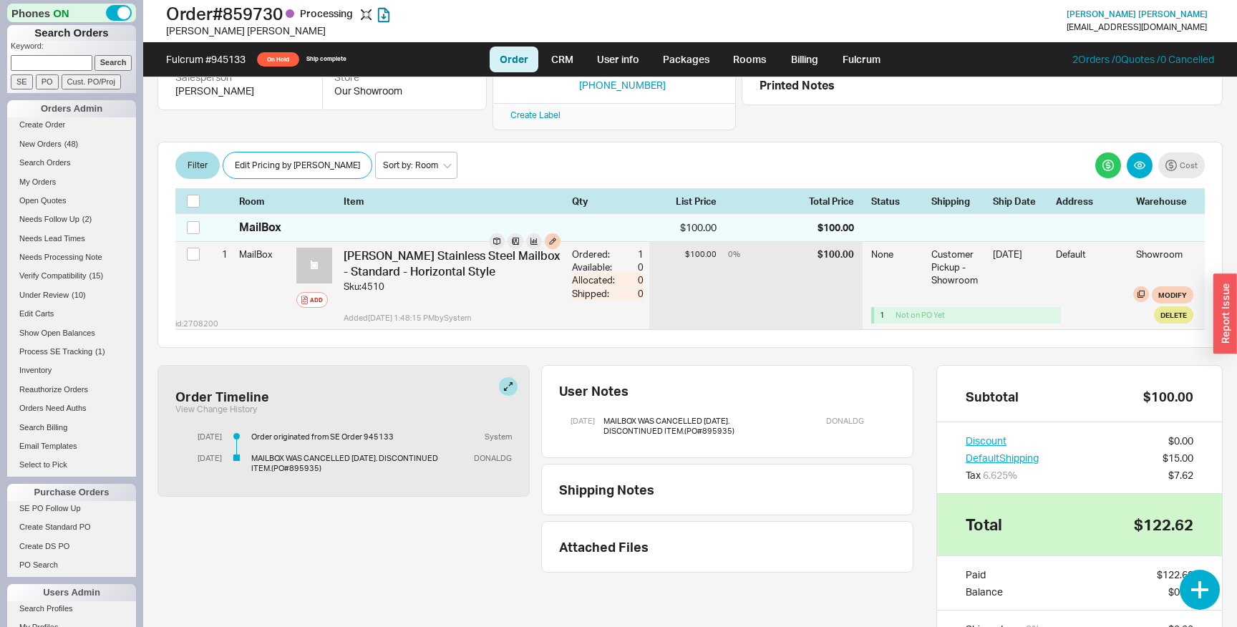
scroll to position [185, 0]
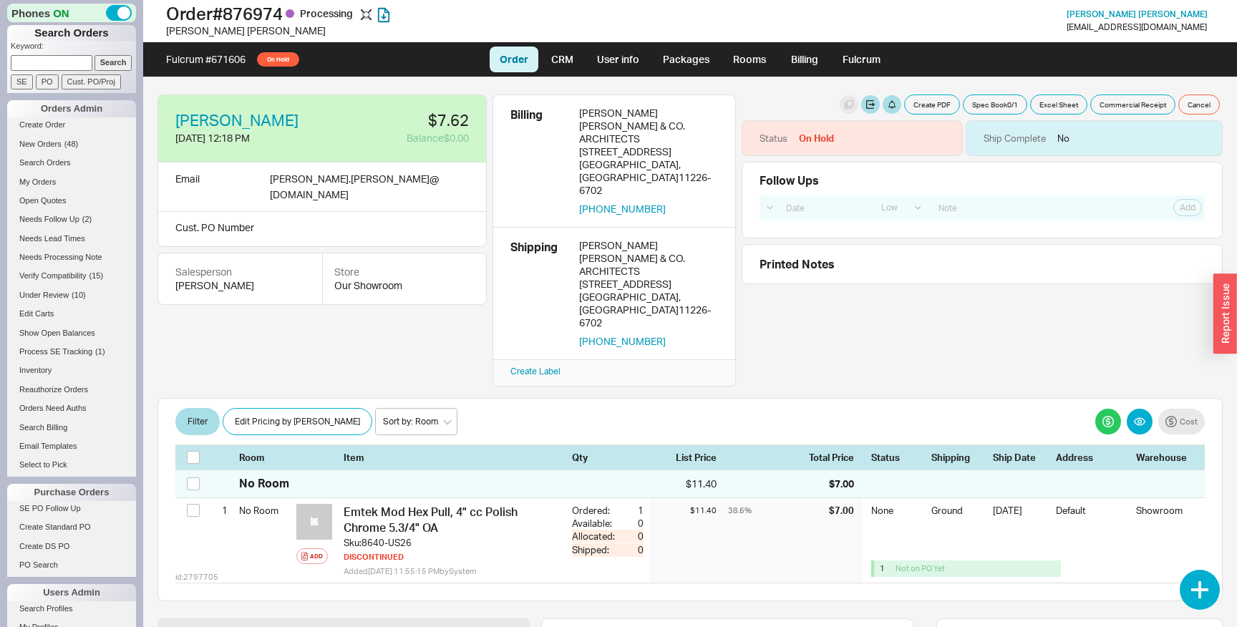
select select "LOW"
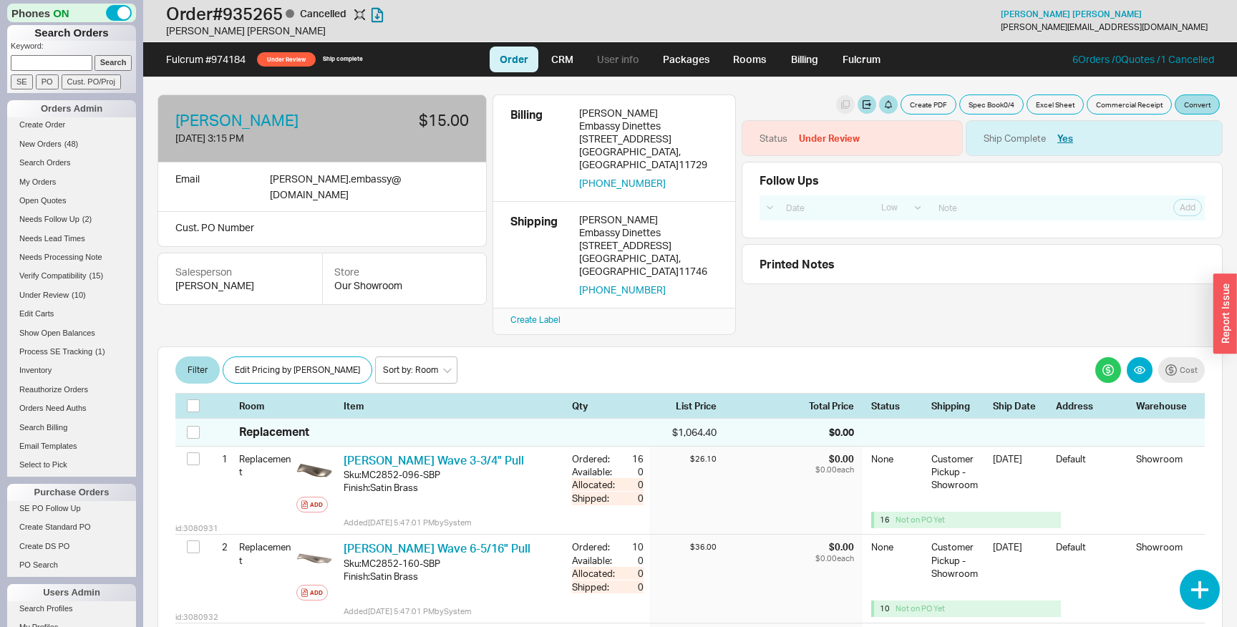
select select "LOW"
click at [951, 136] on button "button" at bounding box center [947, 138] width 19 height 19
click at [903, 198] on select "None On Hold Call Before Ship Hold for Balance Hold For Payment Wait For Cust. …" at bounding box center [893, 193] width 136 height 26
select select "On Hold"
click at [825, 180] on select "None On Hold Call Before Ship Hold for Balance Hold For Payment Wait For Cust. …" at bounding box center [893, 193] width 136 height 26
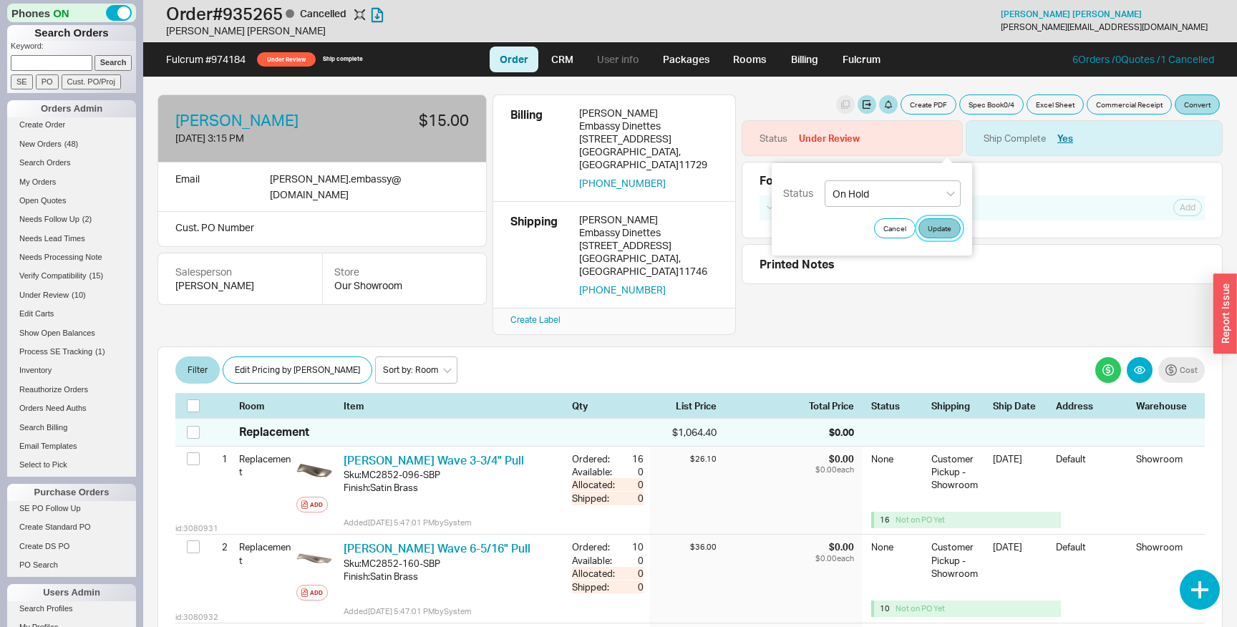
click at [943, 228] on button "Update" at bounding box center [940, 228] width 42 height 20
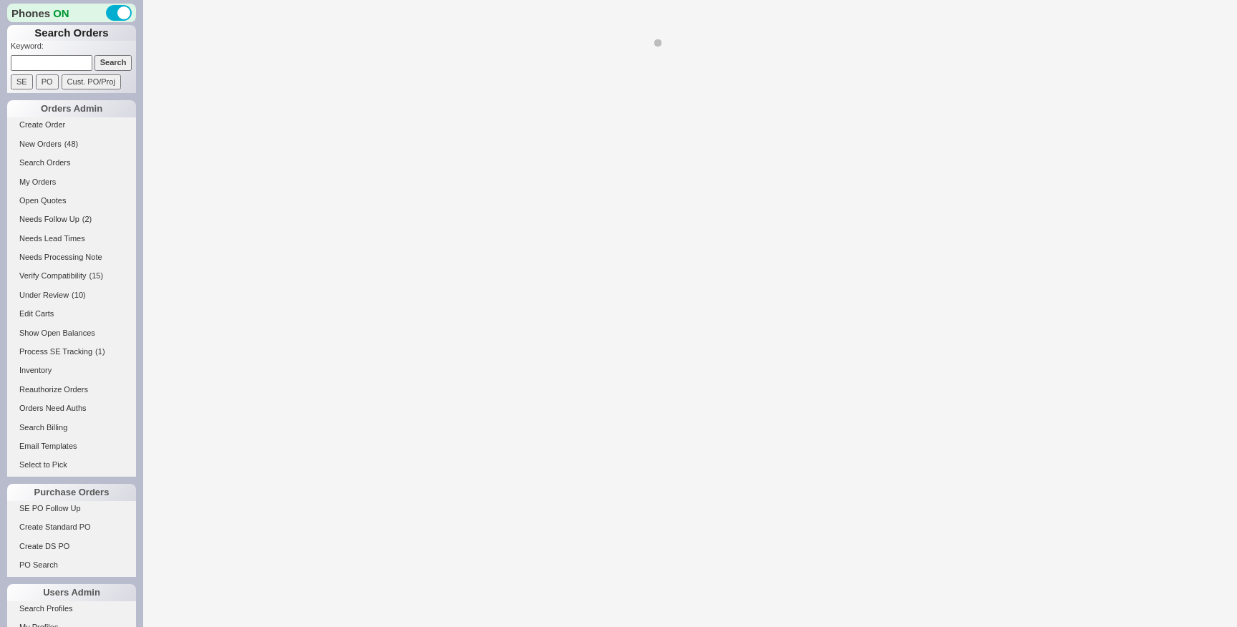
select select "LOW"
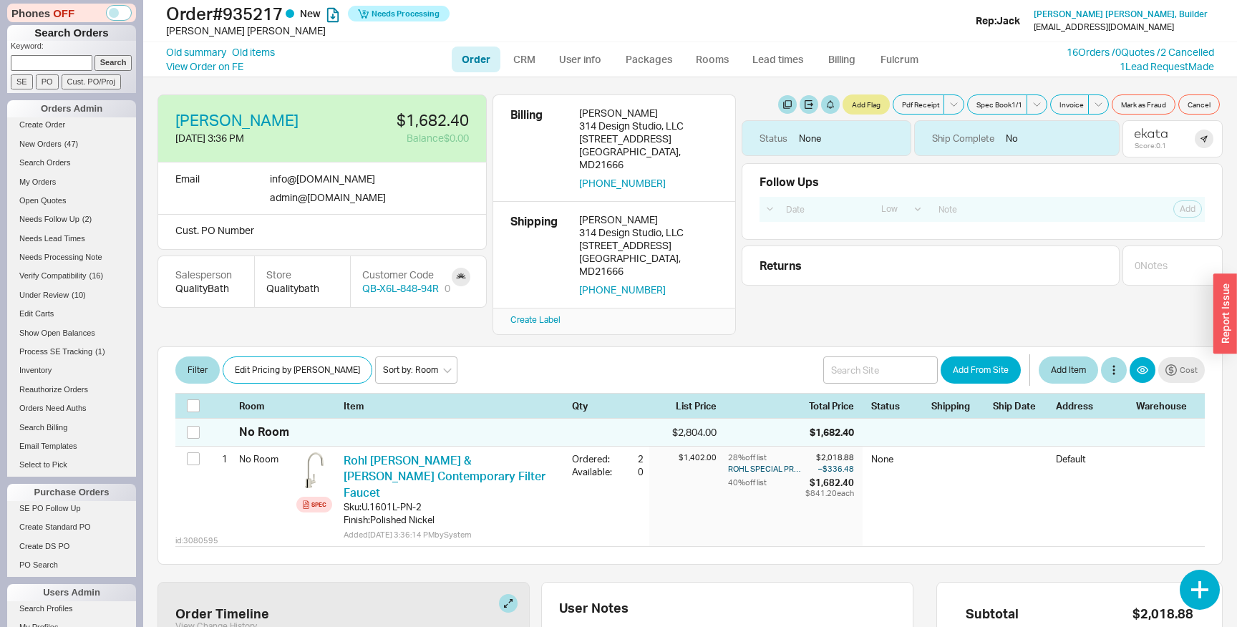
select select "LOW"
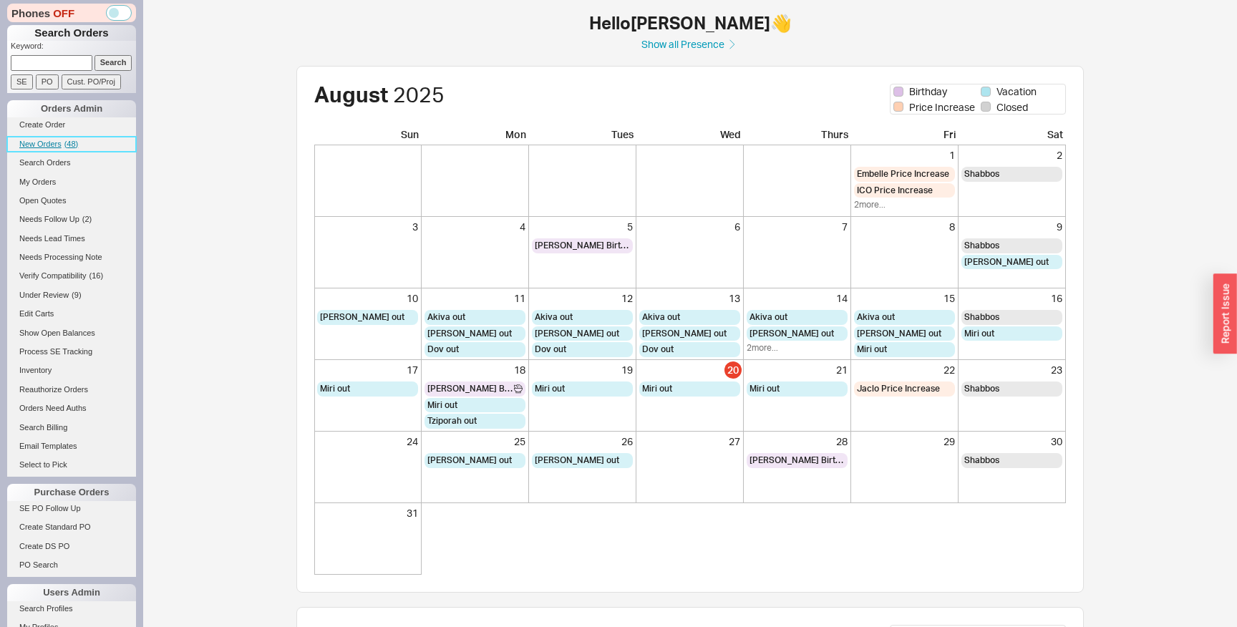
click at [69, 140] on span "( 48 )" at bounding box center [71, 144] width 14 height 9
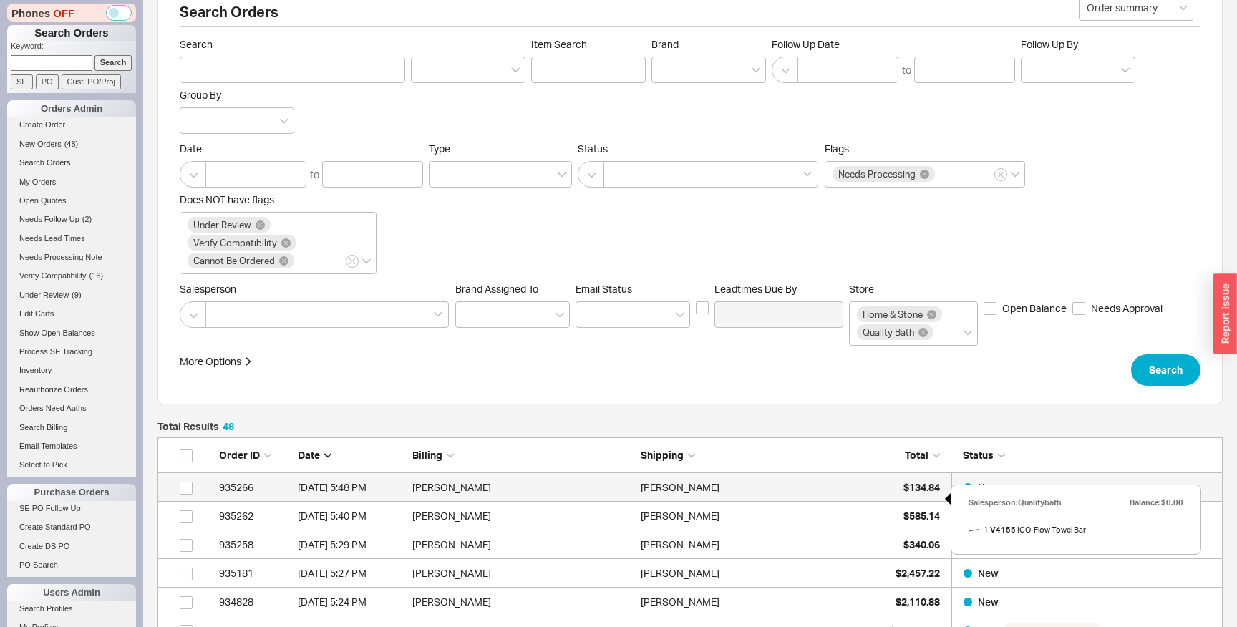
scroll to position [76, 0]
